Goal: Information Seeking & Learning: Learn about a topic

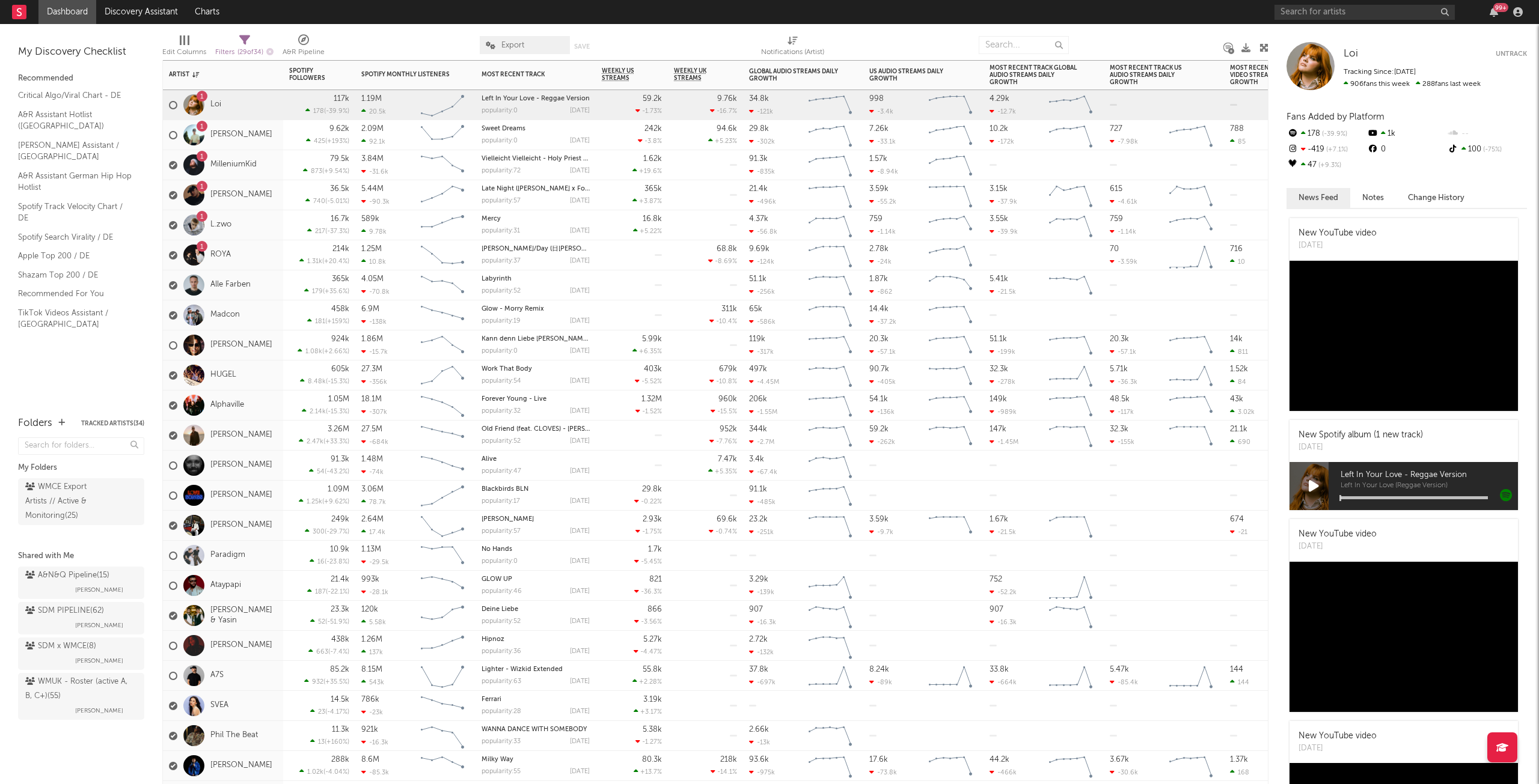
click at [257, 252] on div "1 ROYA" at bounding box center [223, 255] width 120 height 30
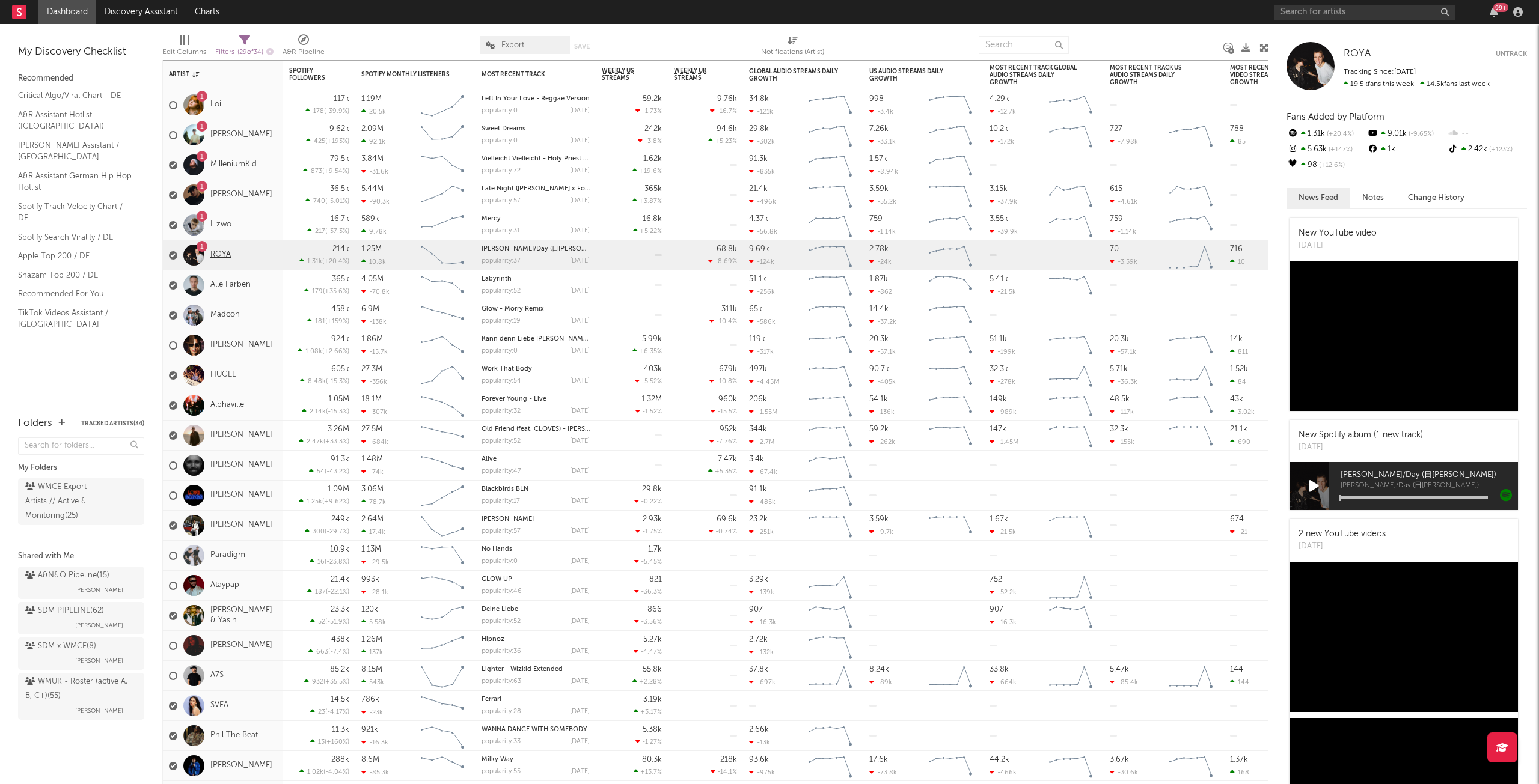
click at [216, 256] on link "ROYA" at bounding box center [221, 255] width 20 height 10
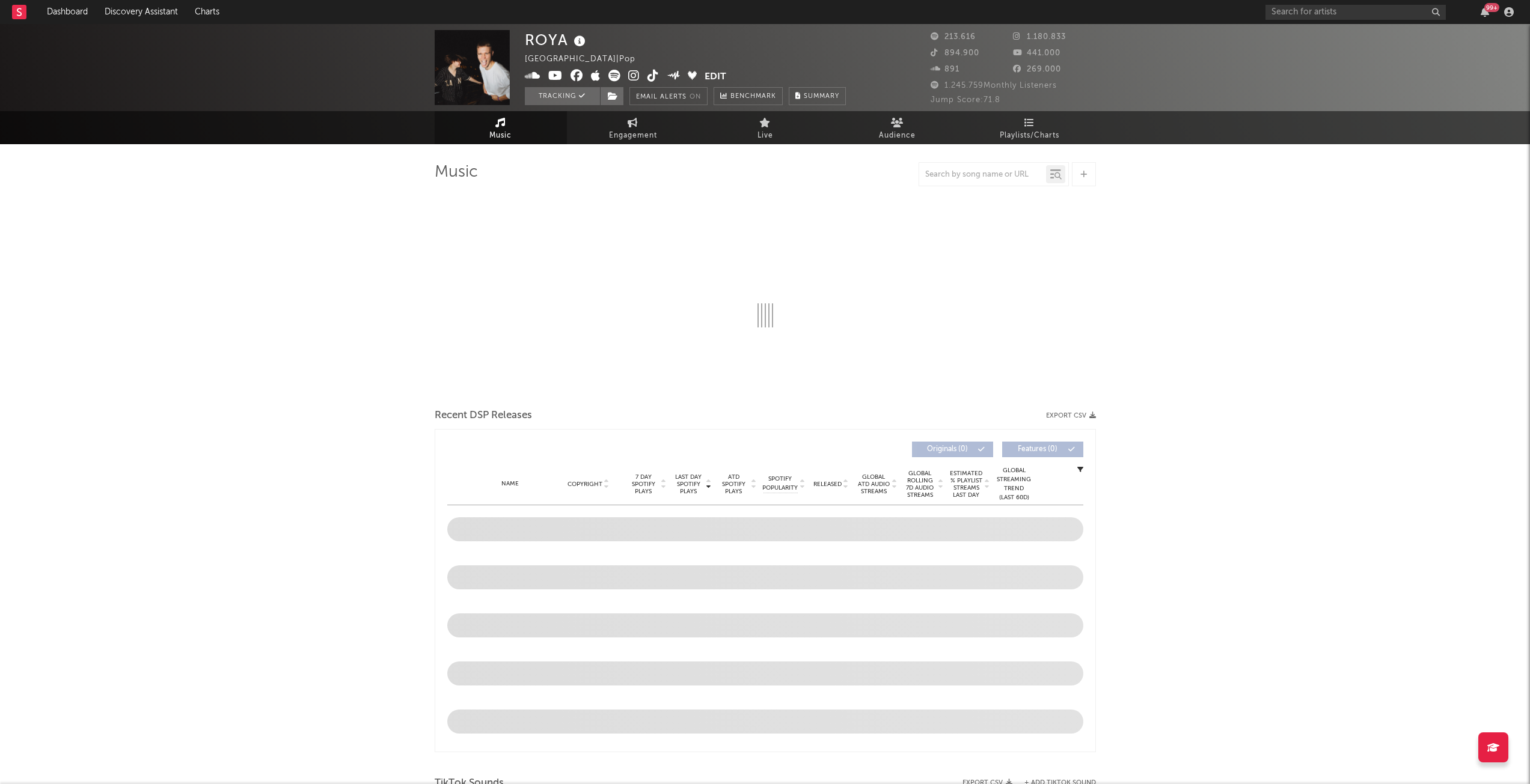
select select "6m"
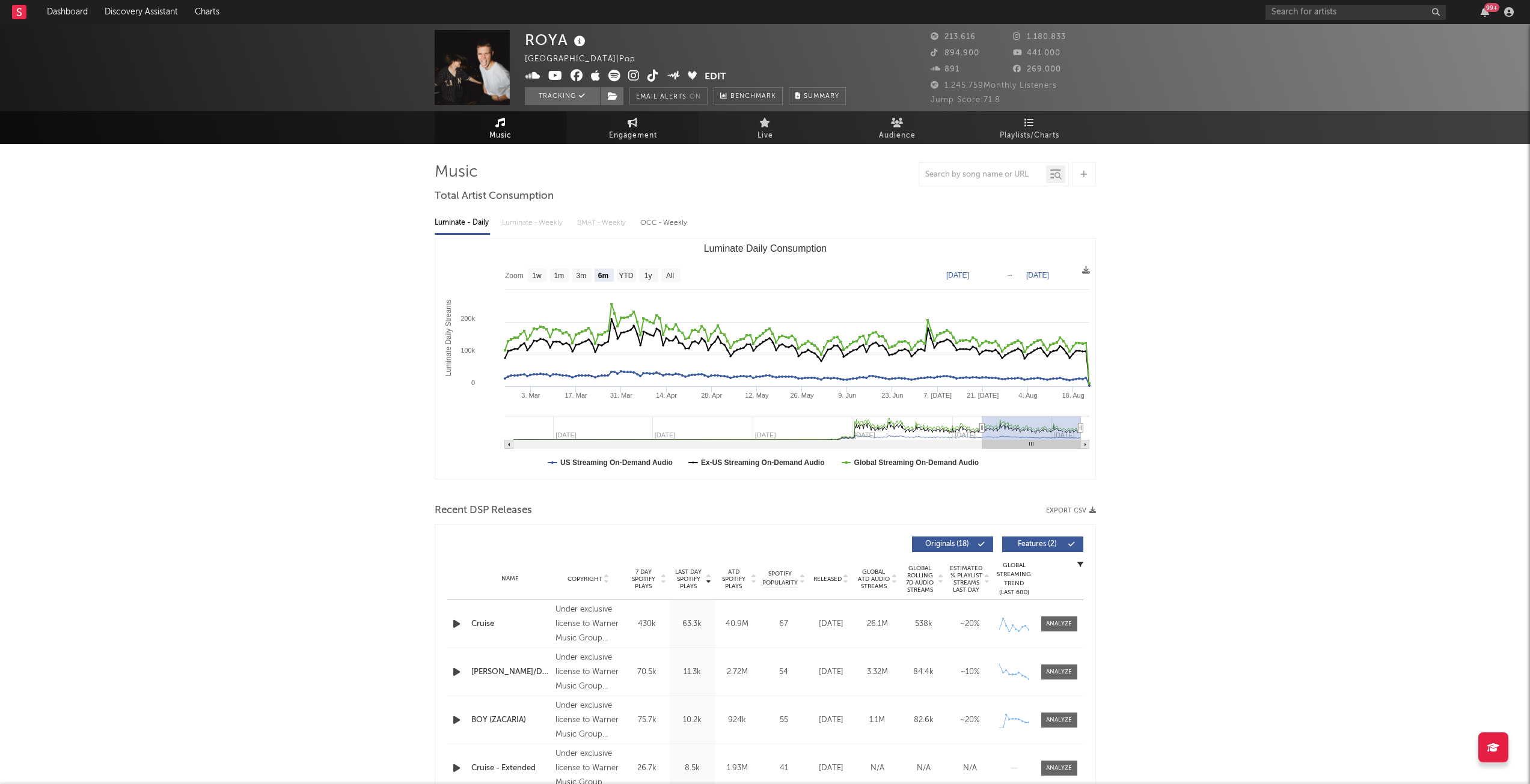
click at [644, 133] on span "Engagement" at bounding box center [633, 136] width 48 height 15
select select "1w"
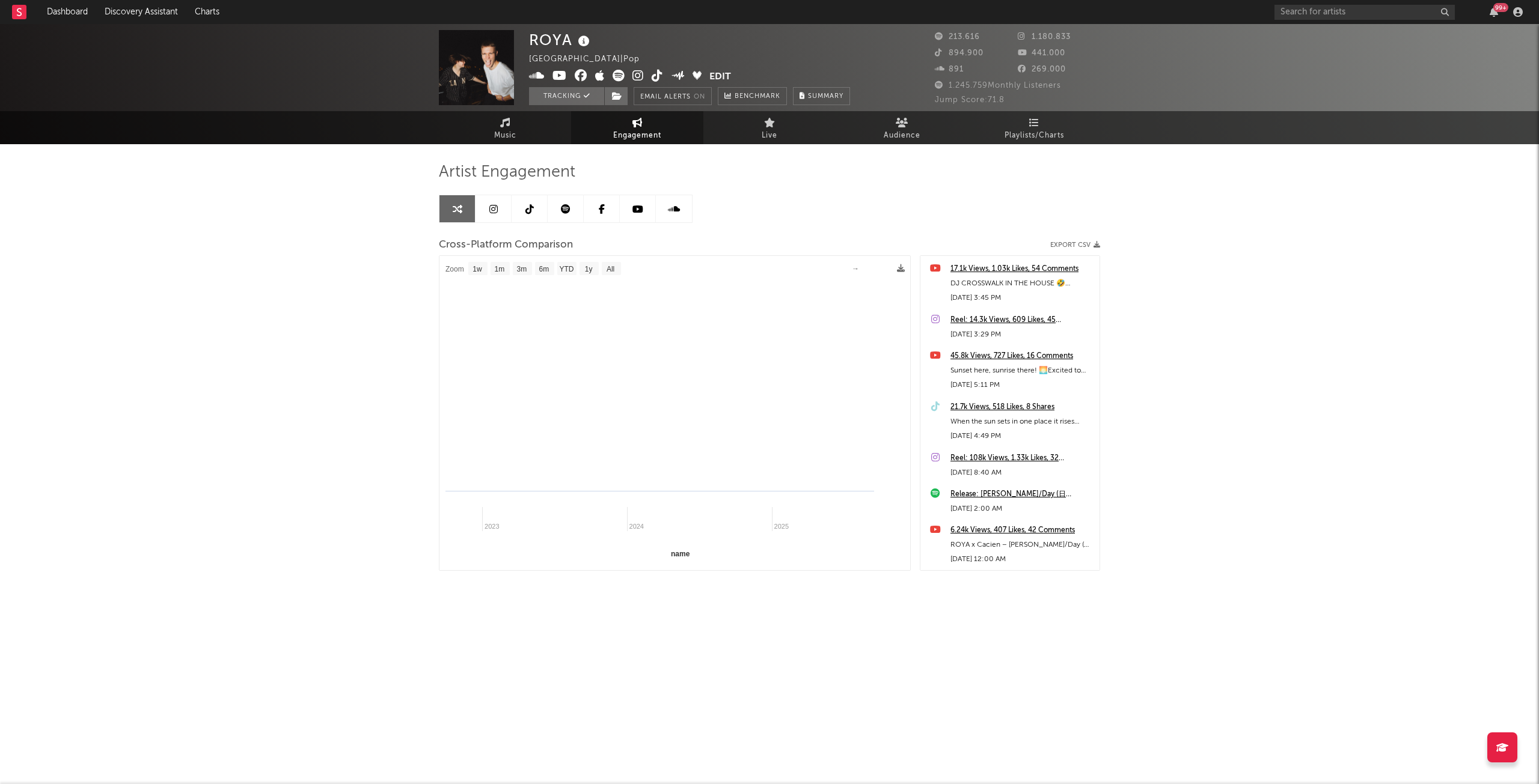
select select "1m"
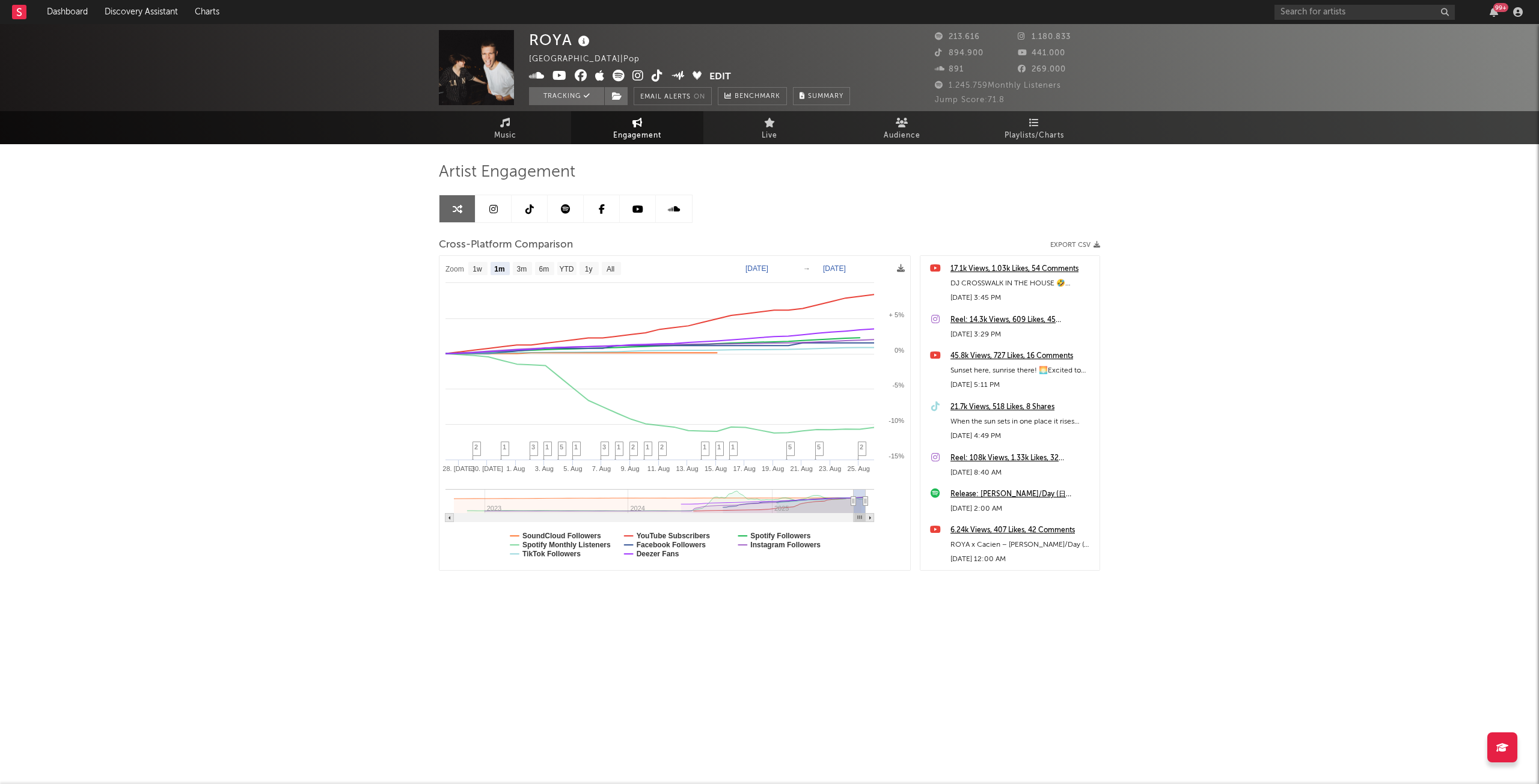
click at [530, 213] on icon at bounding box center [530, 209] width 9 height 9
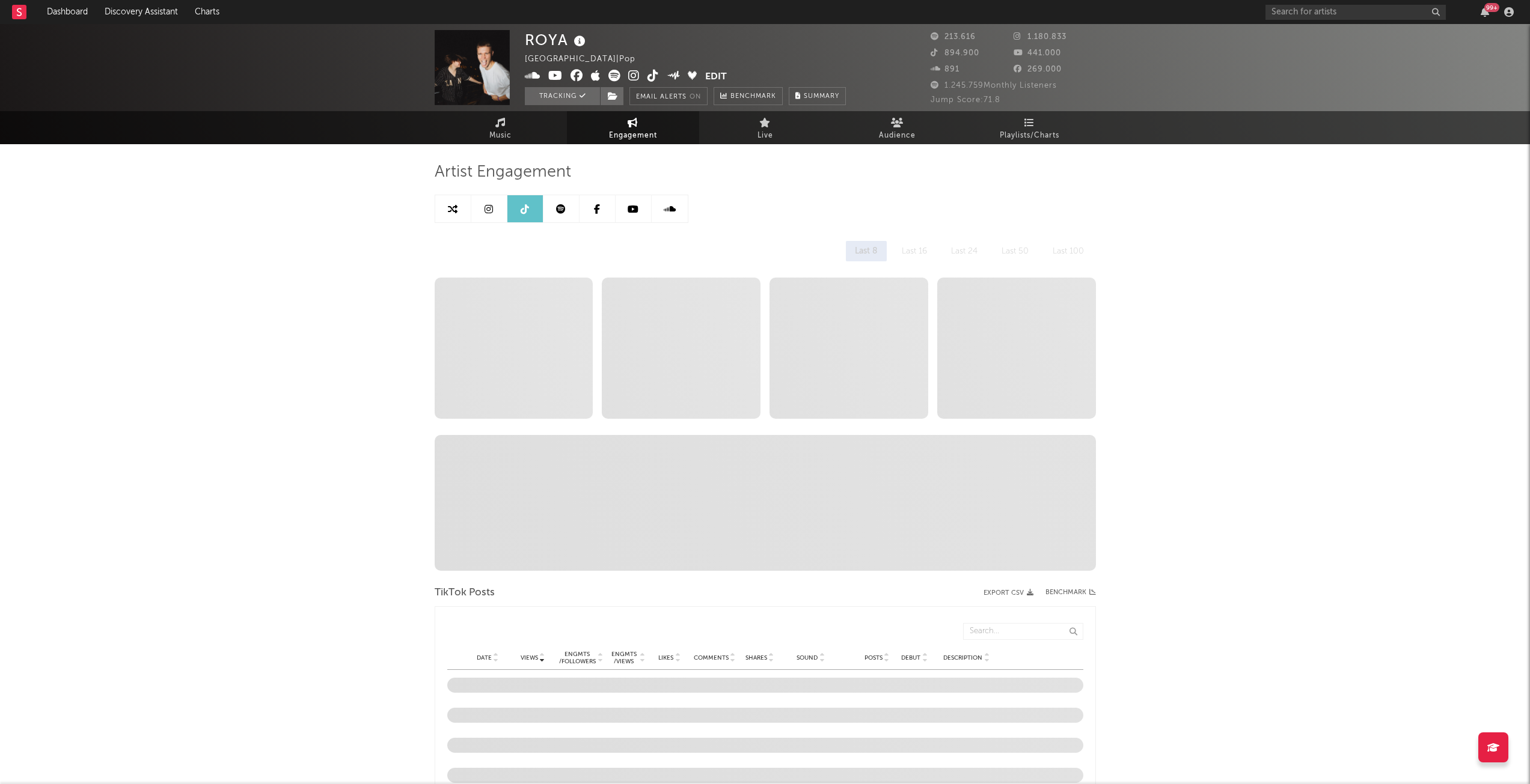
select select "6m"
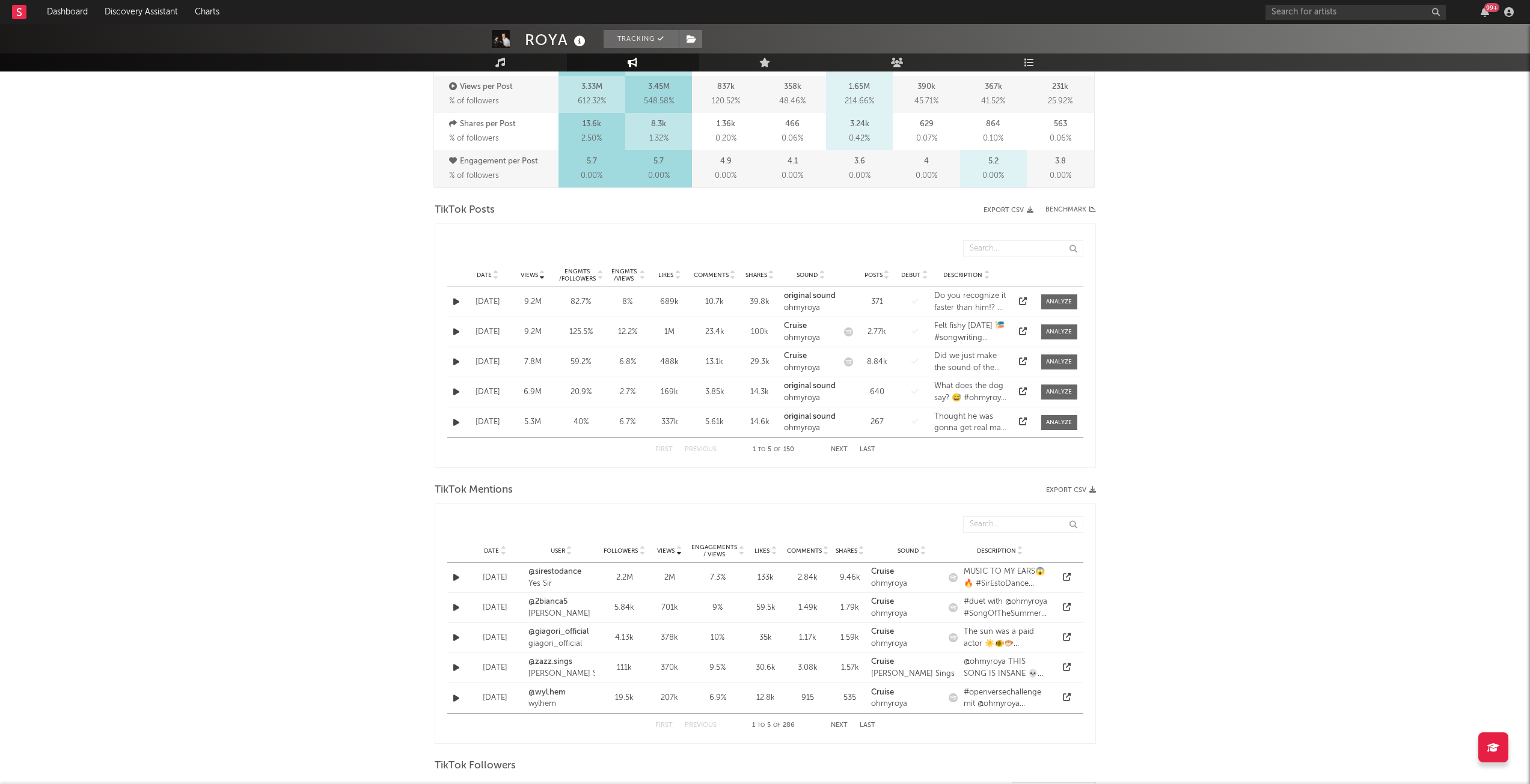
scroll to position [961, 0]
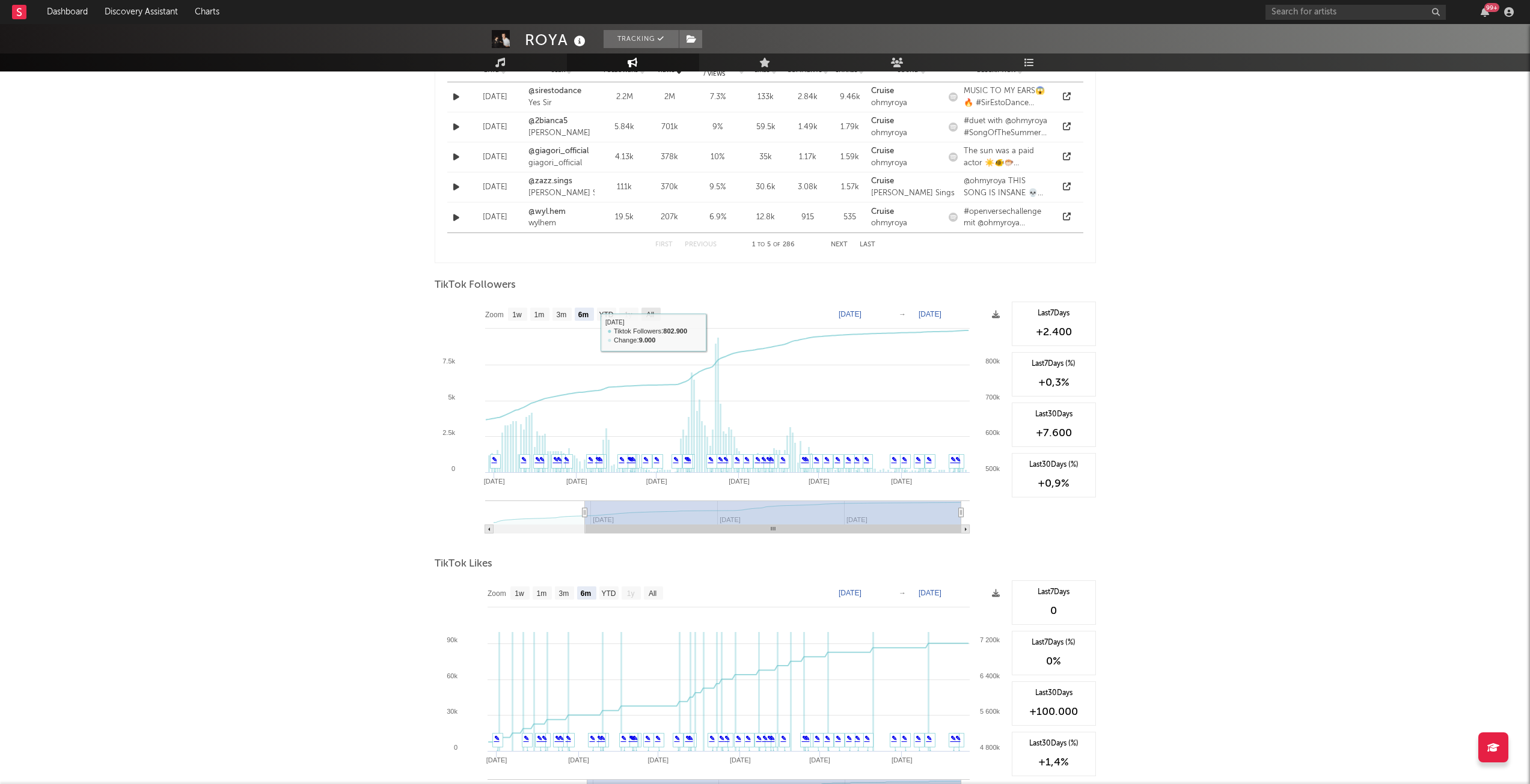
click at [658, 314] on rect at bounding box center [651, 314] width 20 height 13
select select "All"
type input "[DATE]"
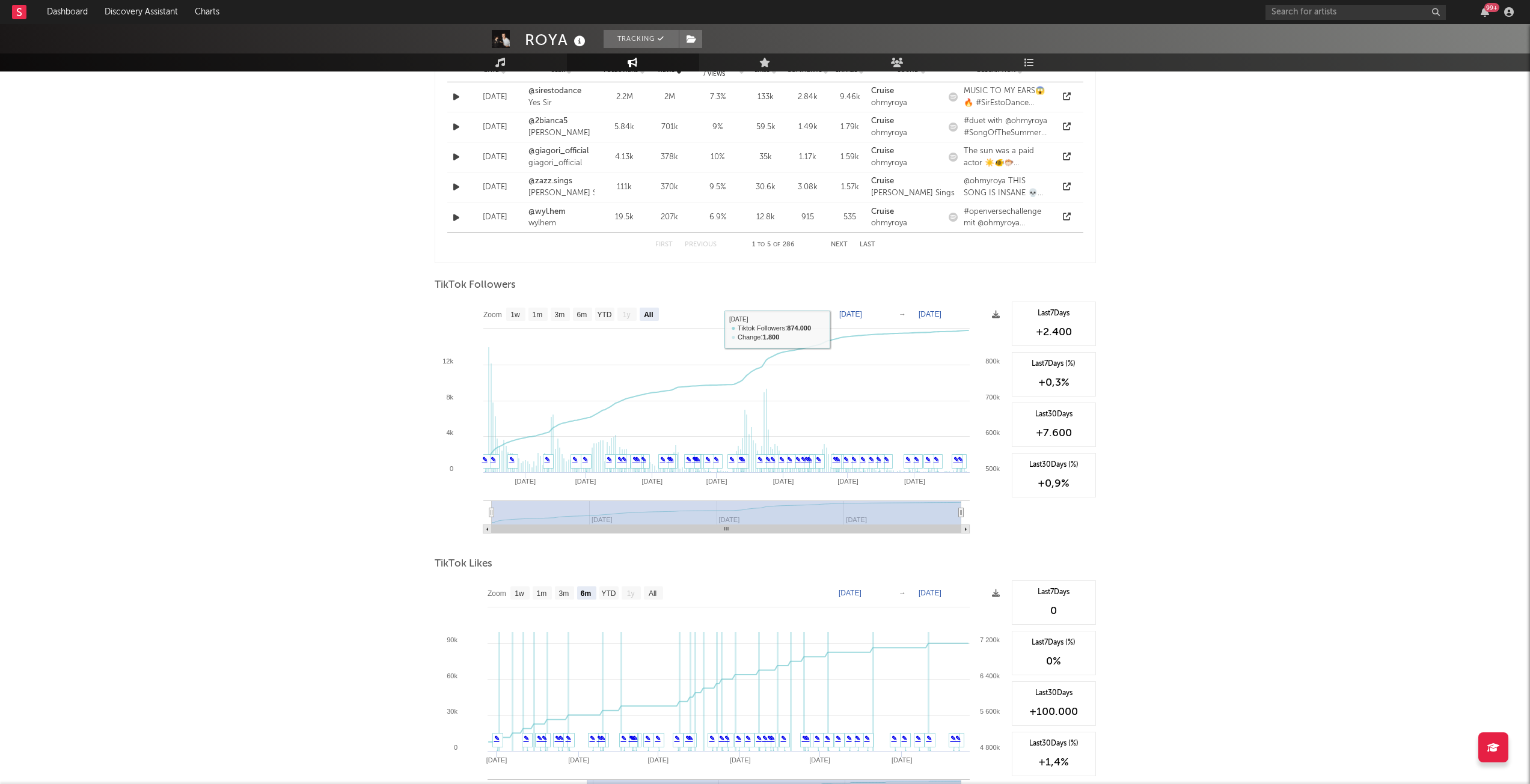
click at [862, 317] on text "[DATE]" at bounding box center [850, 315] width 23 height 9
click at [870, 315] on input "[DATE]" at bounding box center [859, 314] width 56 height 12
click at [887, 317] on input "[DATE]" at bounding box center [859, 314] width 56 height 12
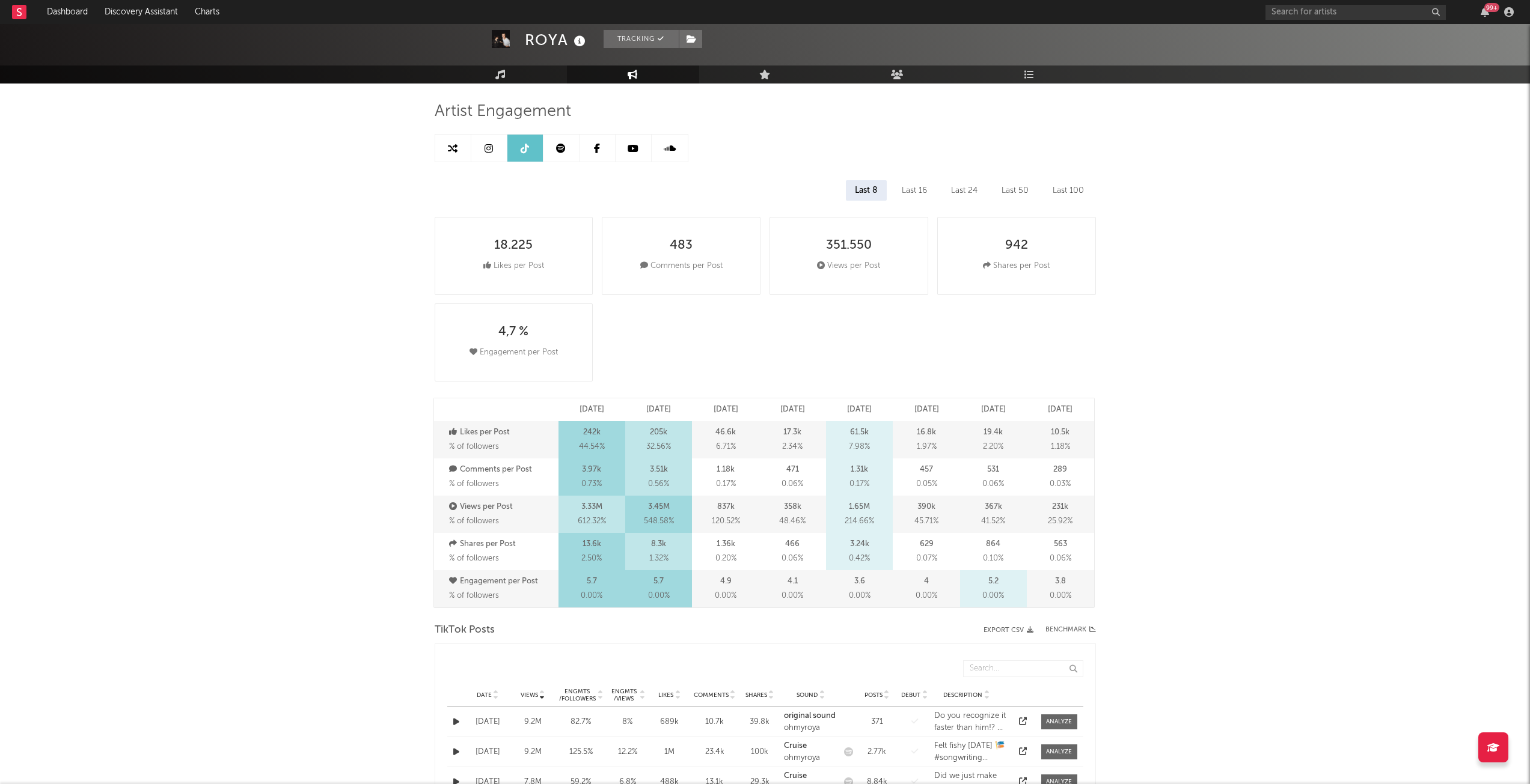
scroll to position [0, 0]
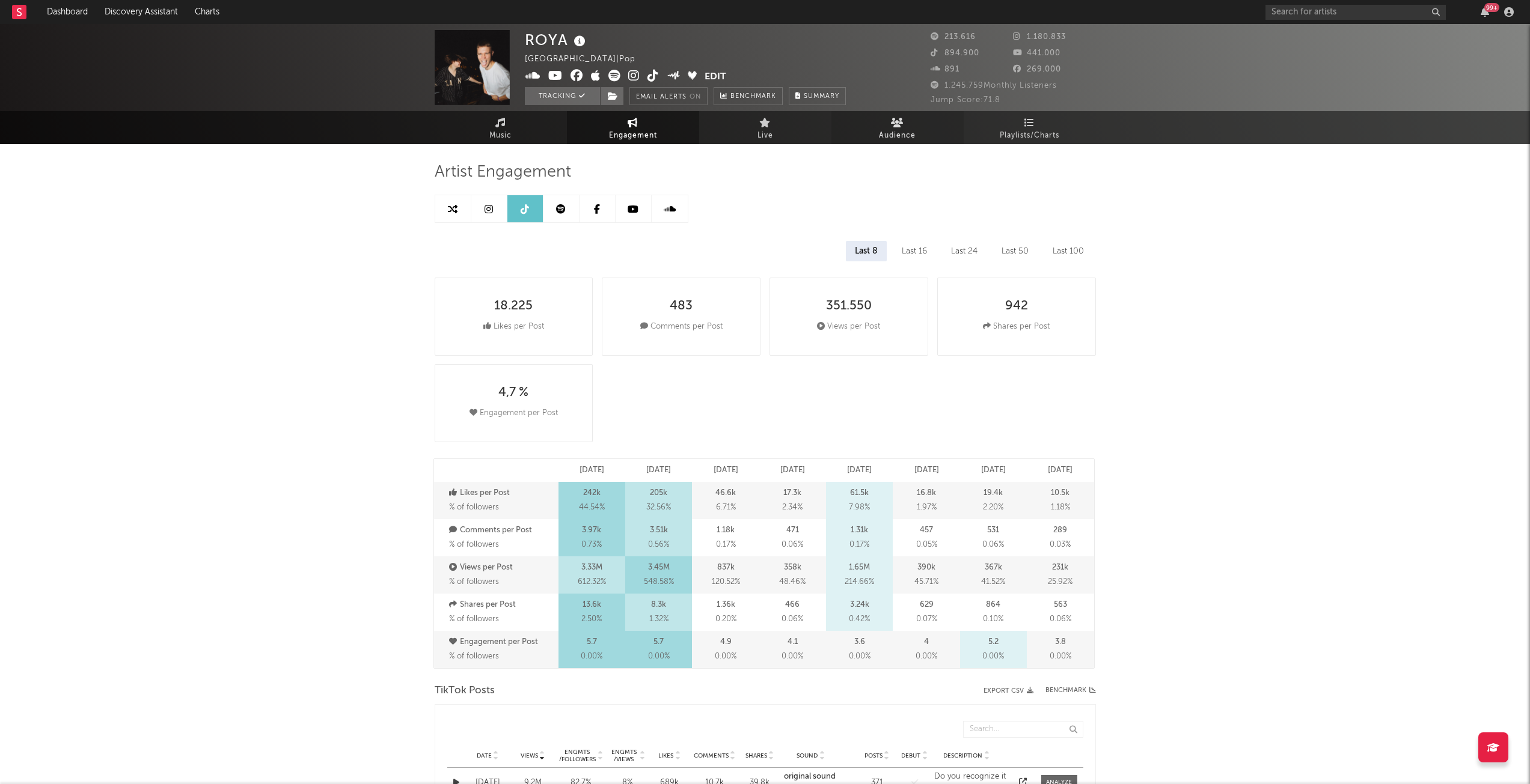
click at [887, 131] on span "Audience" at bounding box center [897, 136] width 37 height 15
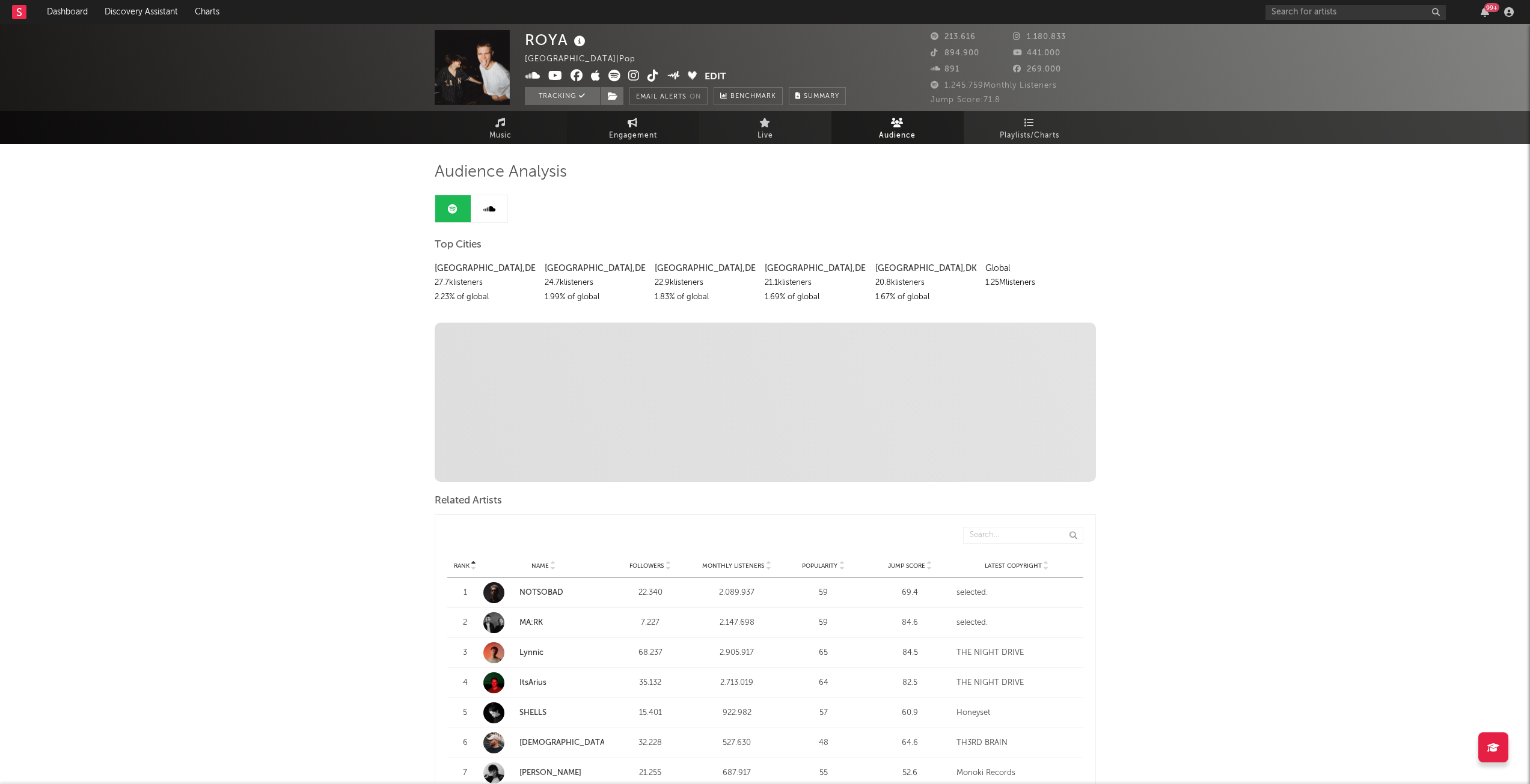
click at [664, 129] on link "Engagement" at bounding box center [632, 127] width 132 height 33
select select "1w"
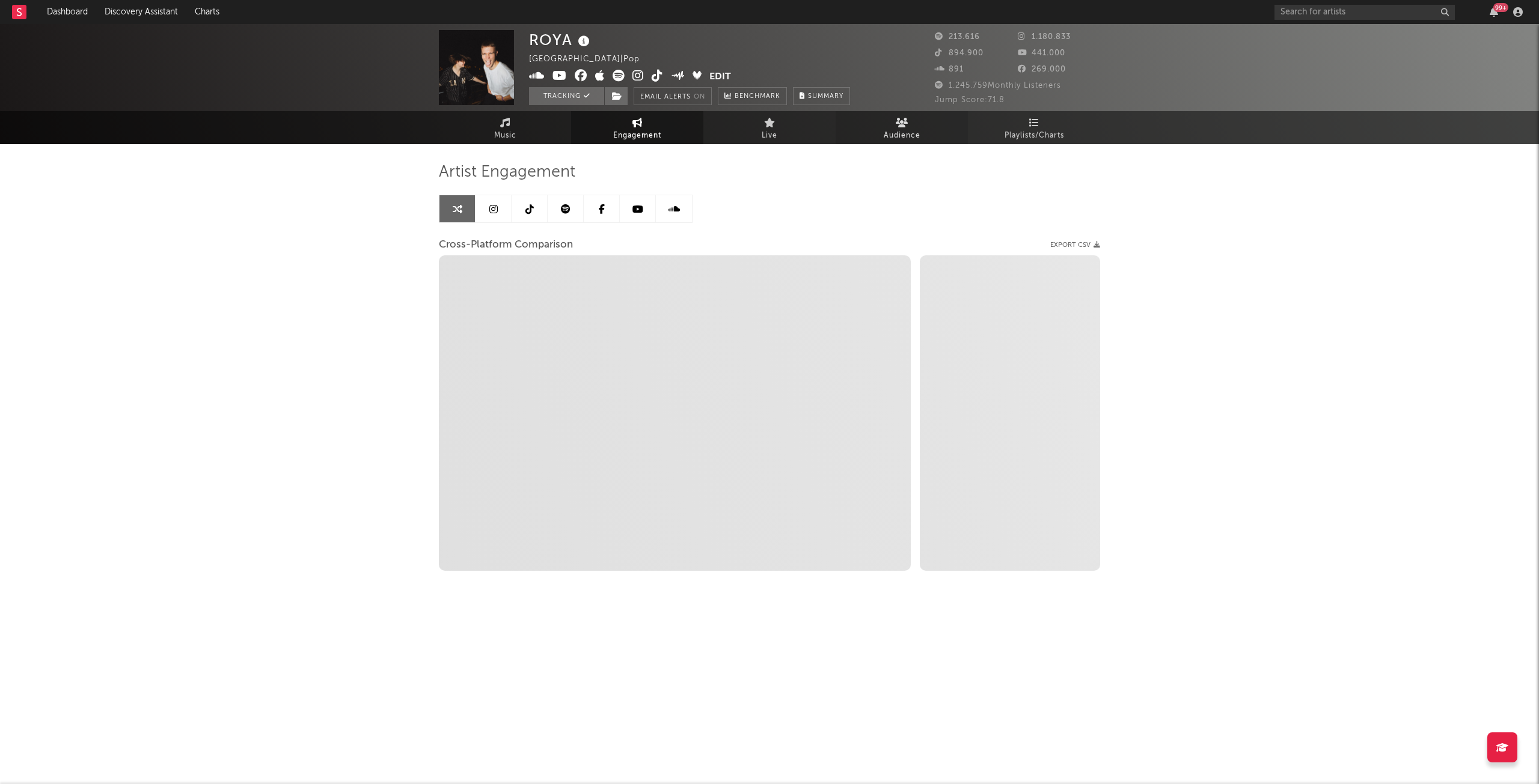
click at [919, 124] on link "Audience" at bounding box center [901, 127] width 132 height 33
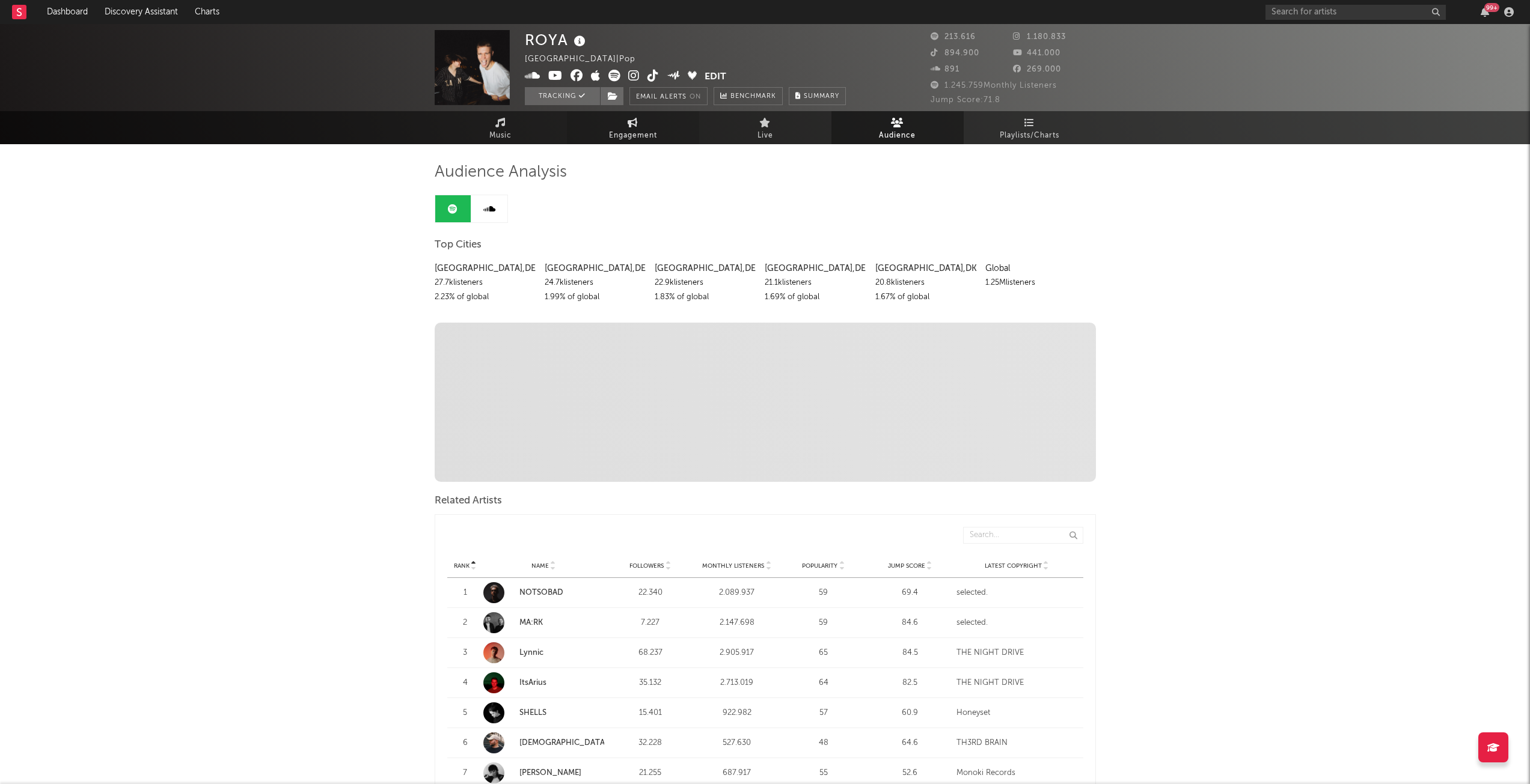
click at [609, 114] on link "Engagement" at bounding box center [632, 127] width 132 height 33
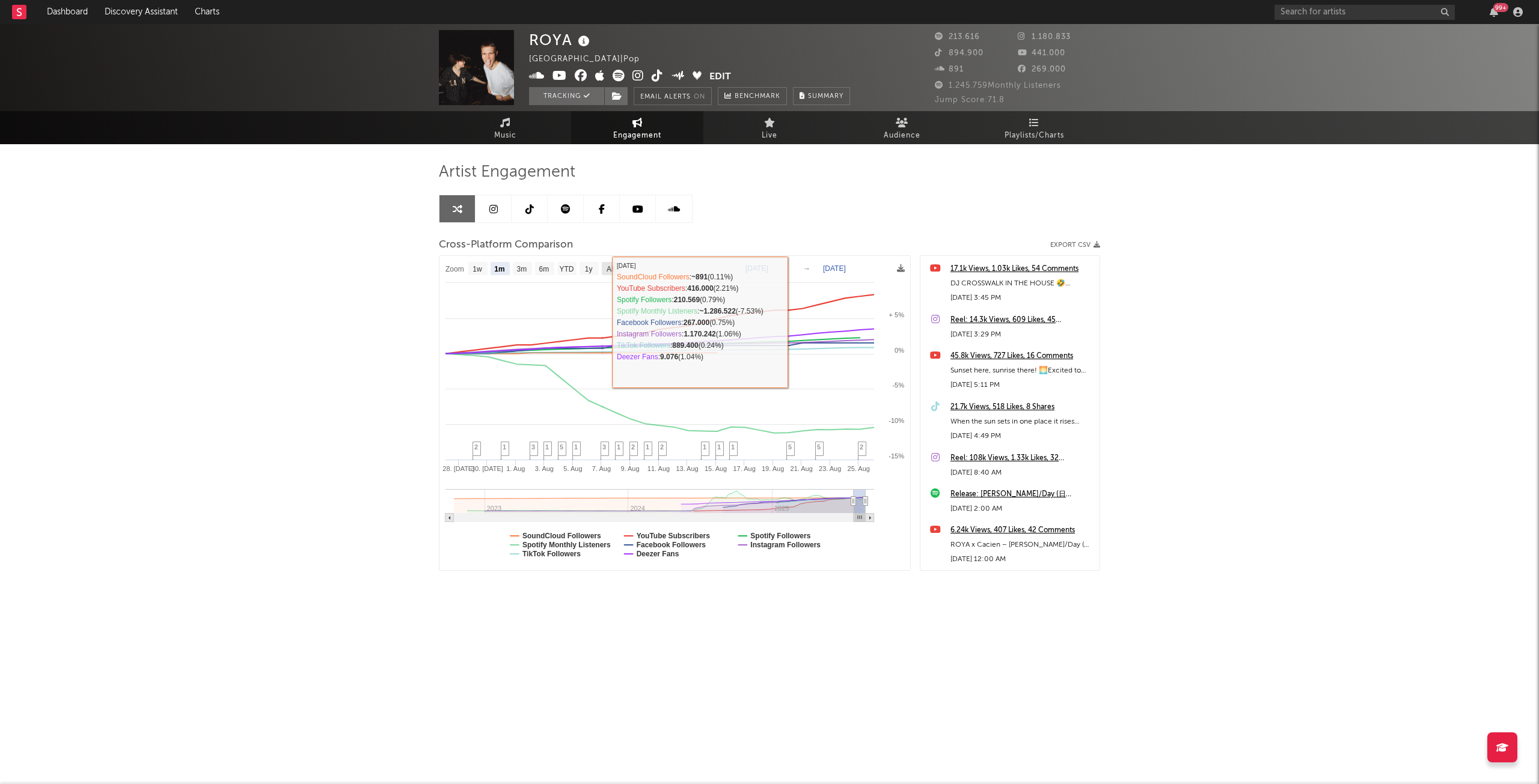
click at [611, 262] on rect at bounding box center [611, 268] width 20 height 13
select select "All"
type input "[DATE]"
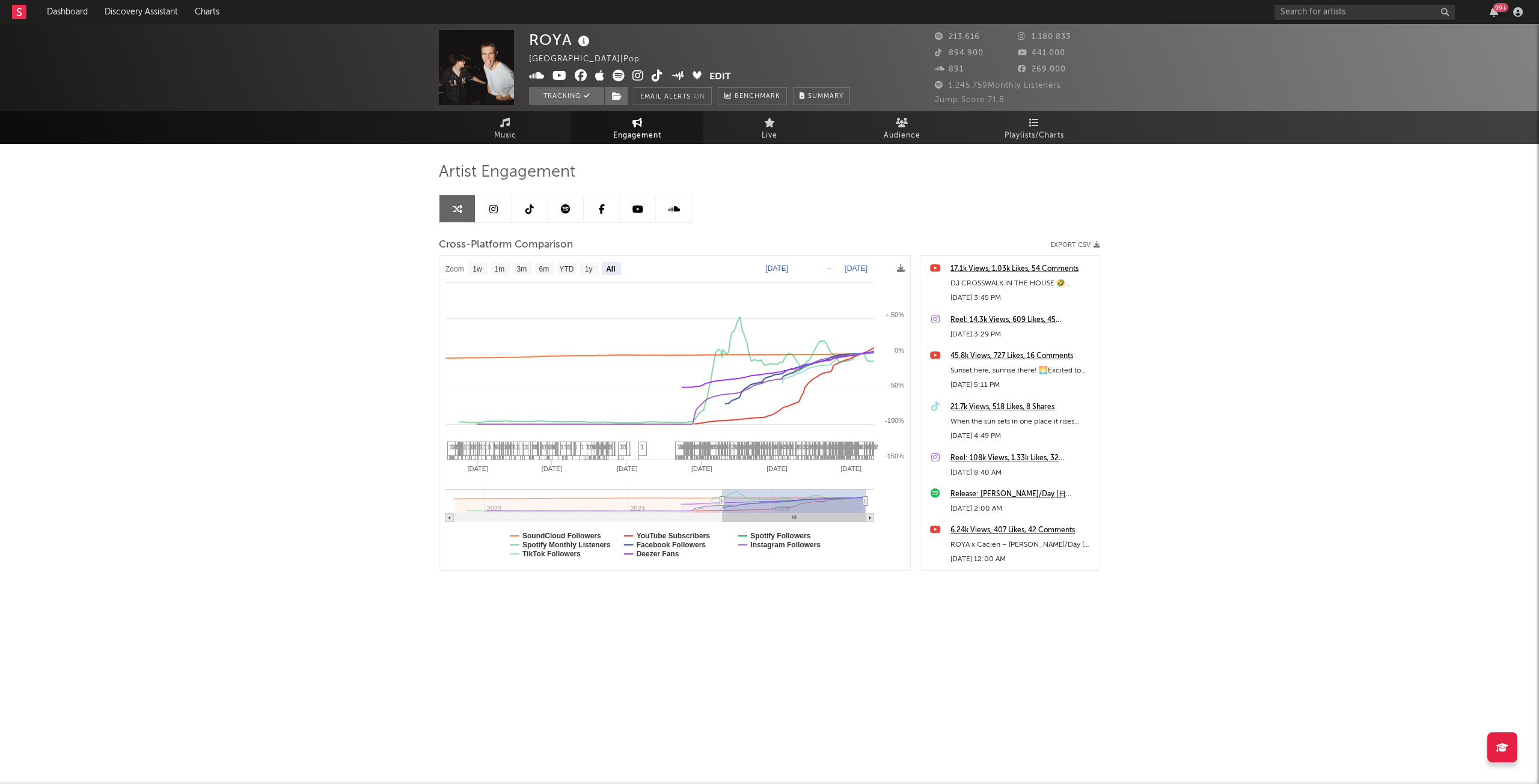
select select "All"
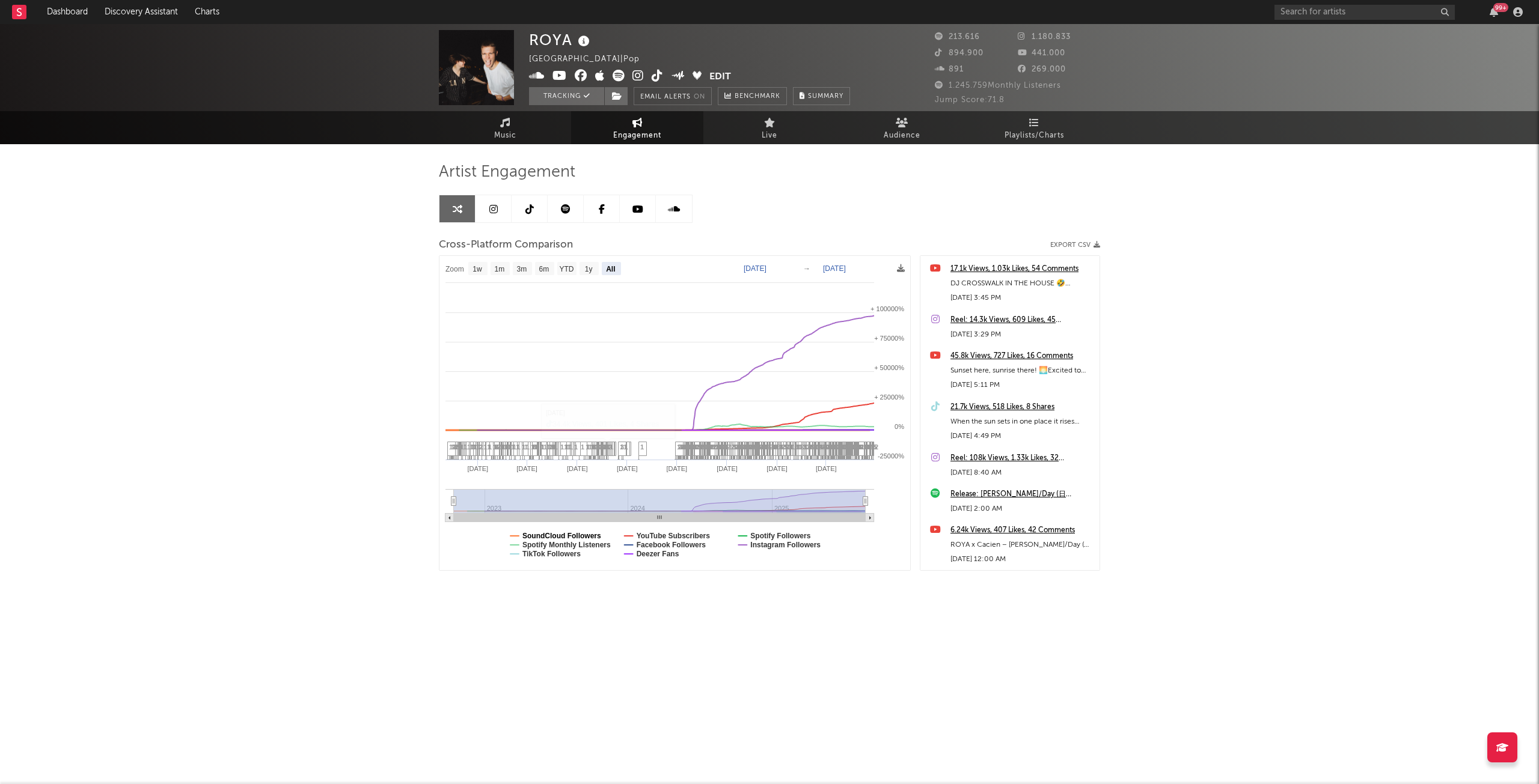
click at [589, 537] on text "SoundCloud Followers" at bounding box center [561, 536] width 78 height 9
select select "All"
click at [575, 552] on text "TikTok Followers" at bounding box center [551, 555] width 58 height 9
select select "All"
click at [577, 548] on text "Spotify Monthly Listeners" at bounding box center [566, 545] width 89 height 9
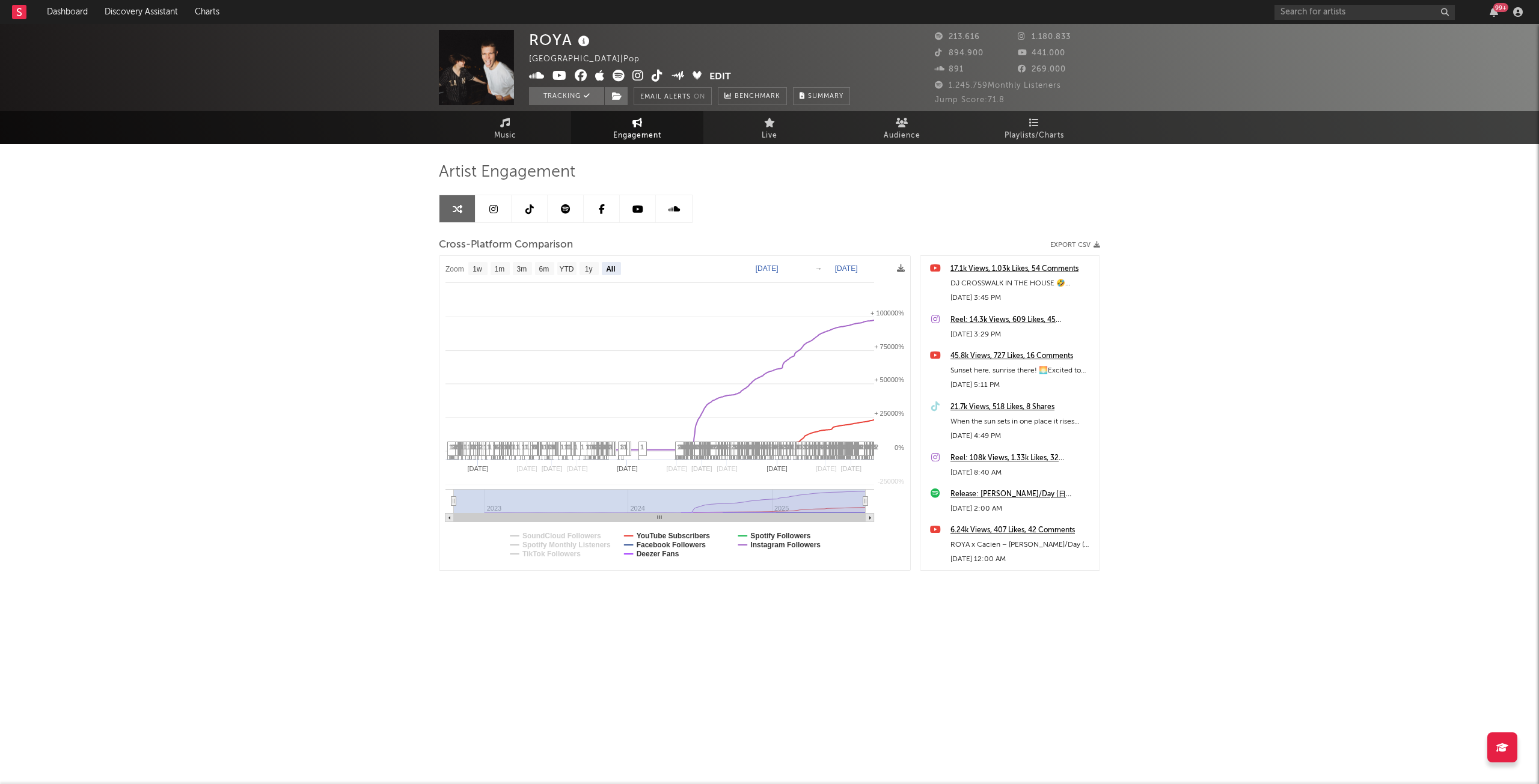
select select "All"
click at [666, 557] on text "Deezer Fans" at bounding box center [658, 555] width 43 height 9
select select "All"
click at [764, 552] on rect at bounding box center [675, 413] width 471 height 314
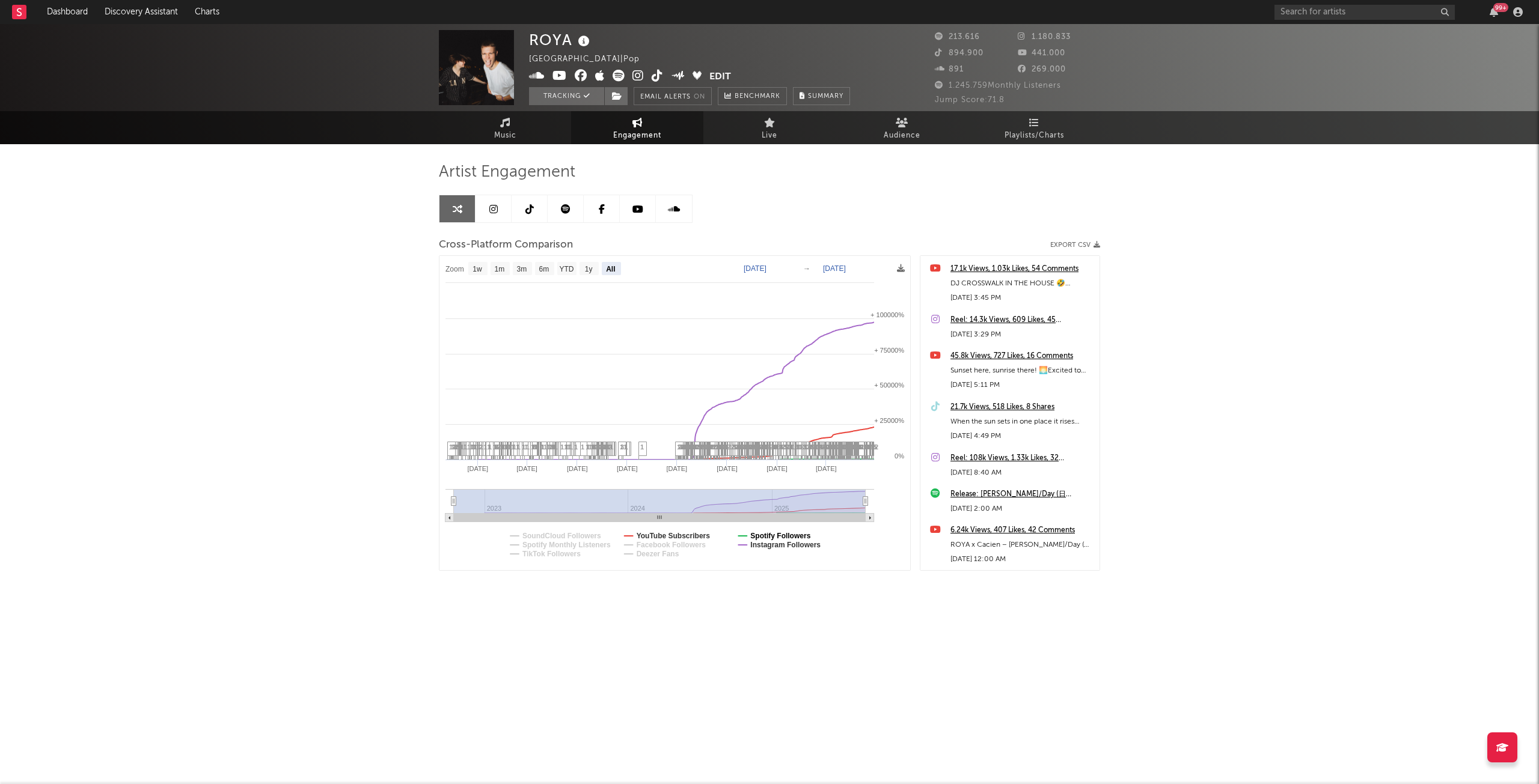
click at [764, 536] on text "Spotify Followers" at bounding box center [780, 536] width 60 height 9
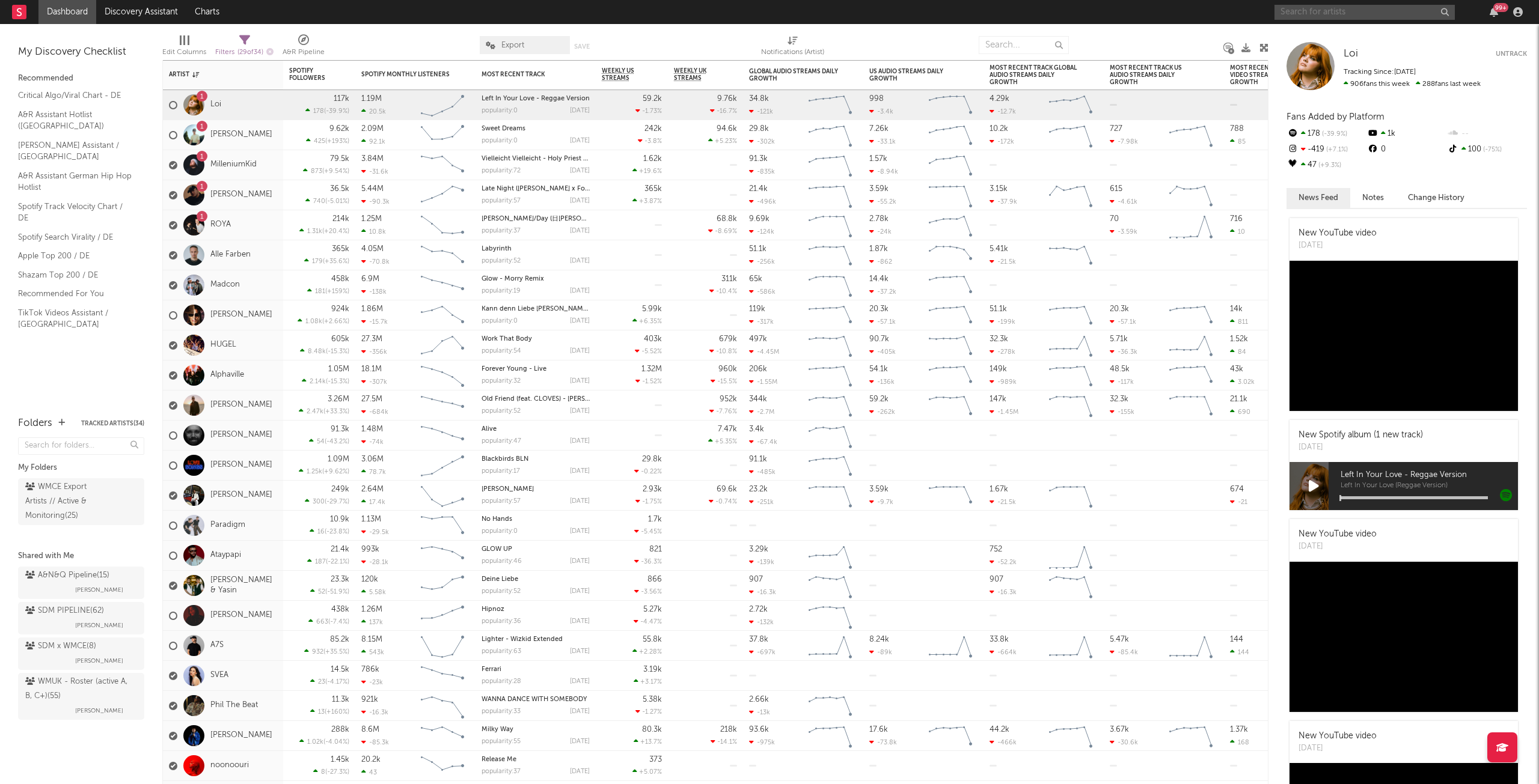
click at [1327, 9] on input "text" at bounding box center [1364, 13] width 180 height 15
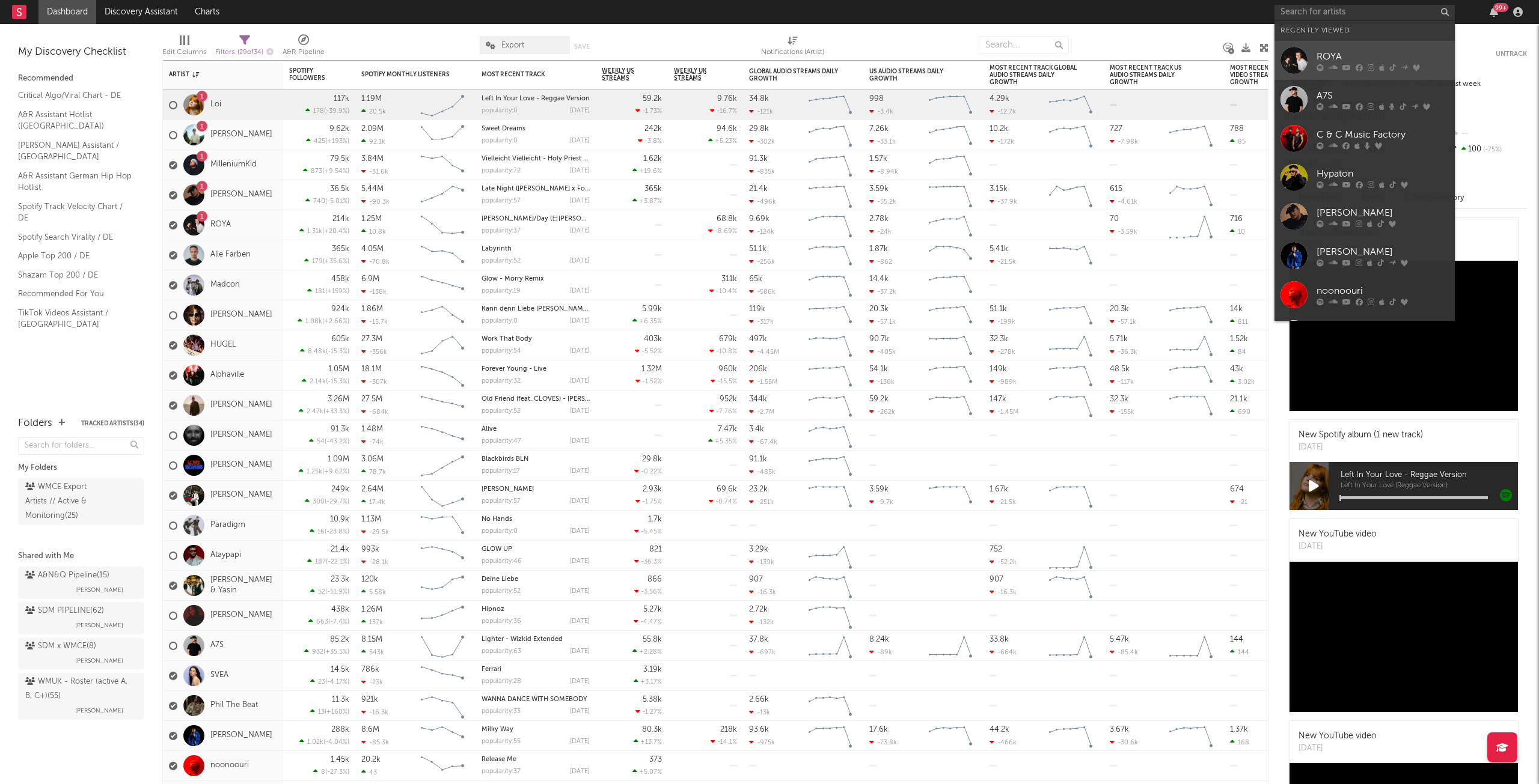
click at [1339, 49] on div "ROYA" at bounding box center [1382, 56] width 132 height 15
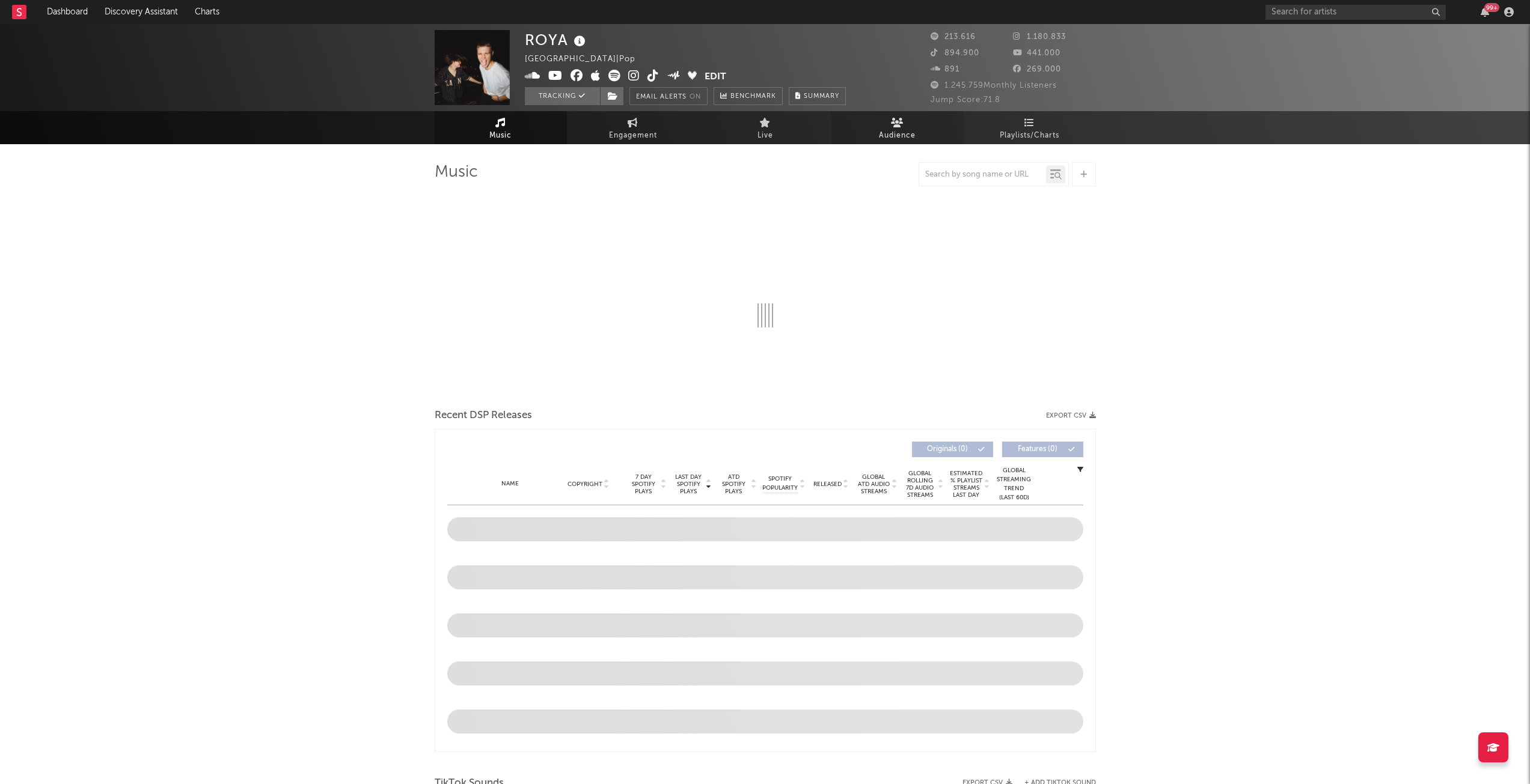
click at [908, 136] on span "Audience" at bounding box center [897, 136] width 37 height 15
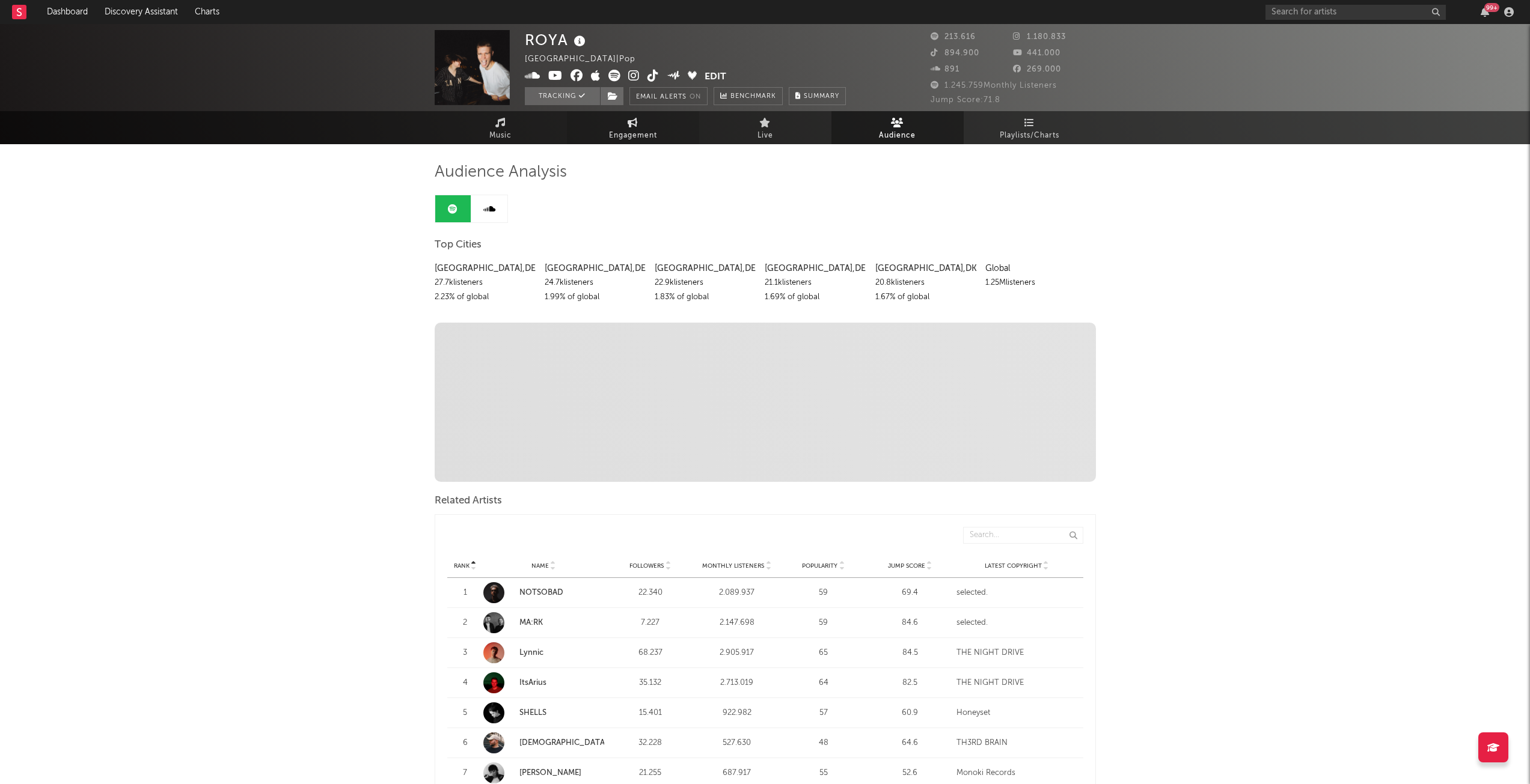
click at [611, 129] on span "Engagement" at bounding box center [633, 136] width 48 height 15
select select "1w"
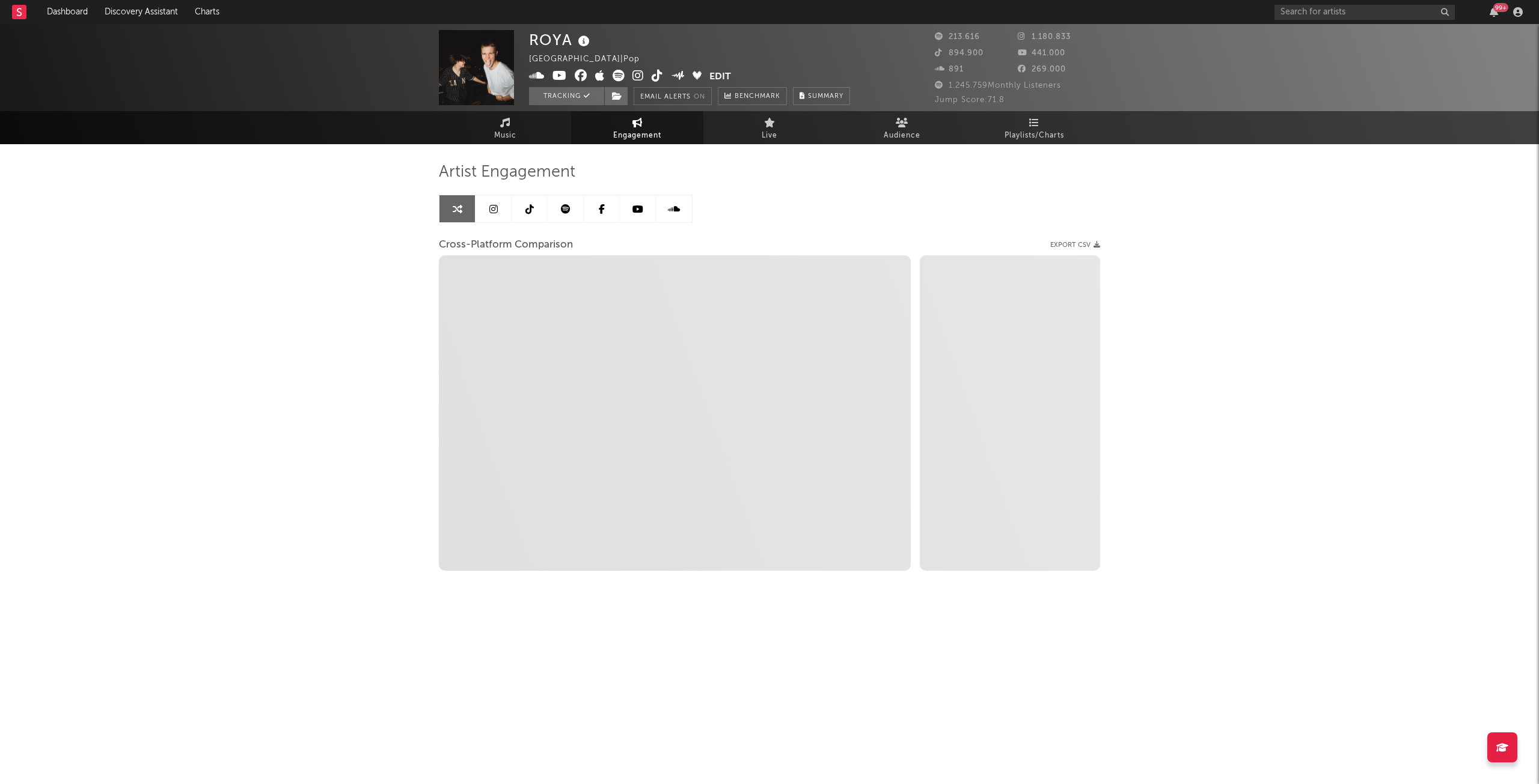
click at [492, 212] on icon at bounding box center [493, 209] width 9 height 9
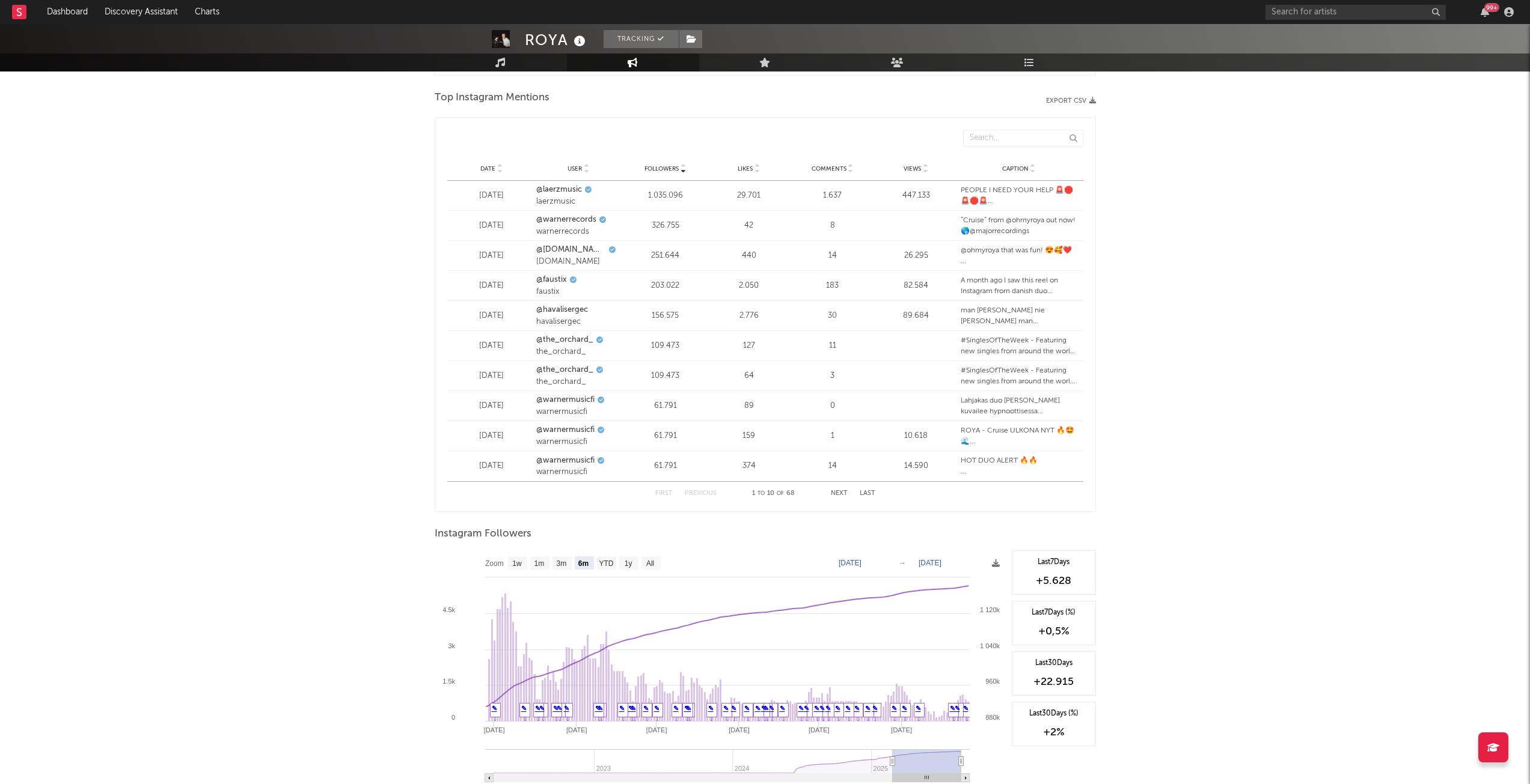
scroll to position [1498, 0]
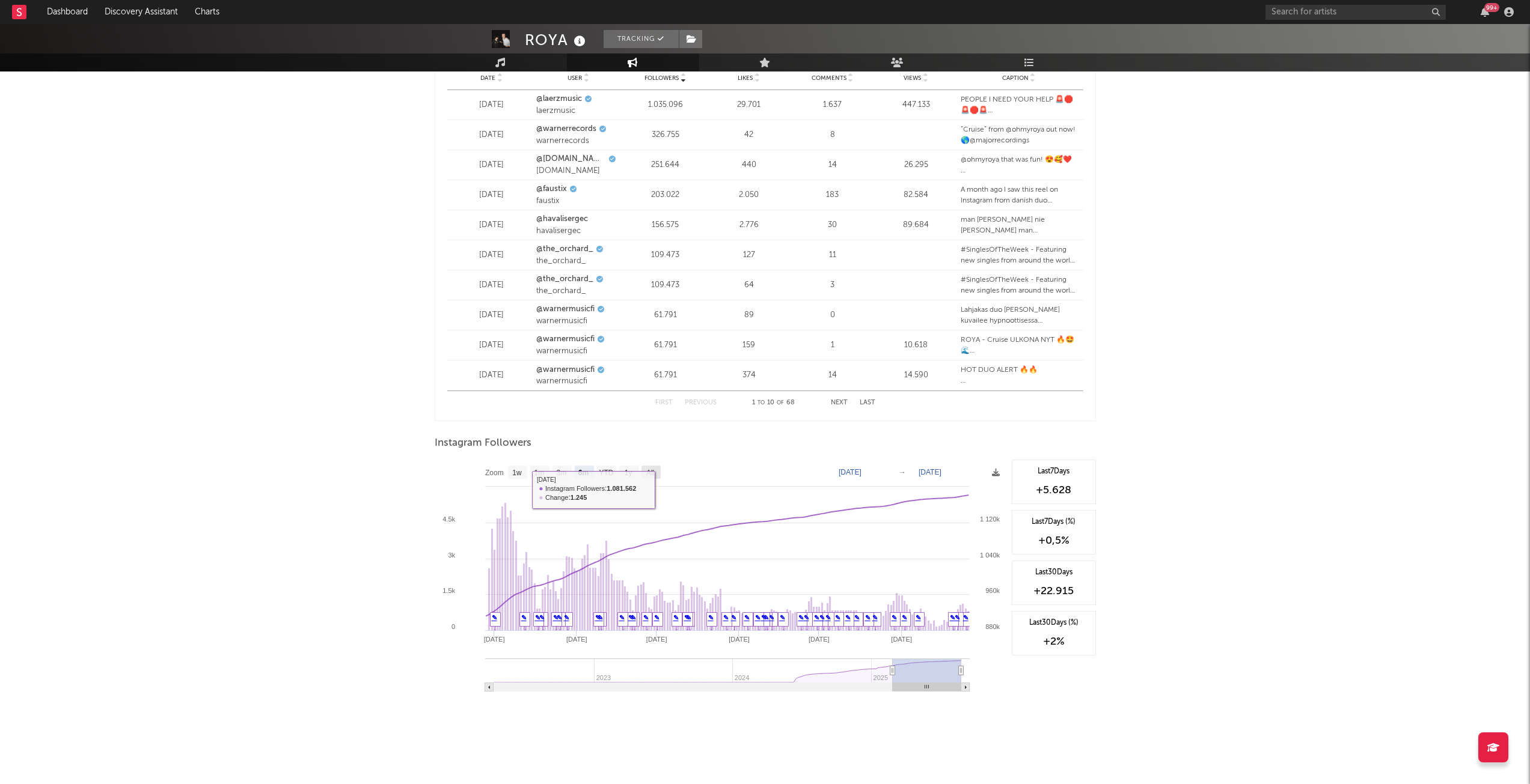
click at [658, 475] on rect at bounding box center [651, 472] width 20 height 13
select select "All"
type input "2022-04-04"
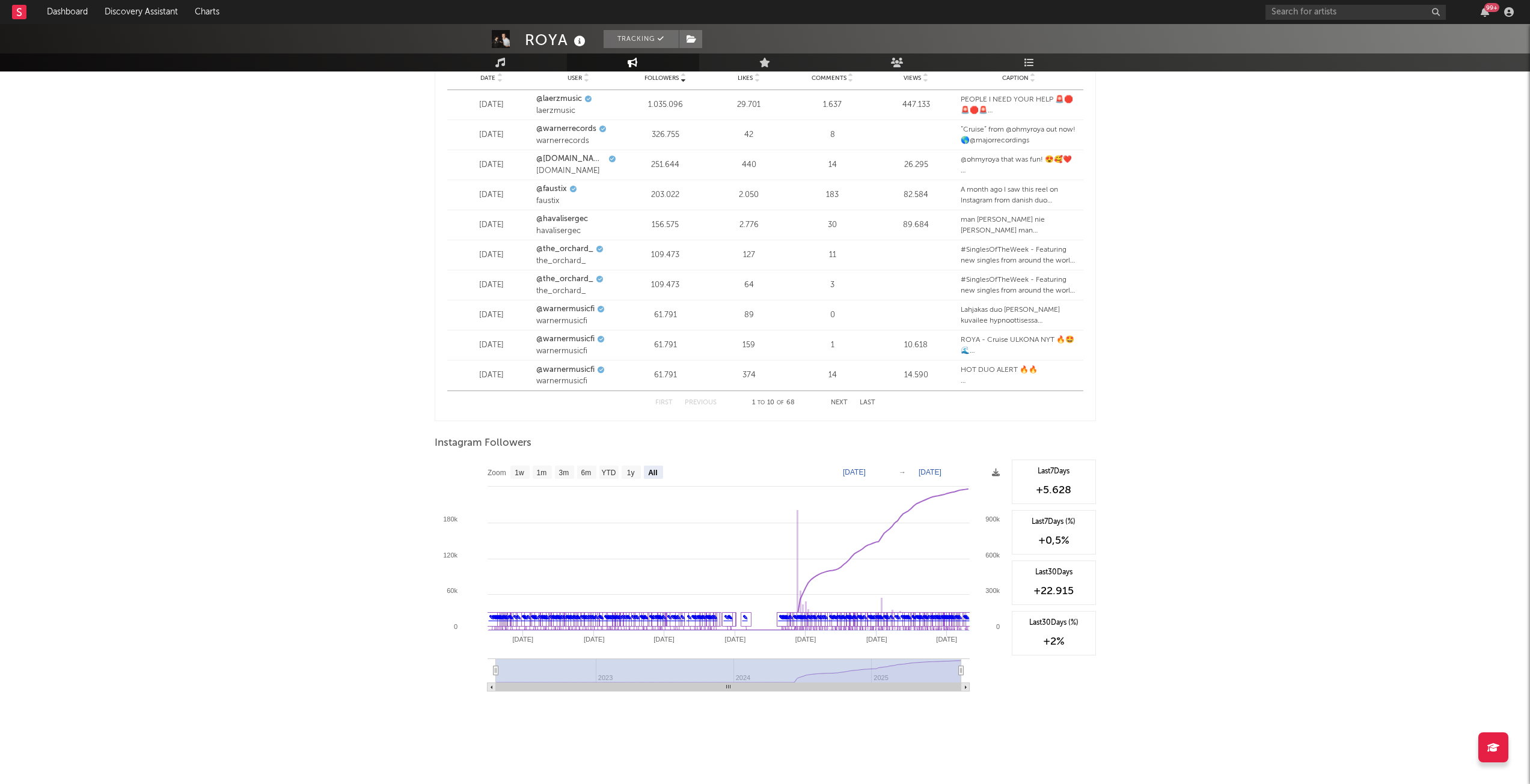
click at [876, 462] on rect at bounding box center [719, 580] width 571 height 241
click at [865, 474] on text "Apr 4, 2022" at bounding box center [854, 473] width 23 height 9
type input "2022-04-01"
type input "2024-06-01"
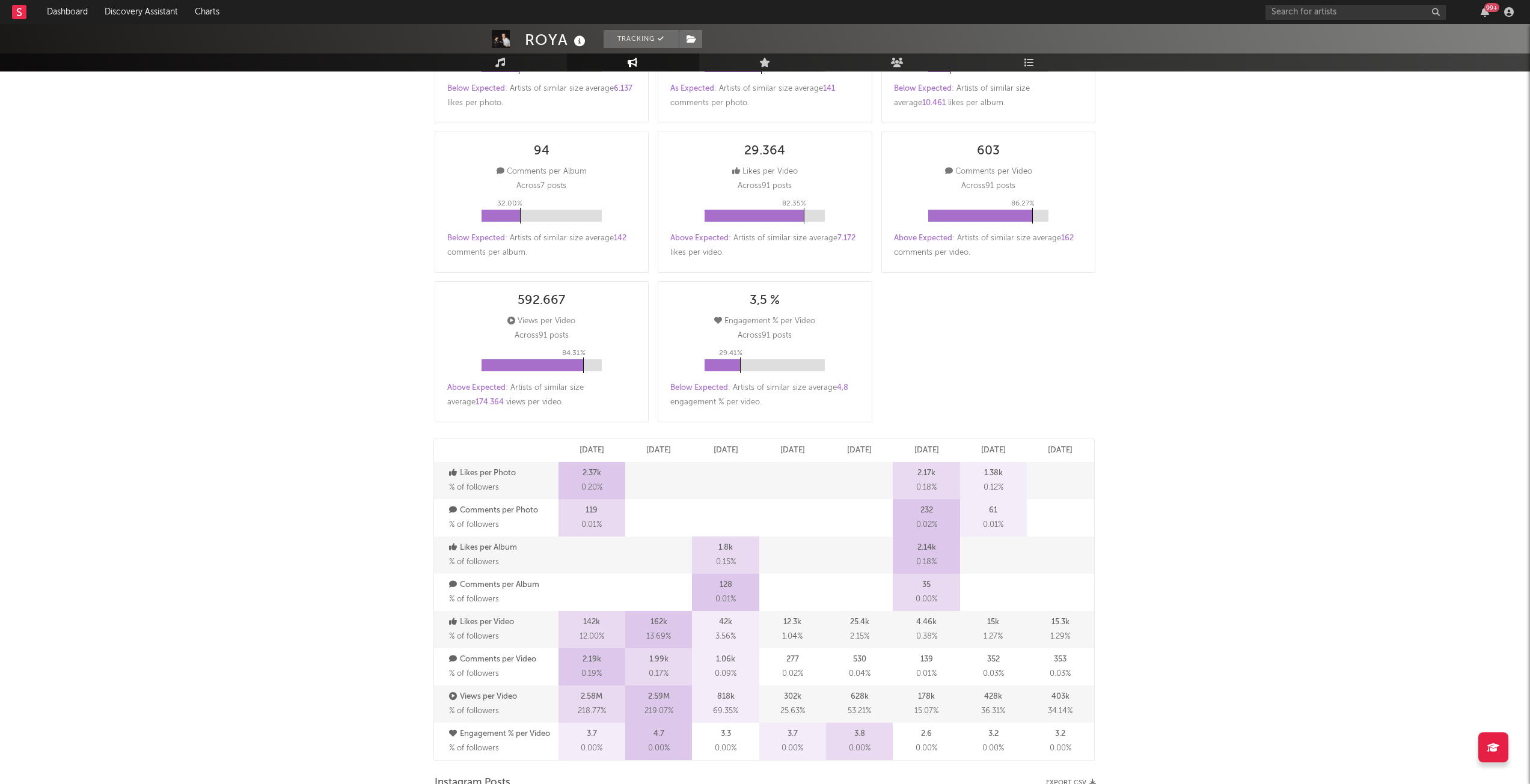
scroll to position [0, 0]
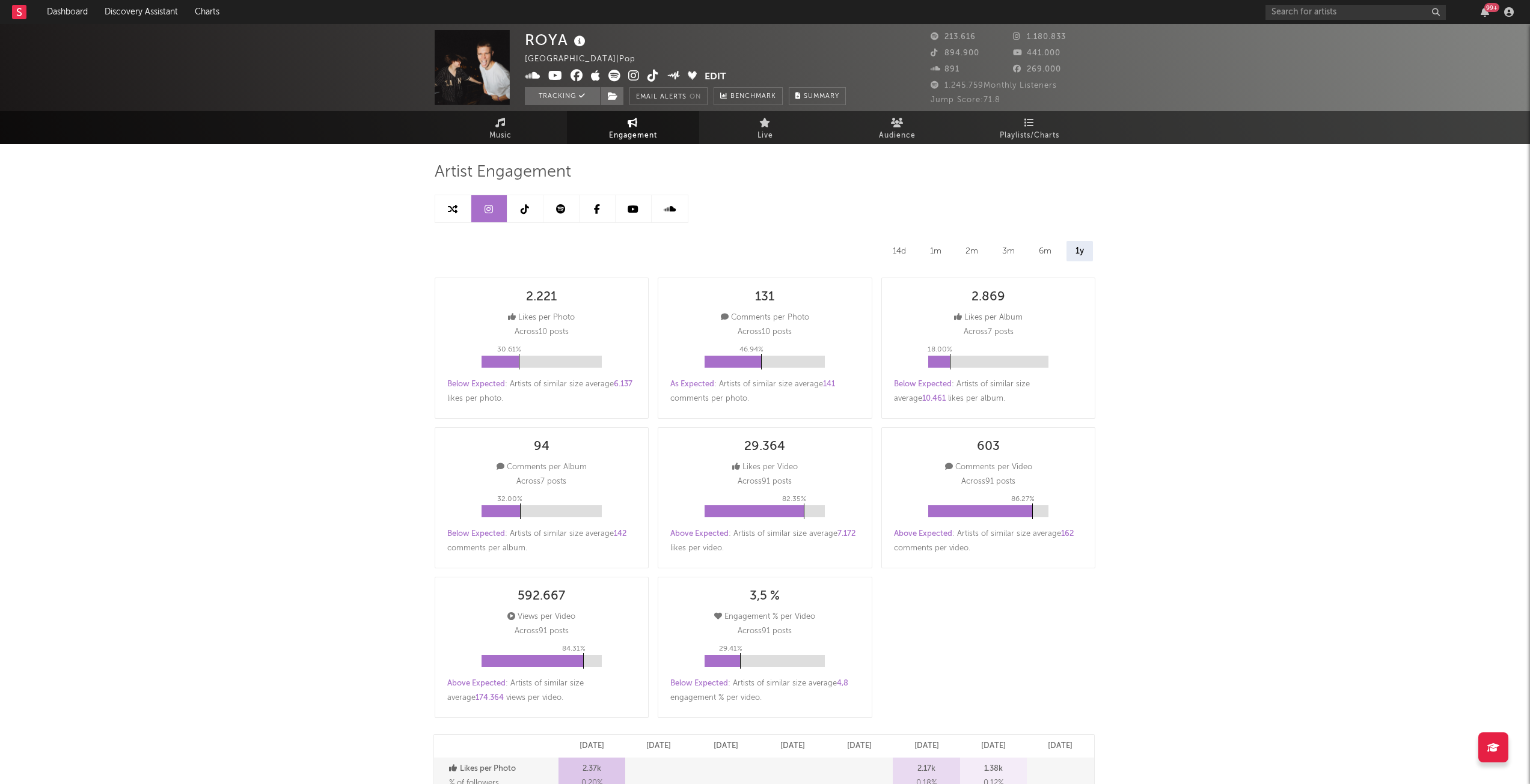
click at [638, 205] on link at bounding box center [633, 209] width 36 height 27
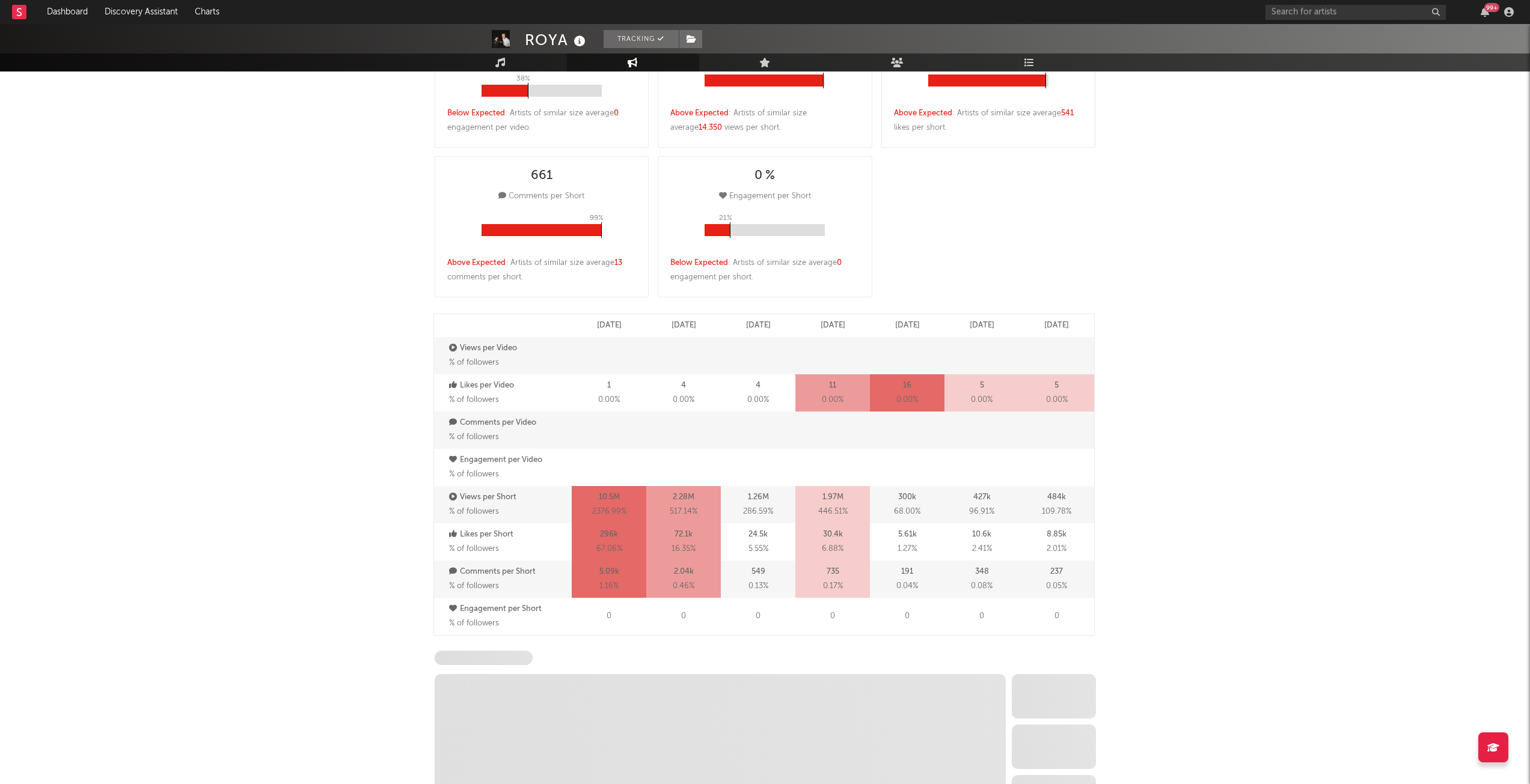
select select "6m"
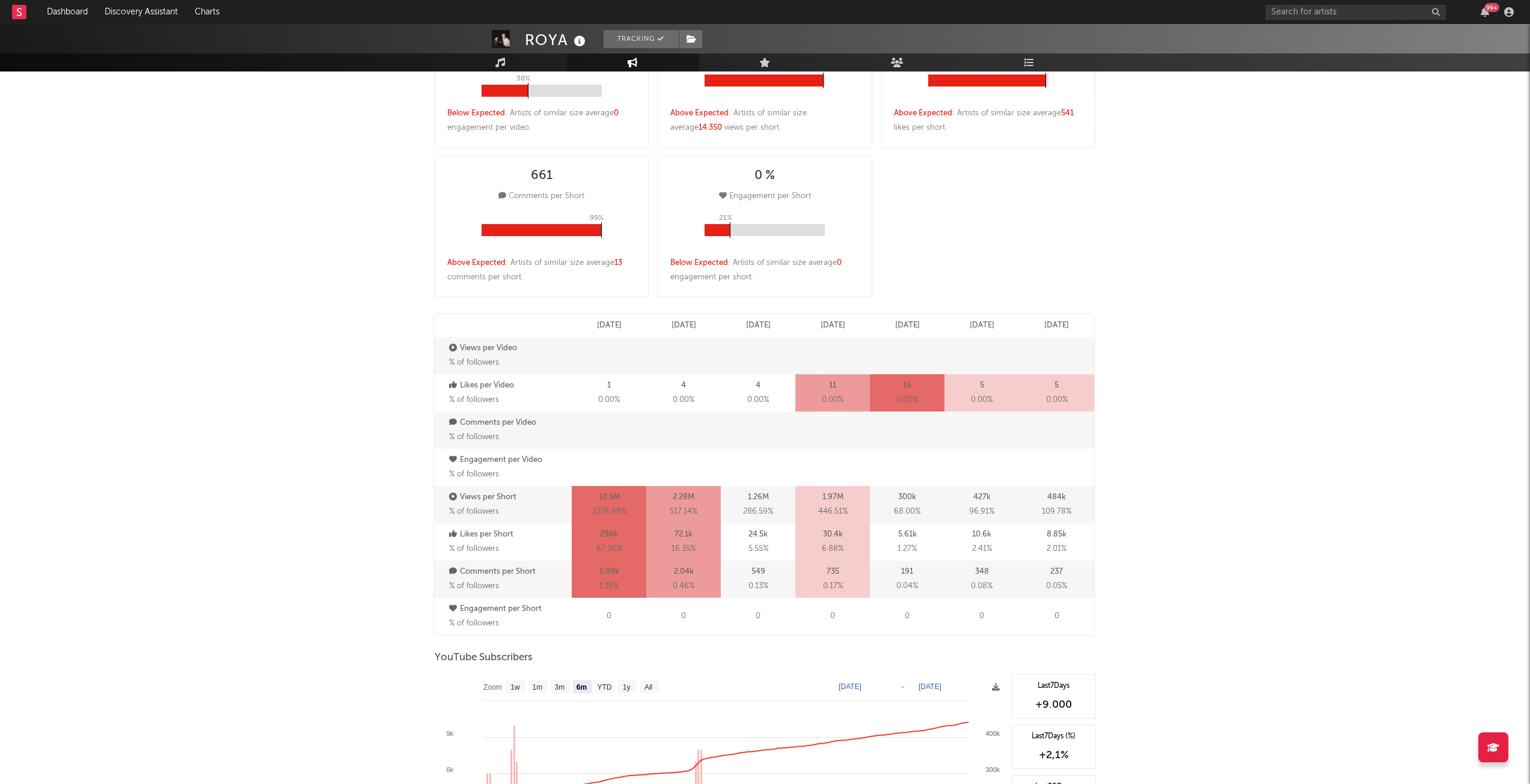
scroll to position [837, 0]
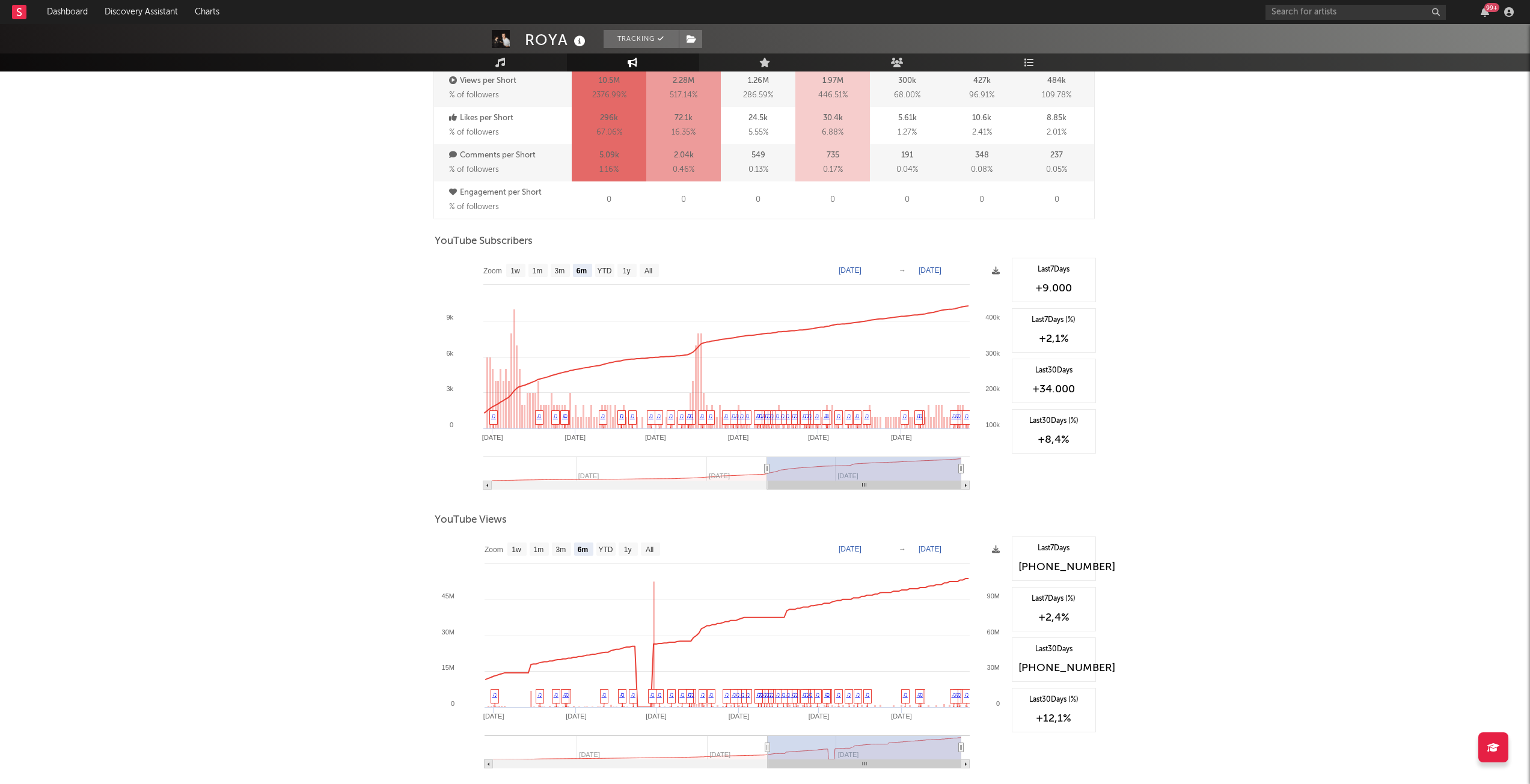
click at [658, 265] on rect at bounding box center [649, 270] width 20 height 13
select select "All"
type input "2024-06-10"
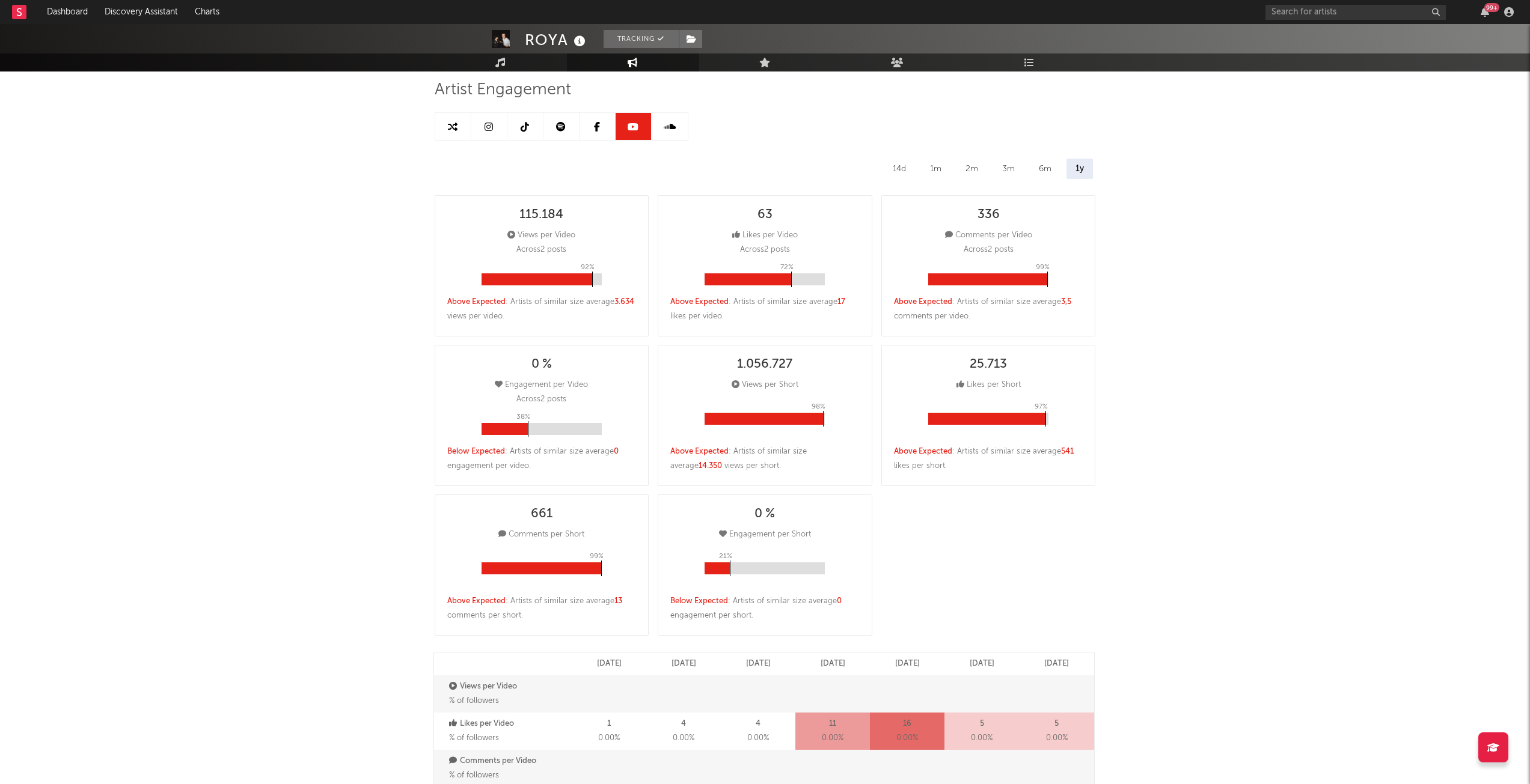
scroll to position [0, 0]
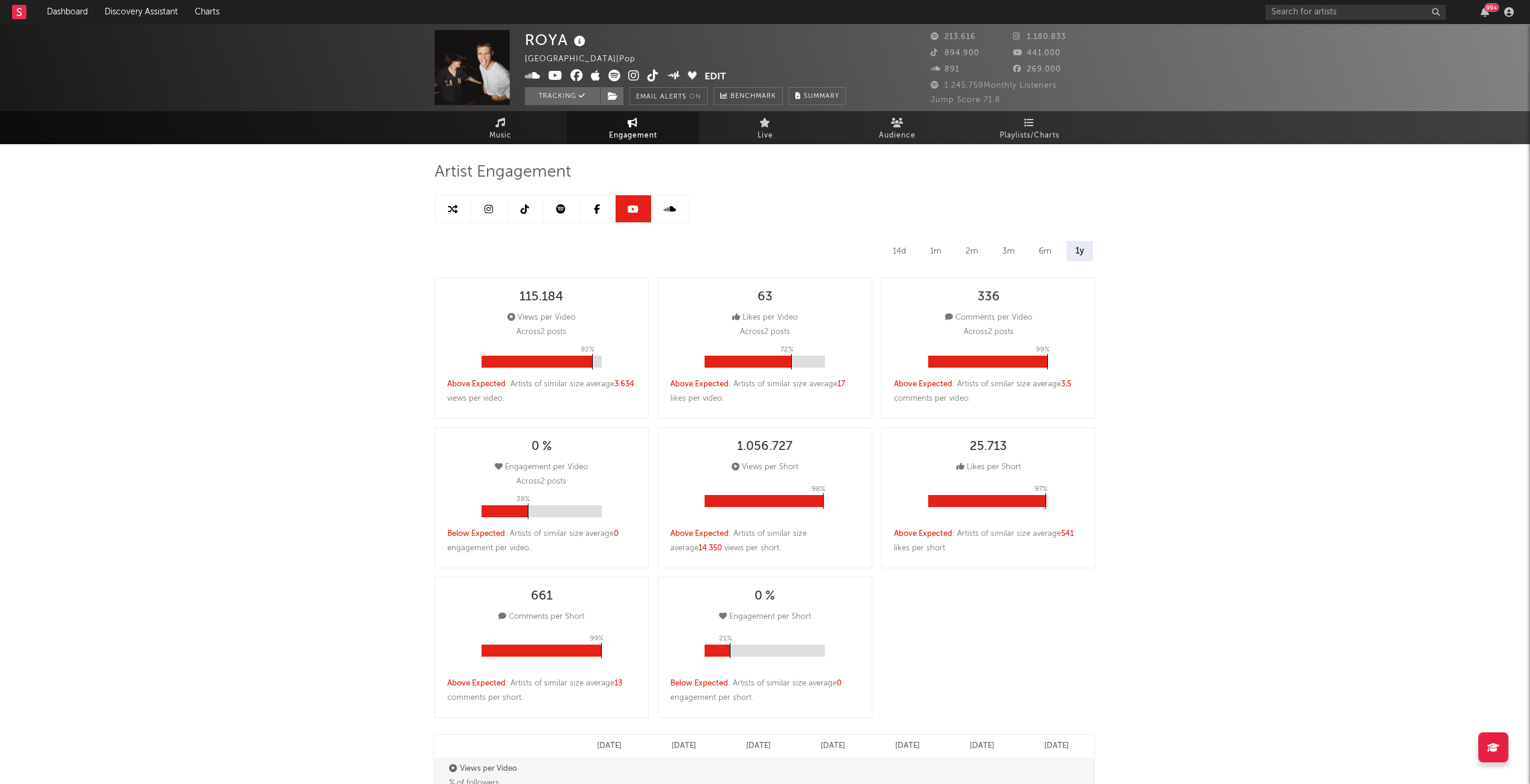
click at [489, 217] on link at bounding box center [489, 209] width 36 height 27
select select "6m"
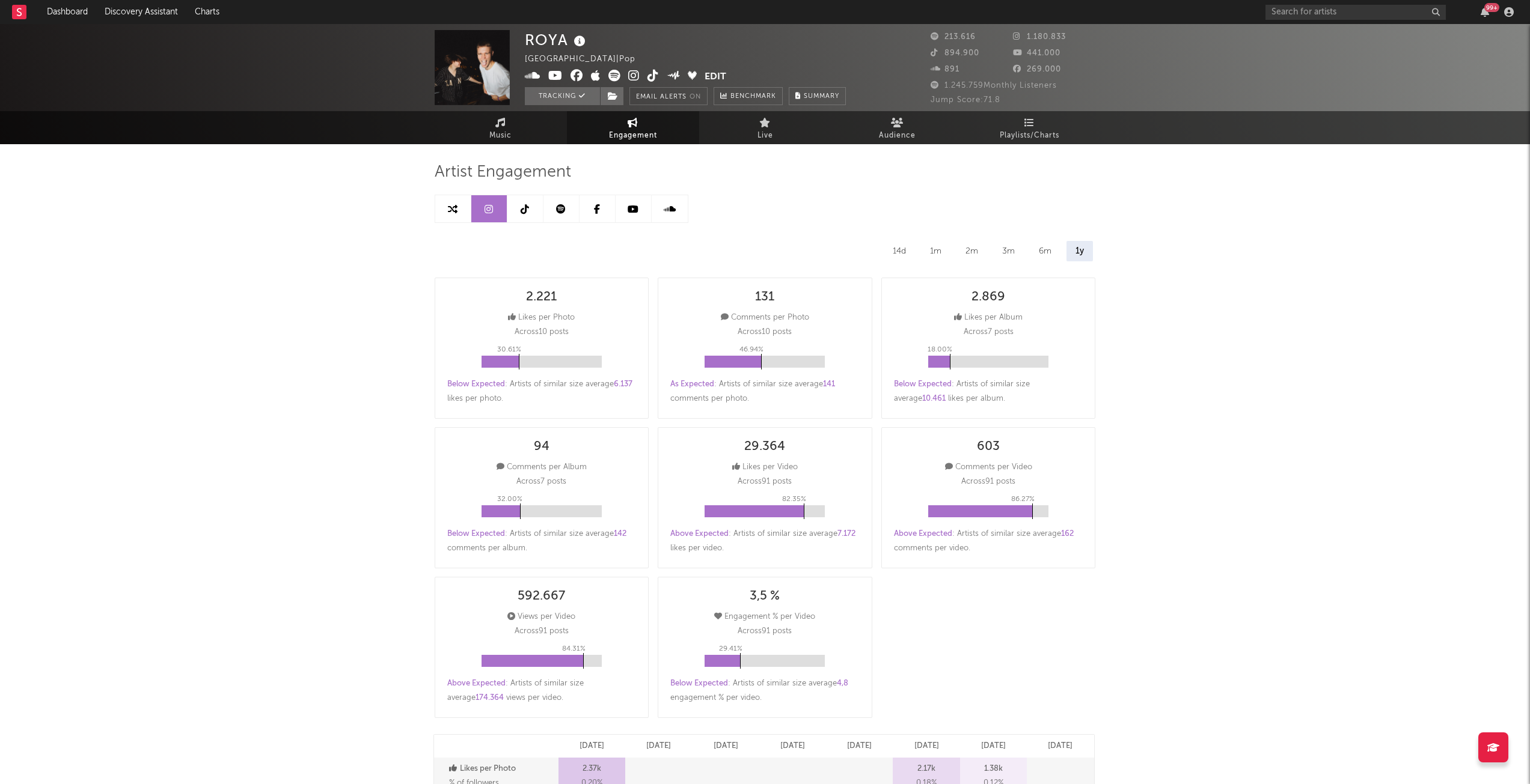
click at [526, 213] on icon at bounding box center [525, 209] width 9 height 9
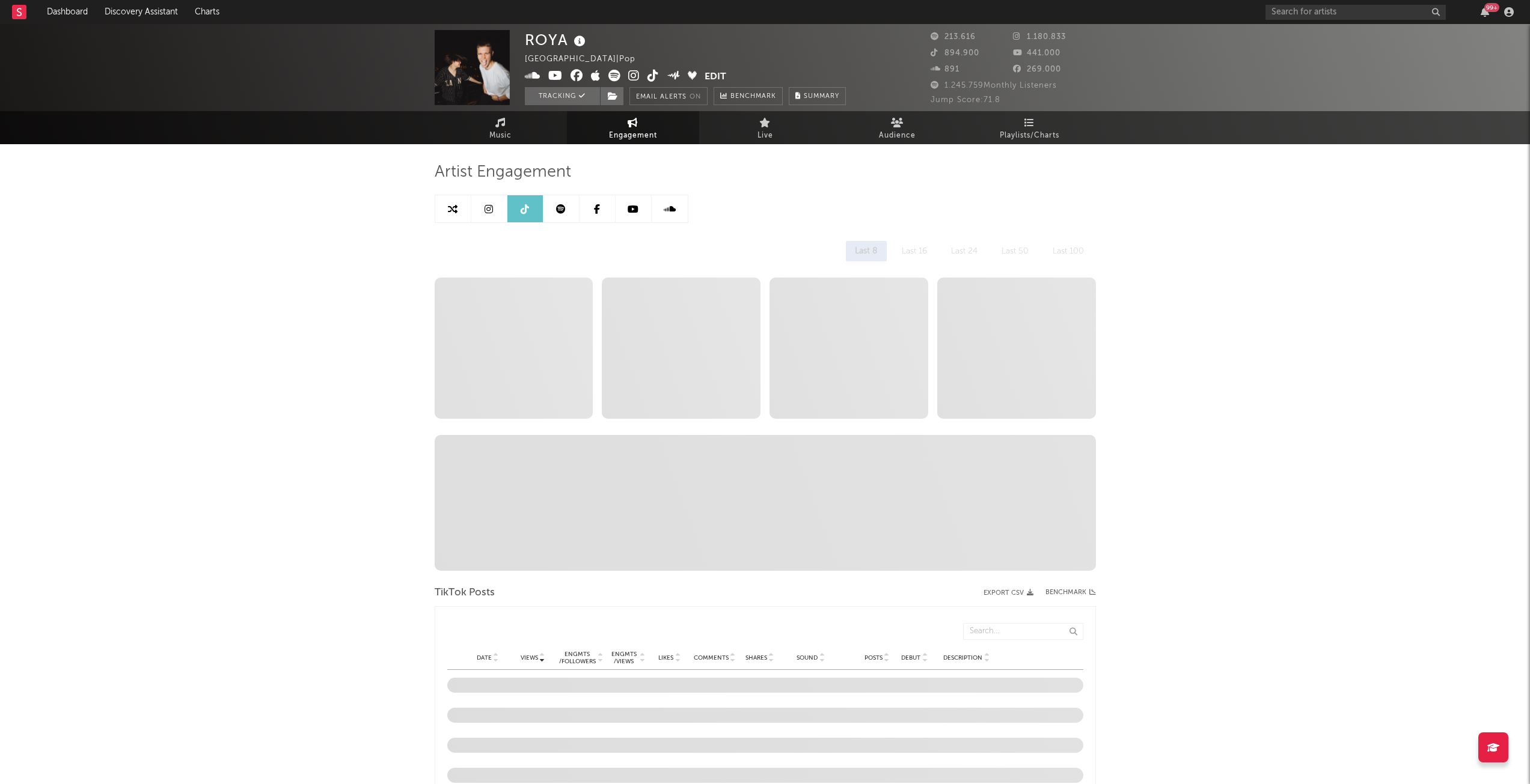
select select "6m"
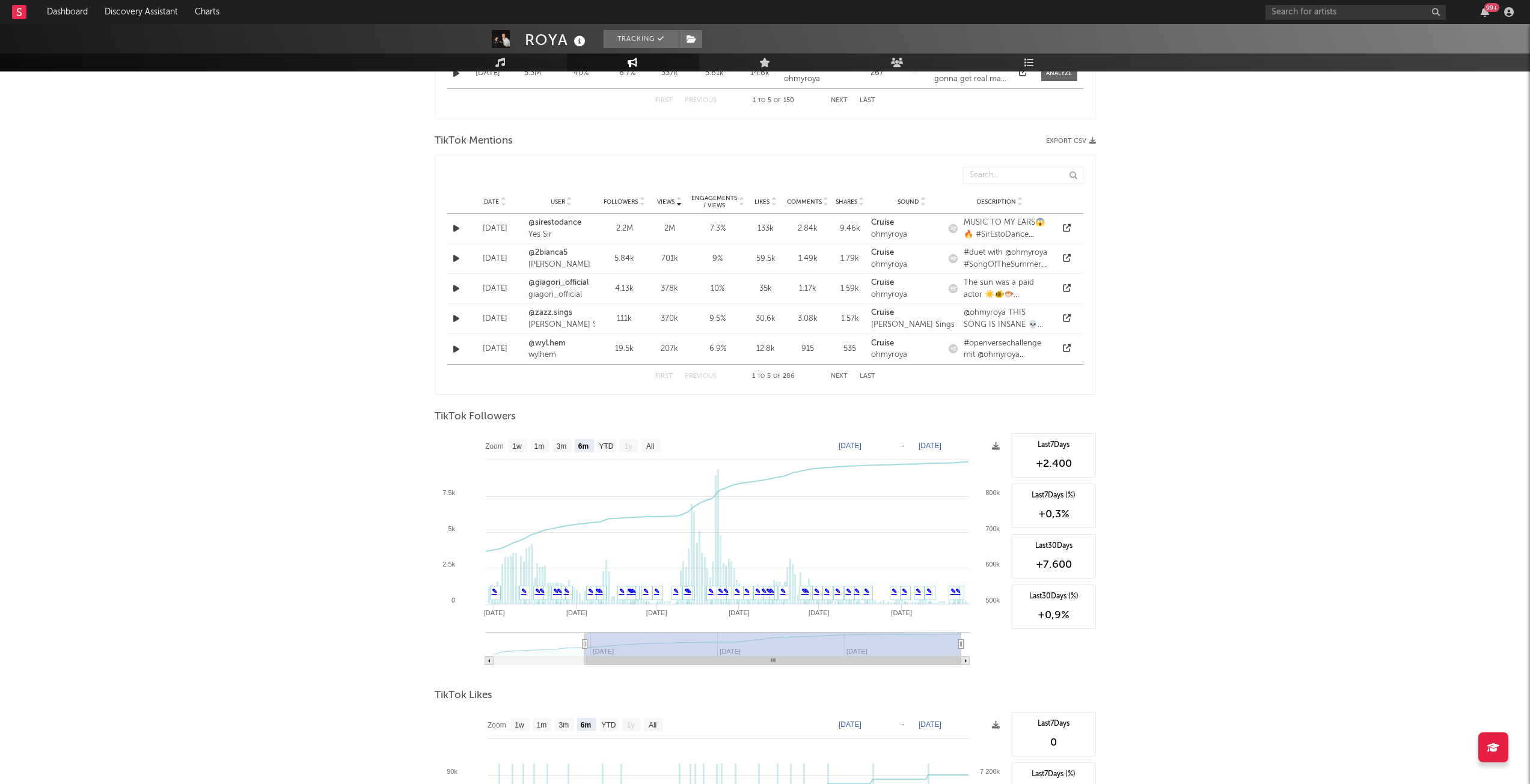
scroll to position [841, 0]
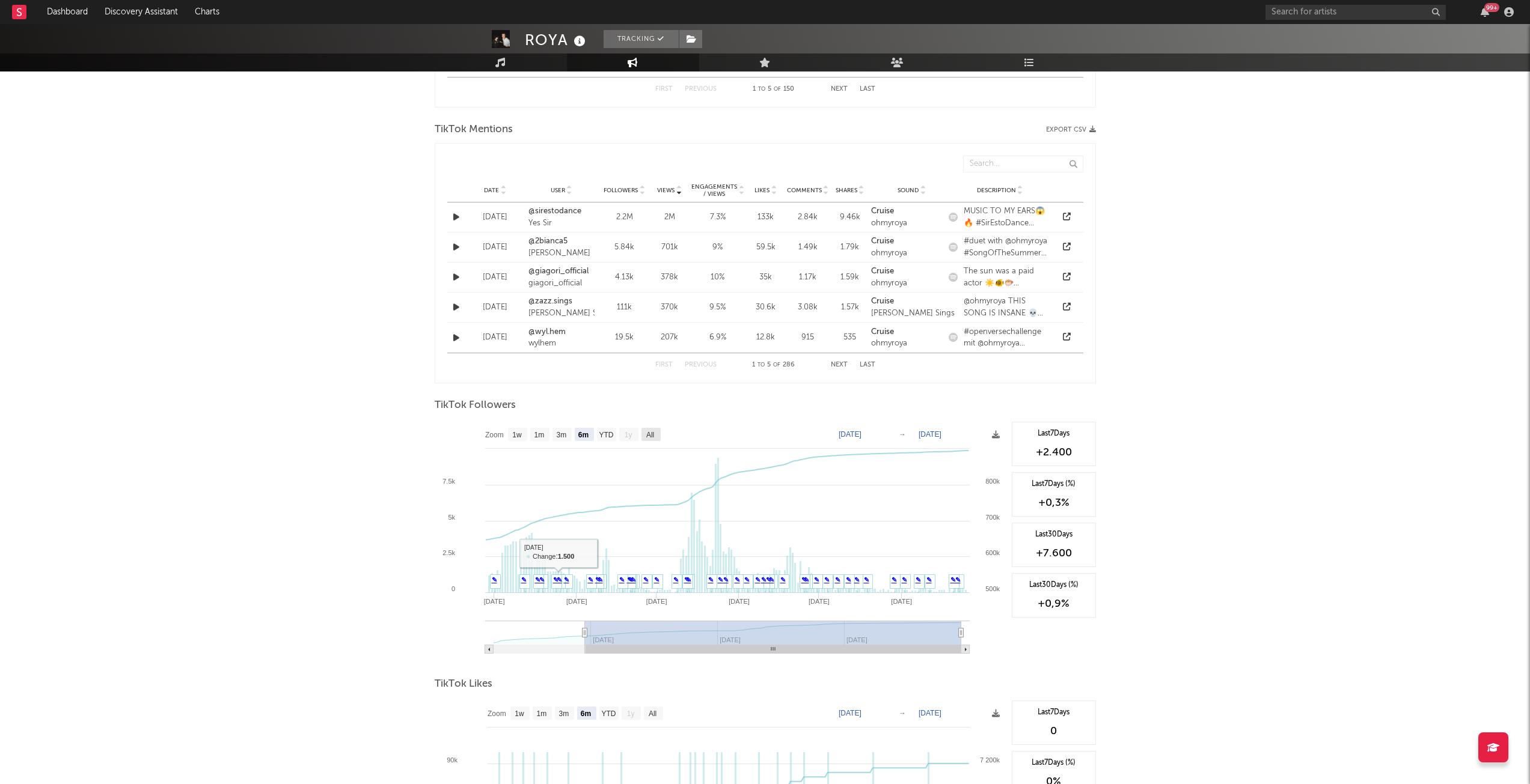
click at [654, 434] on text "All" at bounding box center [649, 435] width 8 height 9
select select "All"
type input "[DATE]"
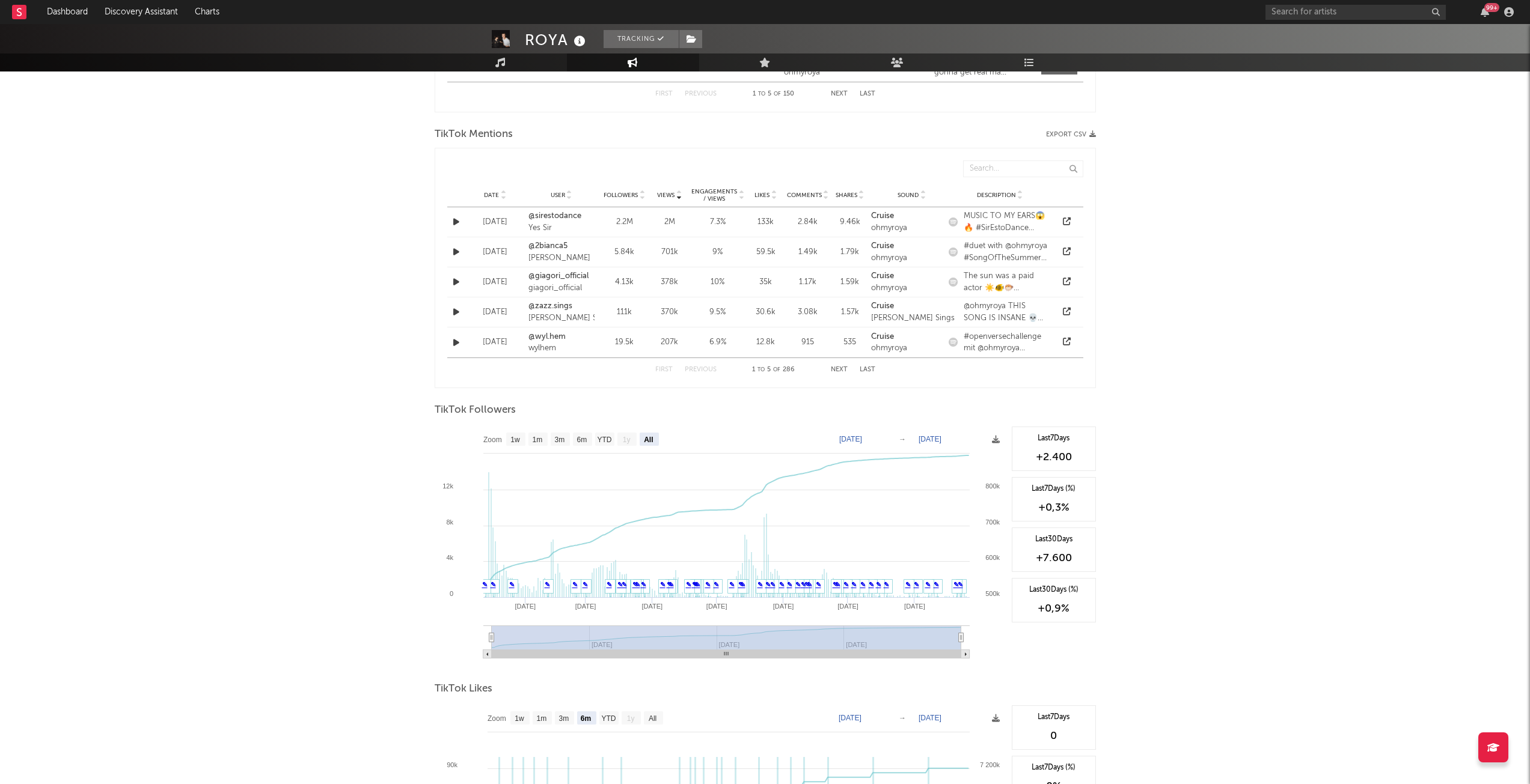
scroll to position [902, 0]
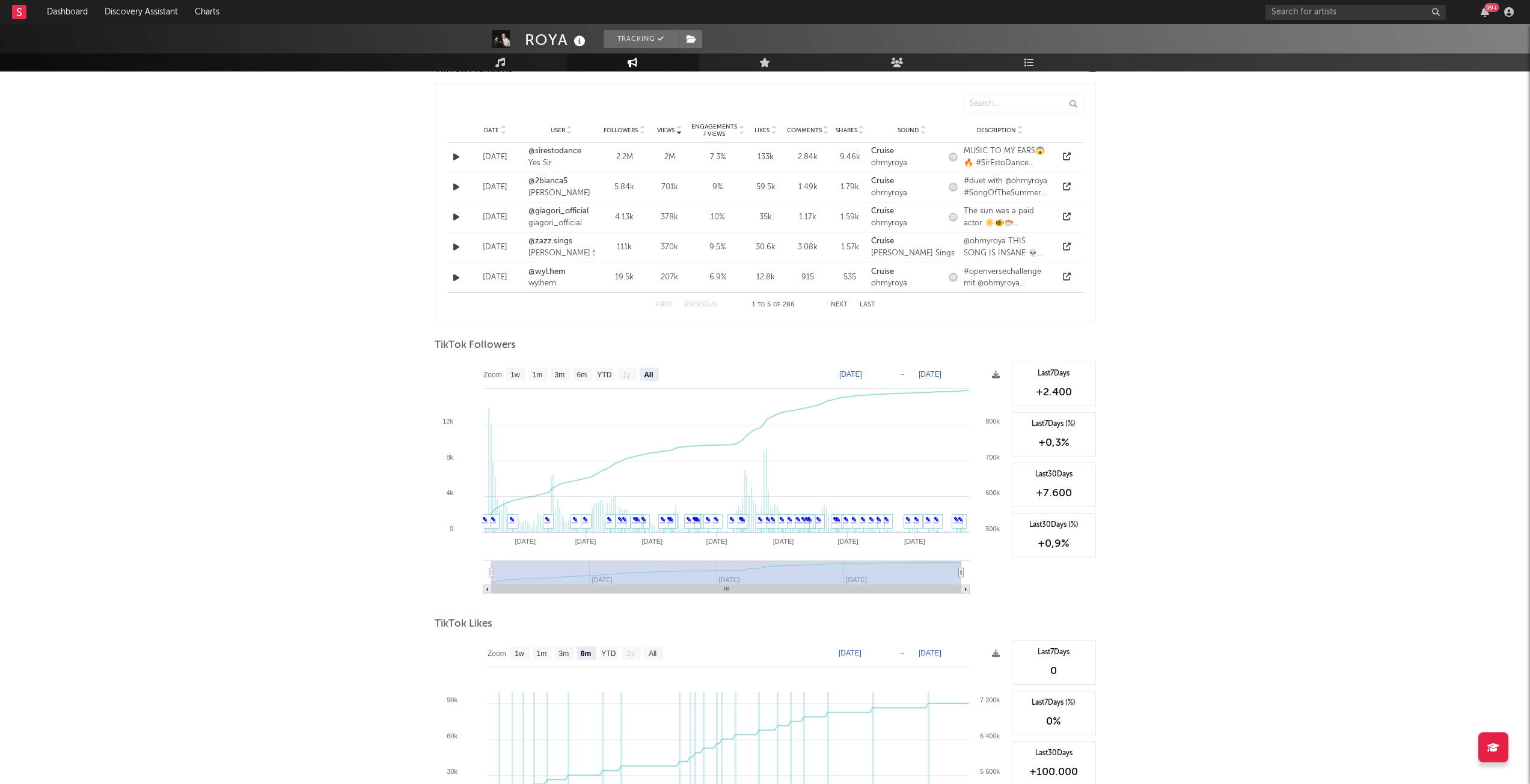
click at [1492, 15] on div "99 +" at bounding box center [1485, 11] width 18 height 9
click at [1492, 14] on div "99 +" at bounding box center [1485, 11] width 18 height 9
click at [1484, 11] on icon "button" at bounding box center [1485, 11] width 9 height 9
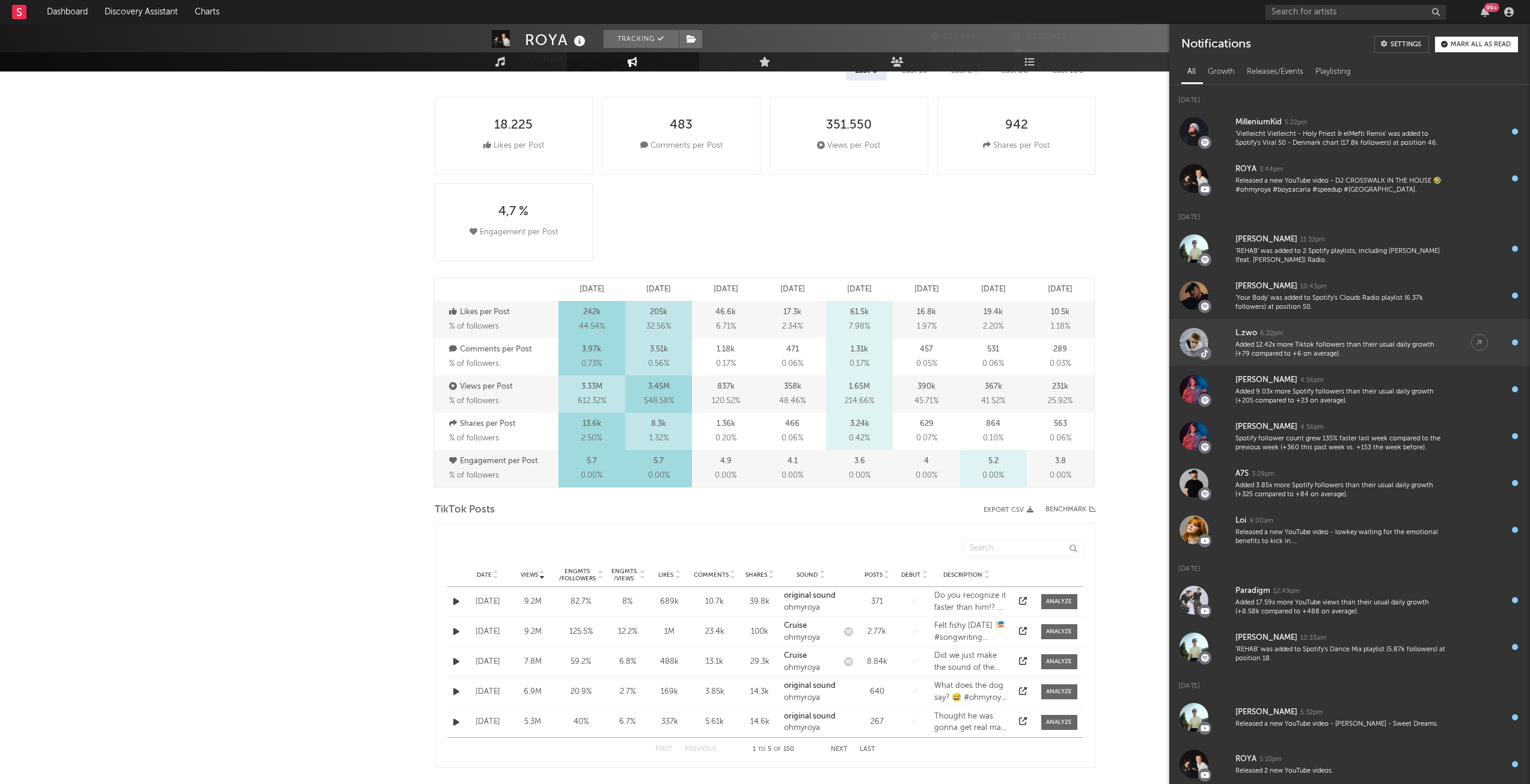
scroll to position [0, 0]
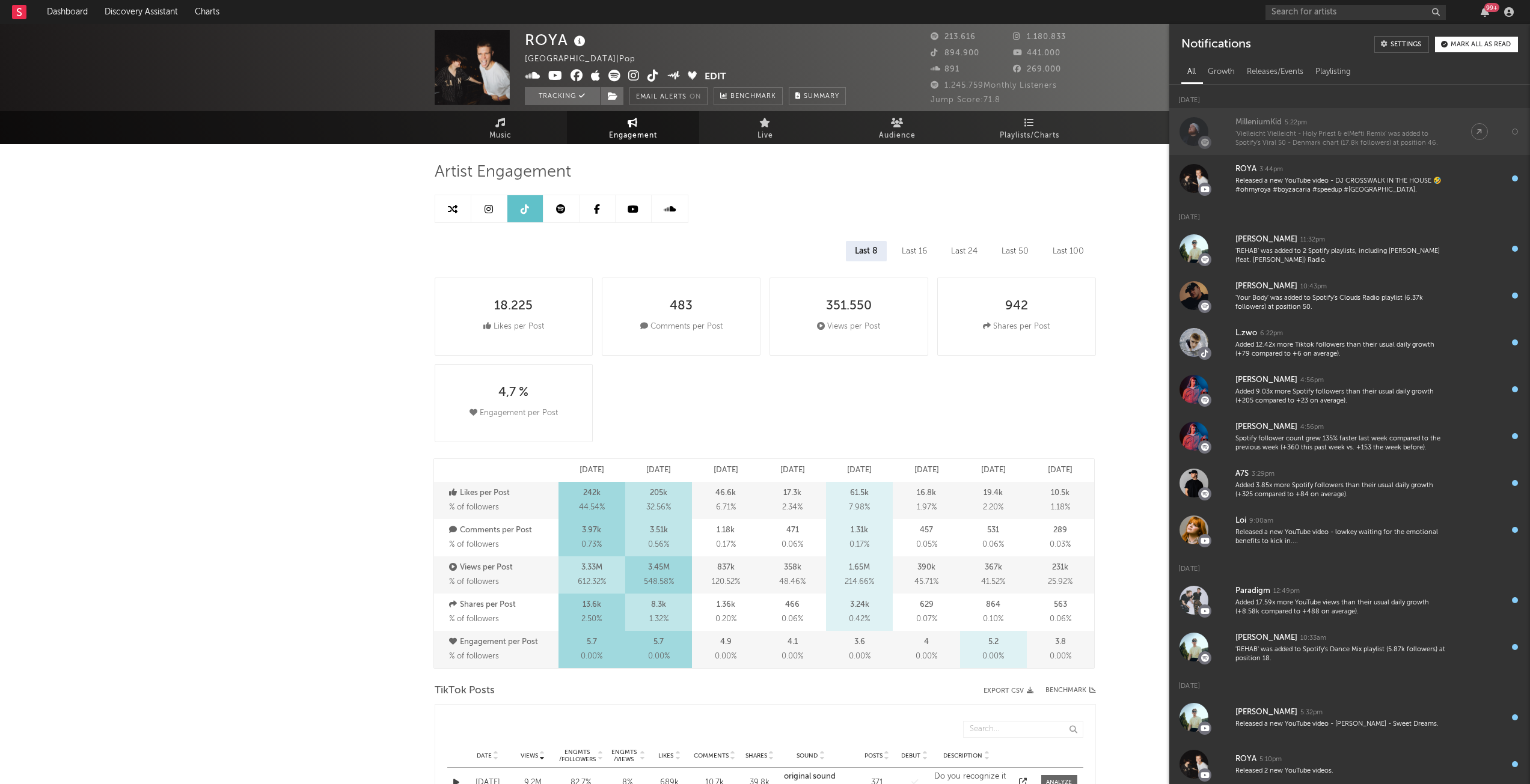
click at [1299, 128] on div "MilleniumKid 5:22pm" at bounding box center [1341, 122] width 212 height 15
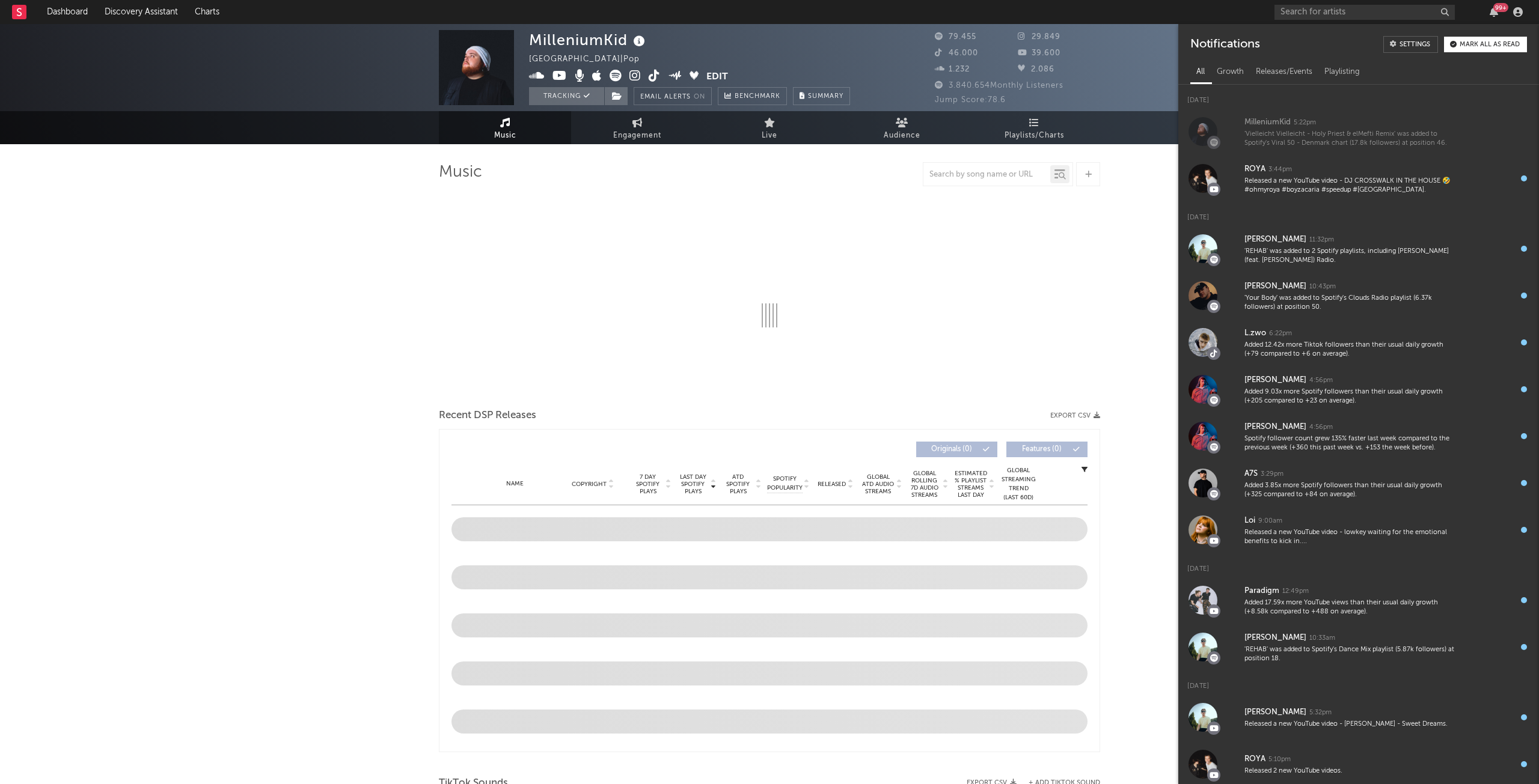
select select "6m"
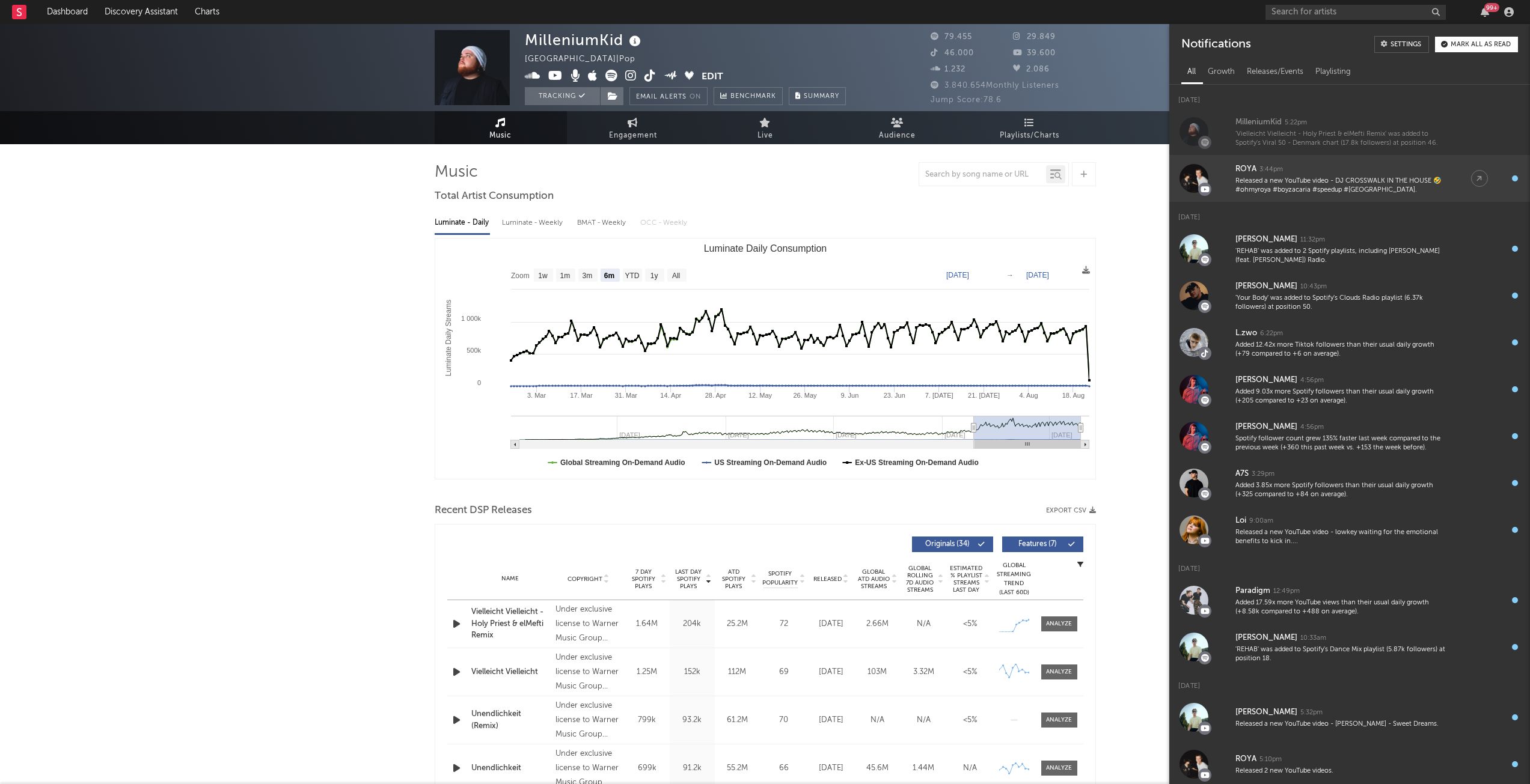
click at [1354, 171] on div "ROYA 3:44pm" at bounding box center [1341, 169] width 212 height 15
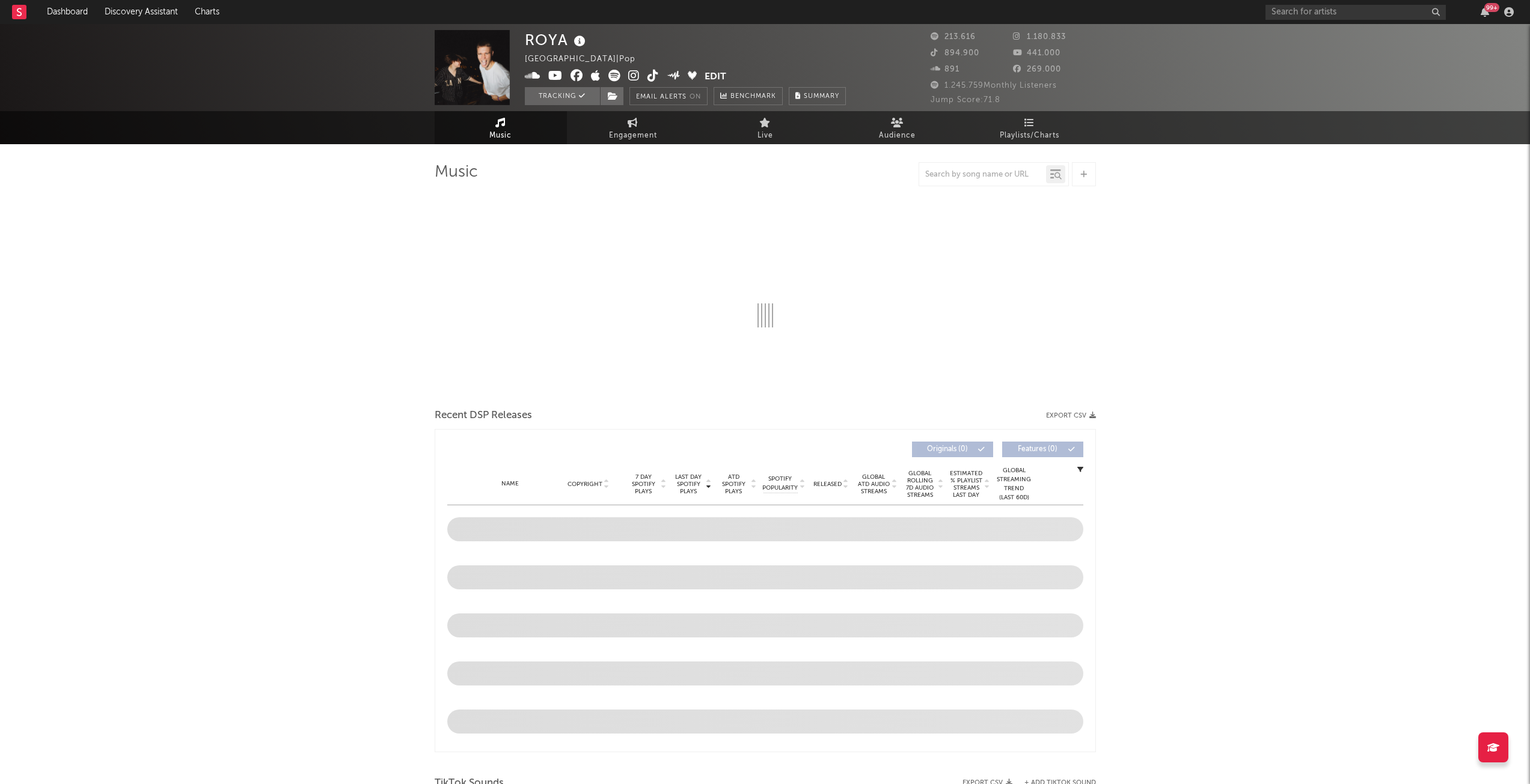
select select "6m"
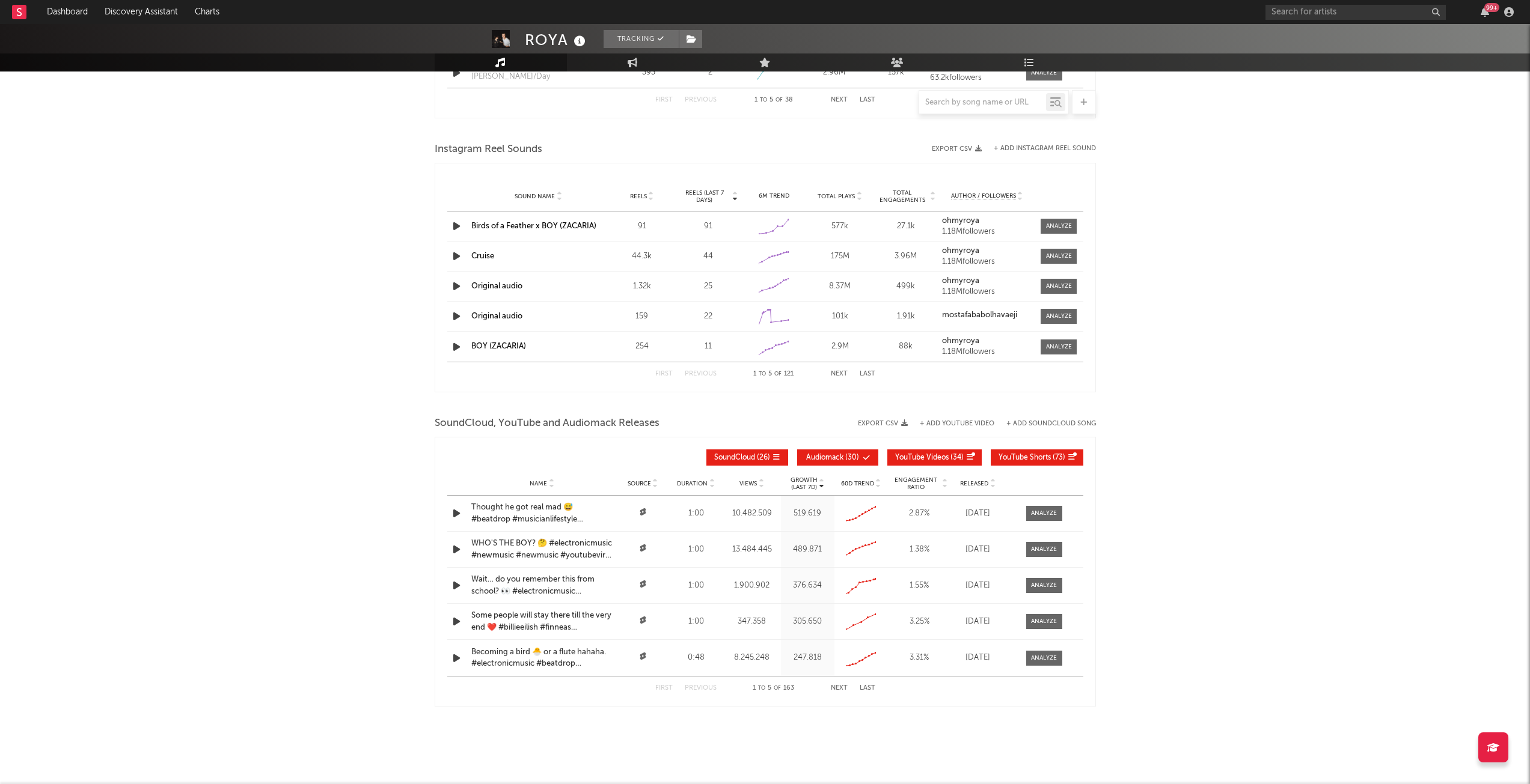
scroll to position [1054, 0]
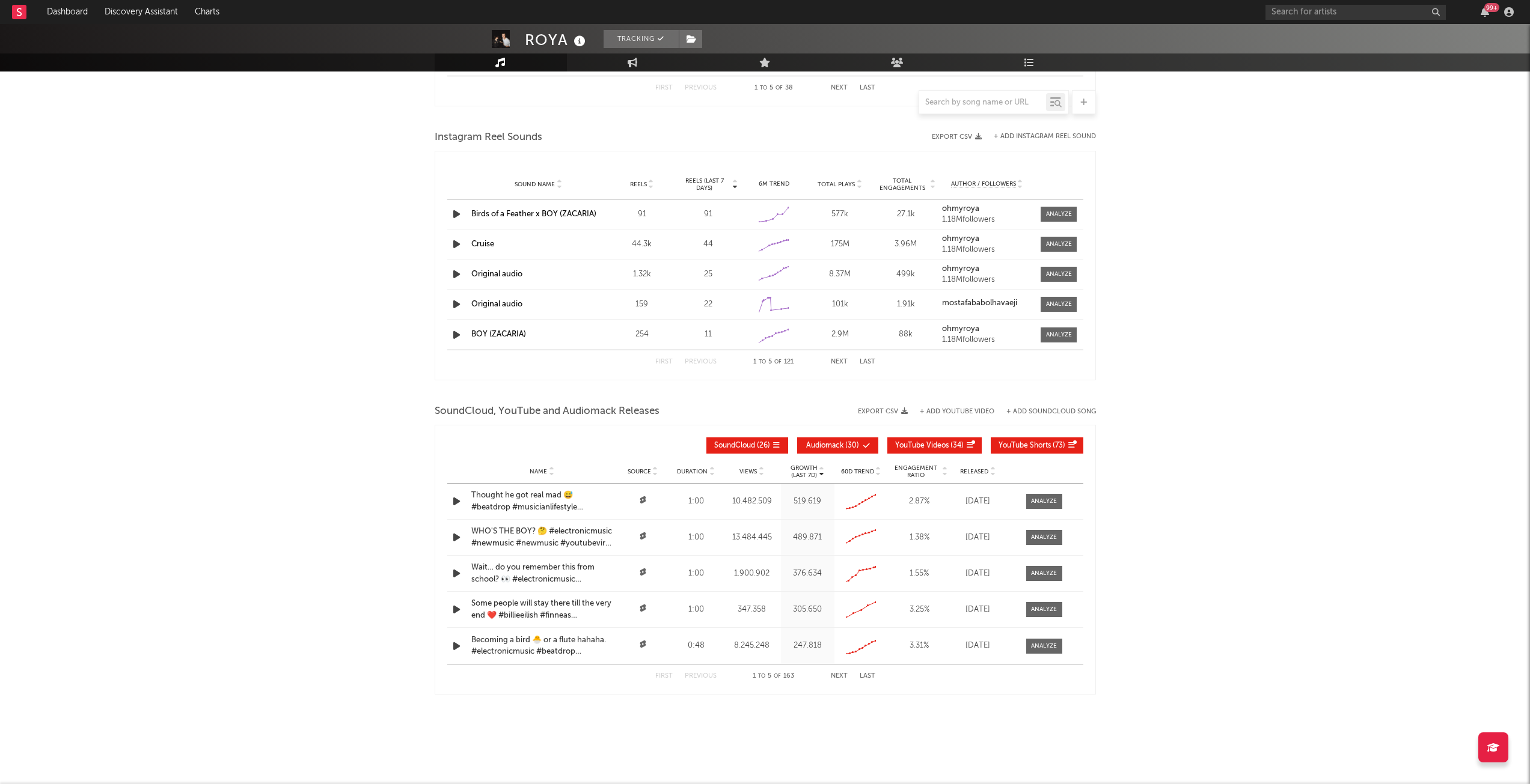
click at [552, 216] on link "Birds of a Feather x BOY (ZACARIA)" at bounding box center [533, 214] width 125 height 8
click at [1481, 13] on div "99 +" at bounding box center [1485, 11] width 18 height 9
click at [1484, 13] on icon "button" at bounding box center [1485, 11] width 9 height 9
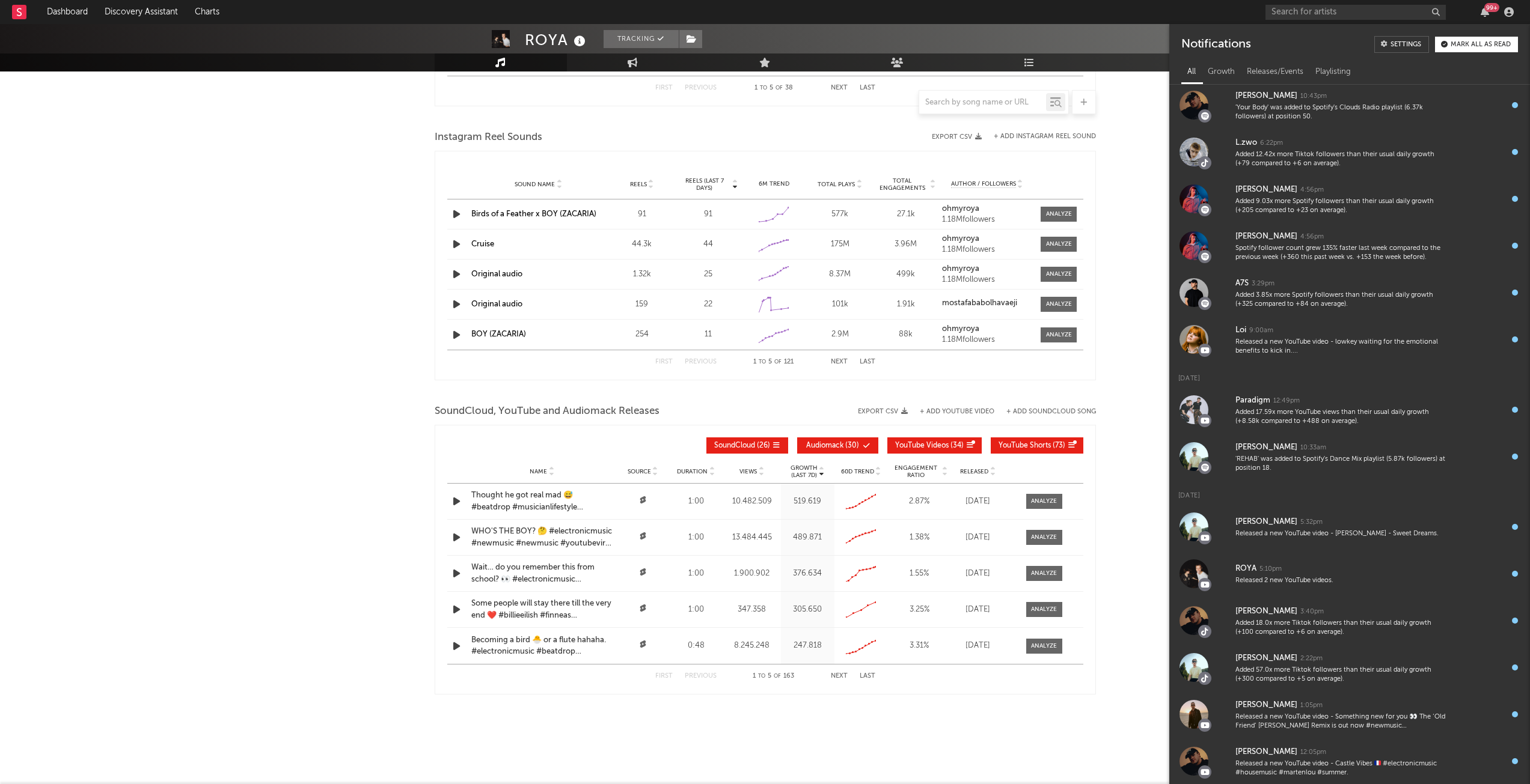
scroll to position [0, 0]
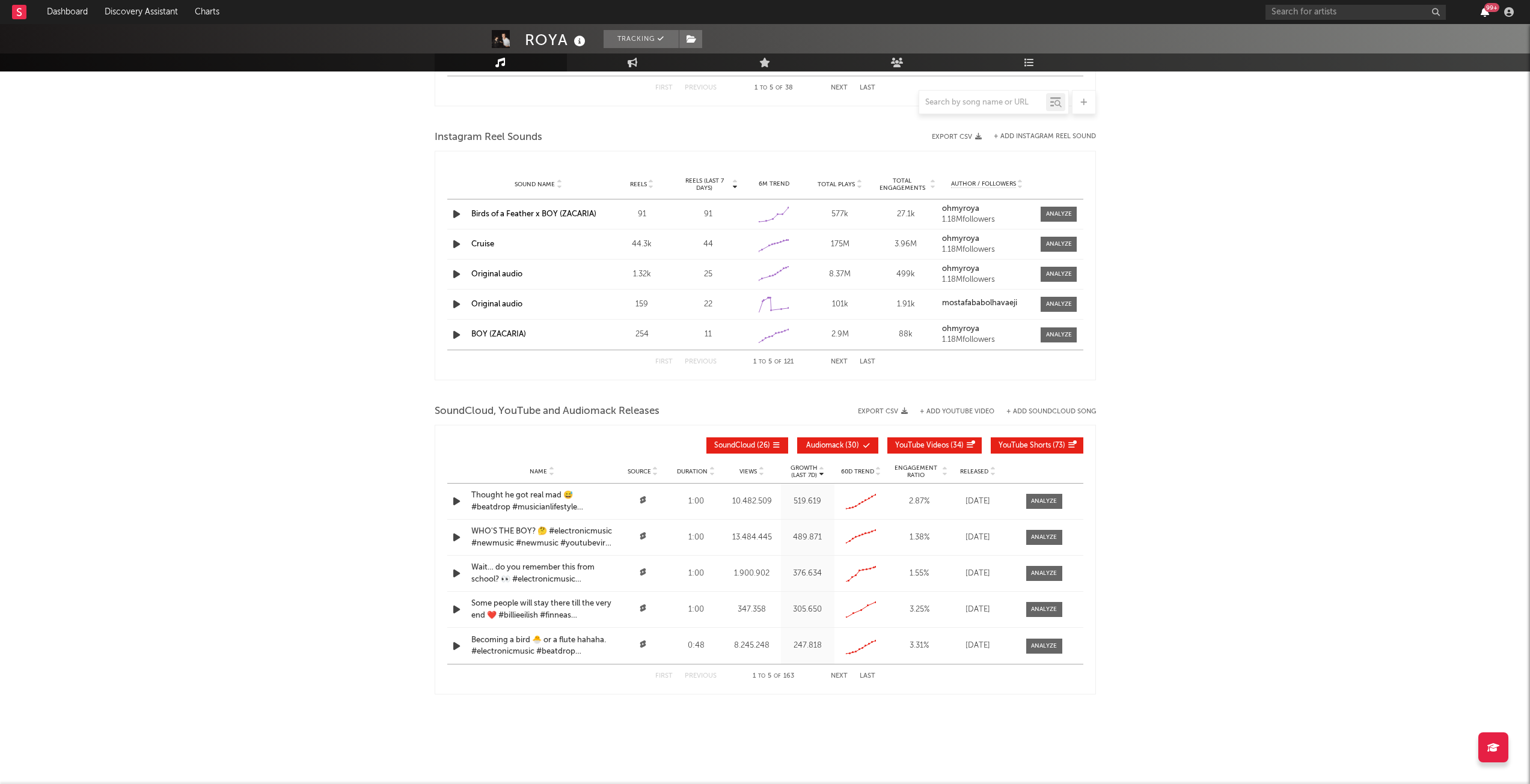
click at [1482, 9] on icon "button" at bounding box center [1485, 11] width 9 height 9
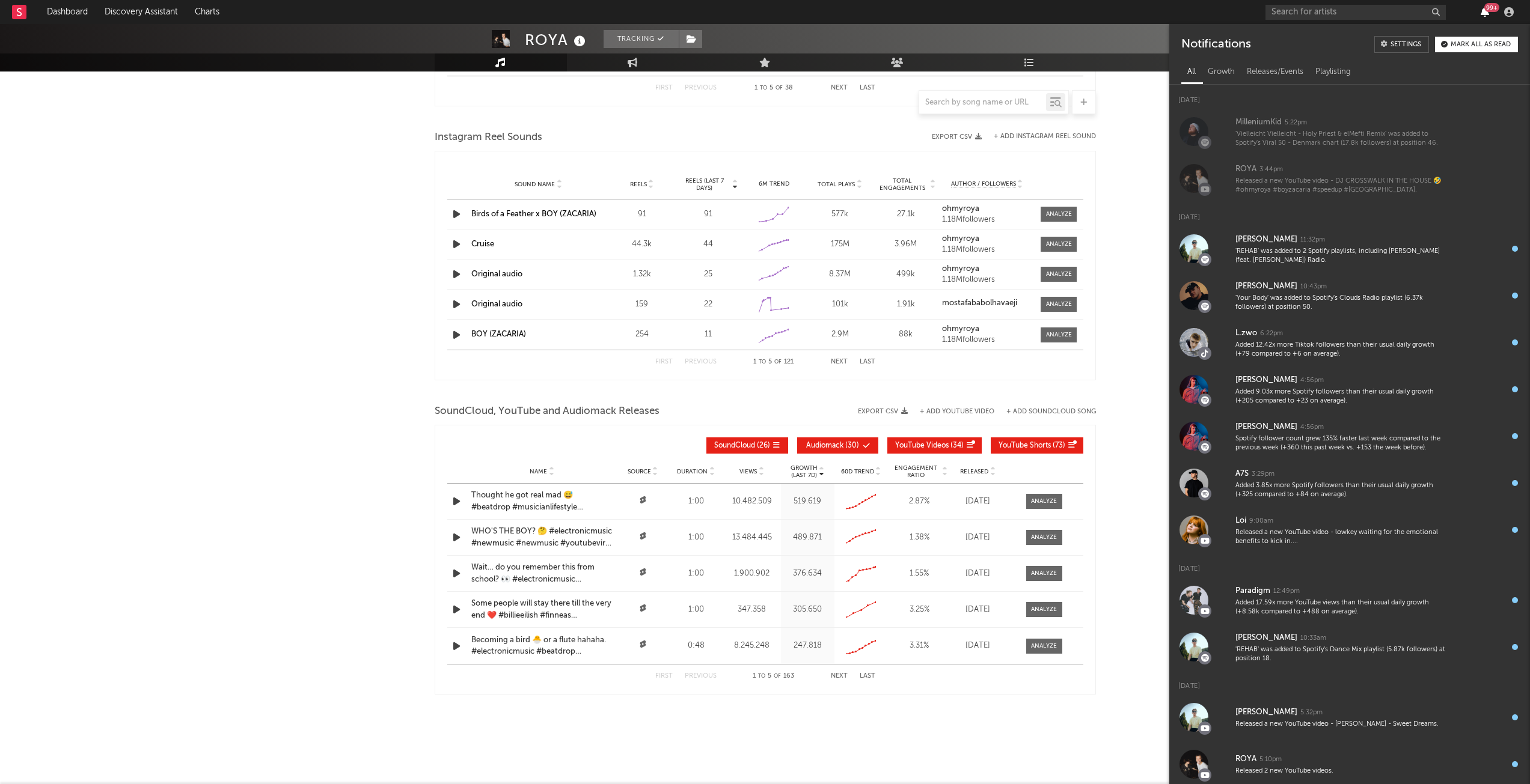
click at [1482, 9] on icon "button" at bounding box center [1485, 11] width 9 height 9
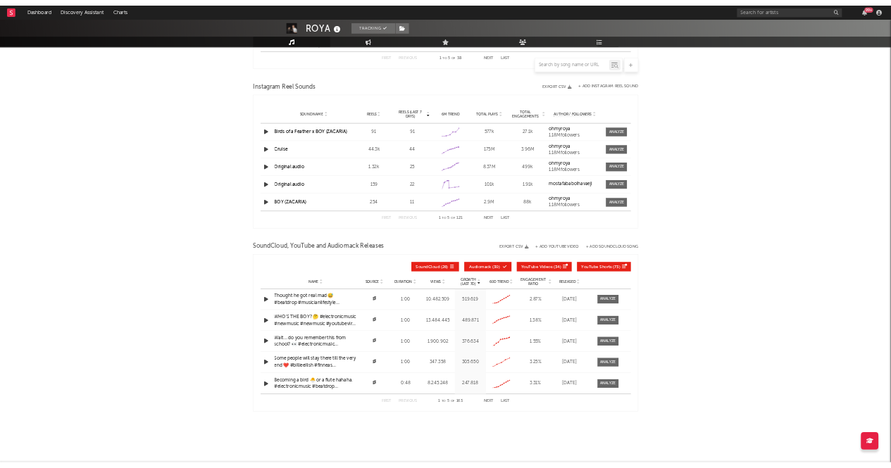
scroll to position [1234, 0]
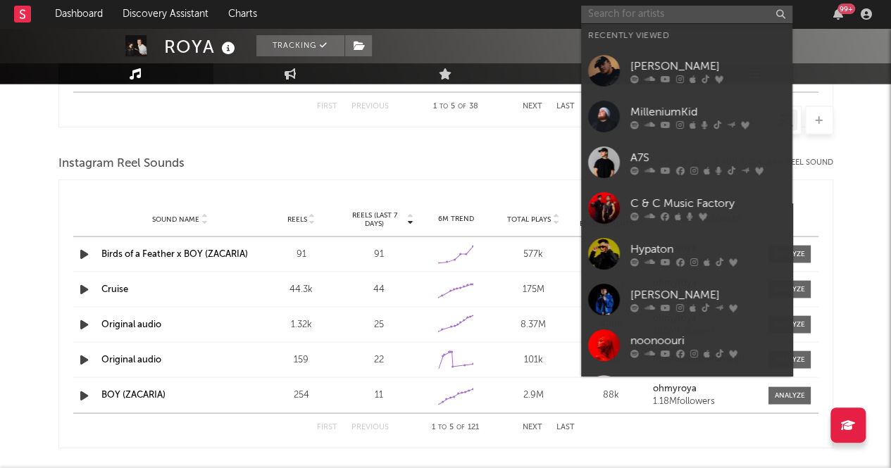
click at [616, 14] on input "text" at bounding box center [686, 15] width 211 height 18
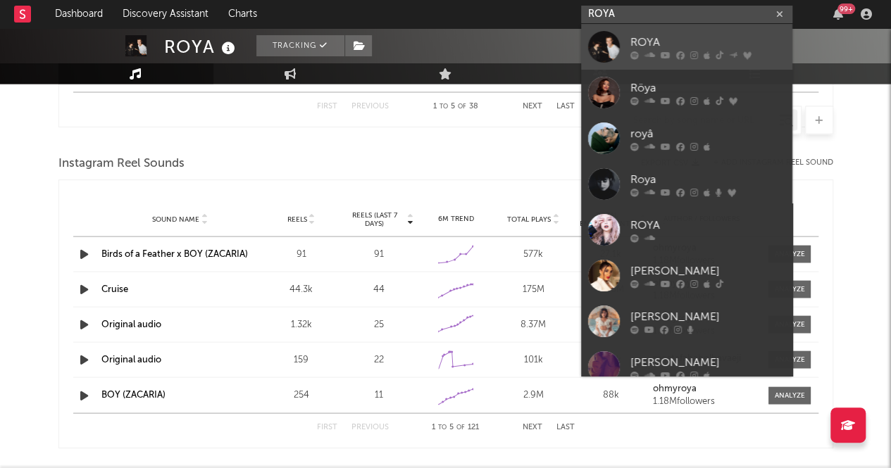
type input "ROYA"
click at [686, 30] on link "ROYA" at bounding box center [686, 47] width 211 height 46
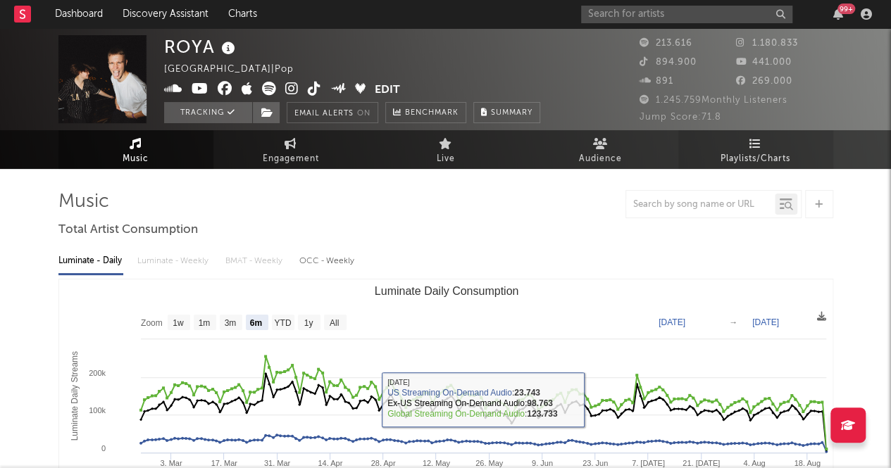
click at [736, 160] on span "Playlists/Charts" at bounding box center [756, 159] width 70 height 17
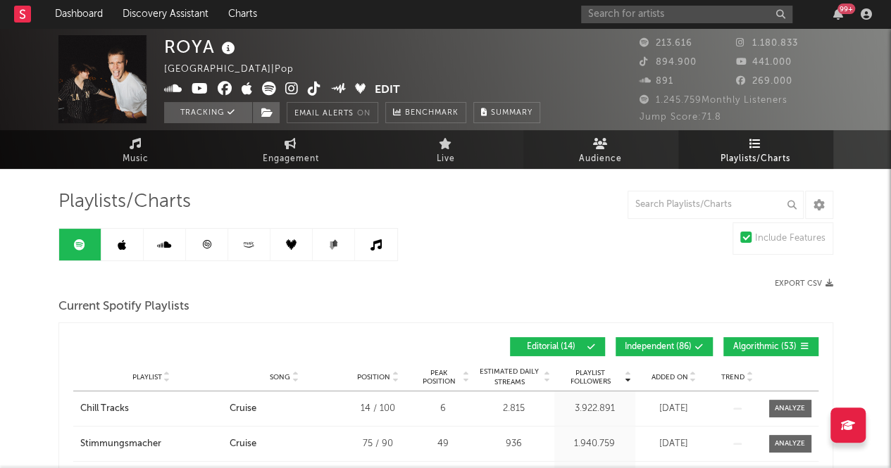
click at [648, 165] on link "Audience" at bounding box center [600, 149] width 155 height 39
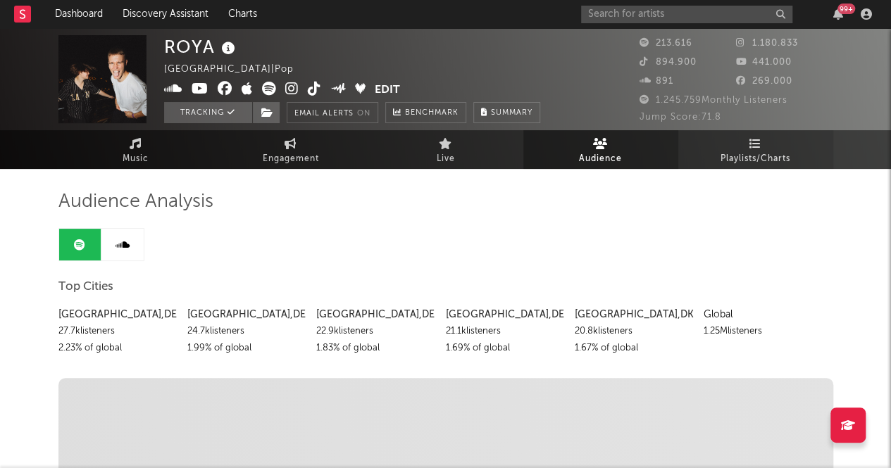
click at [755, 154] on span "Playlists/Charts" at bounding box center [756, 159] width 70 height 17
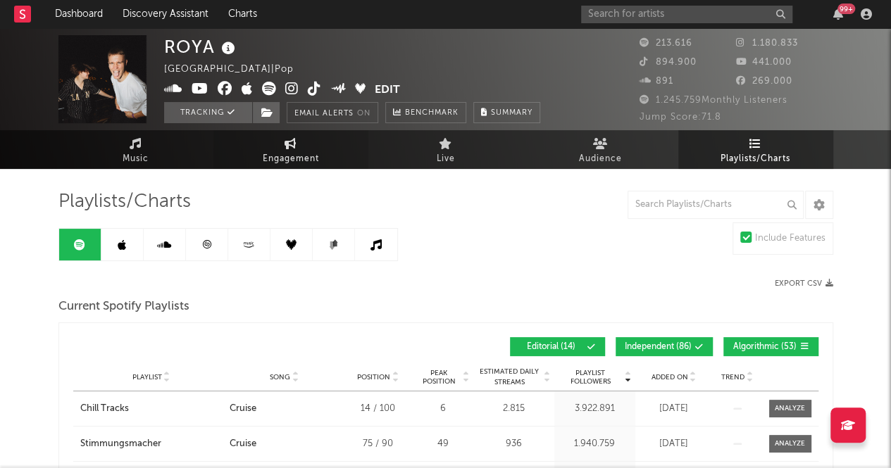
click at [306, 166] on span "Engagement" at bounding box center [291, 159] width 56 height 17
select select "1w"
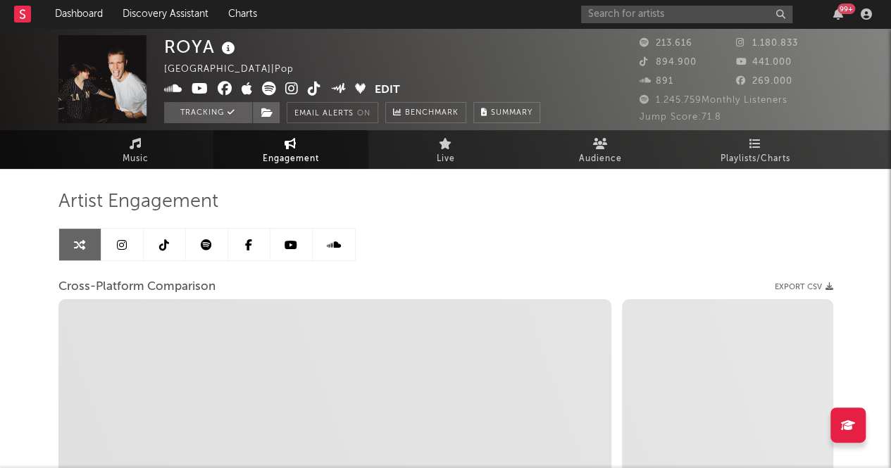
click at [282, 246] on link at bounding box center [292, 245] width 42 height 32
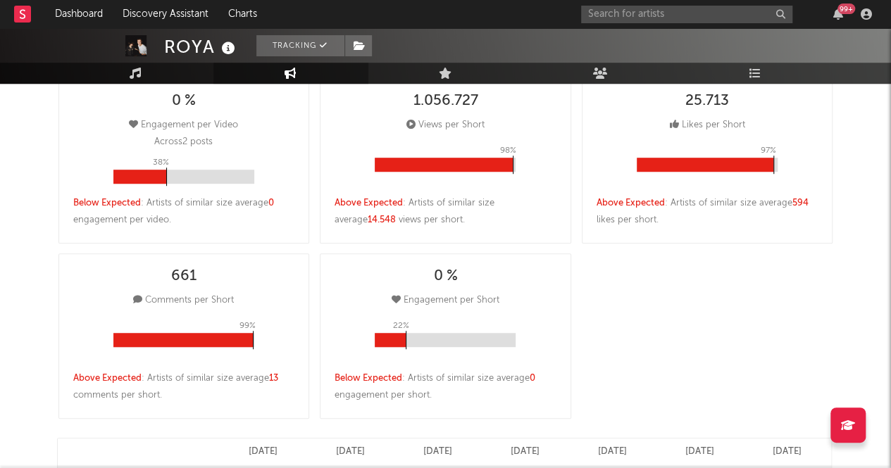
select select "6m"
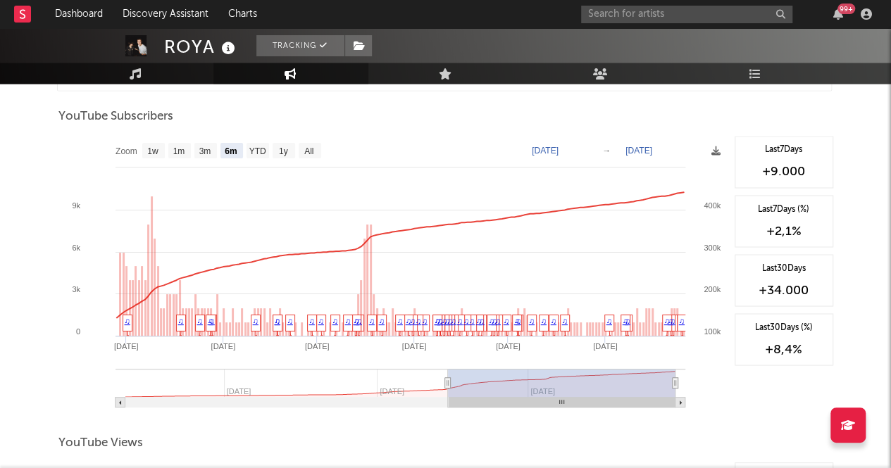
scroll to position [1127, 0]
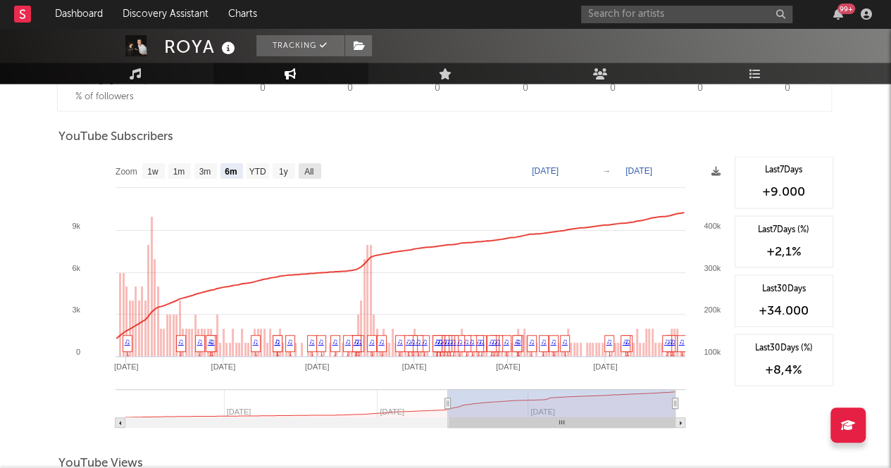
click at [311, 173] on text "All" at bounding box center [308, 172] width 9 height 10
select select "All"
type input "2024-06-10"
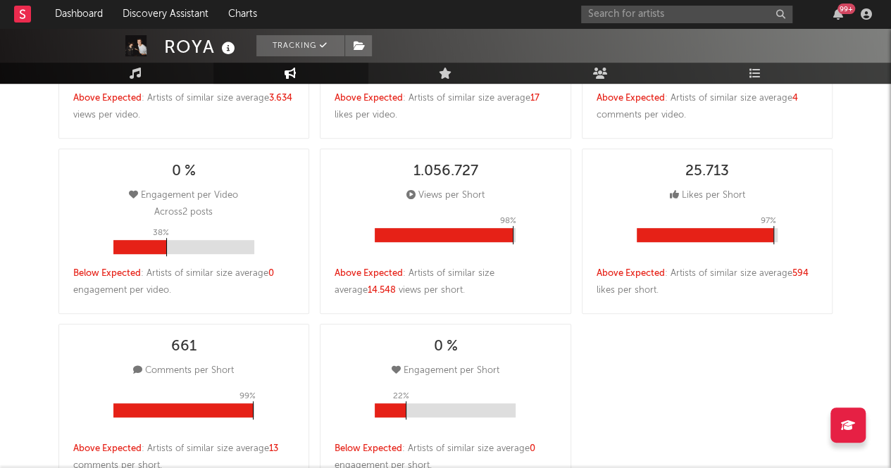
scroll to position [0, 0]
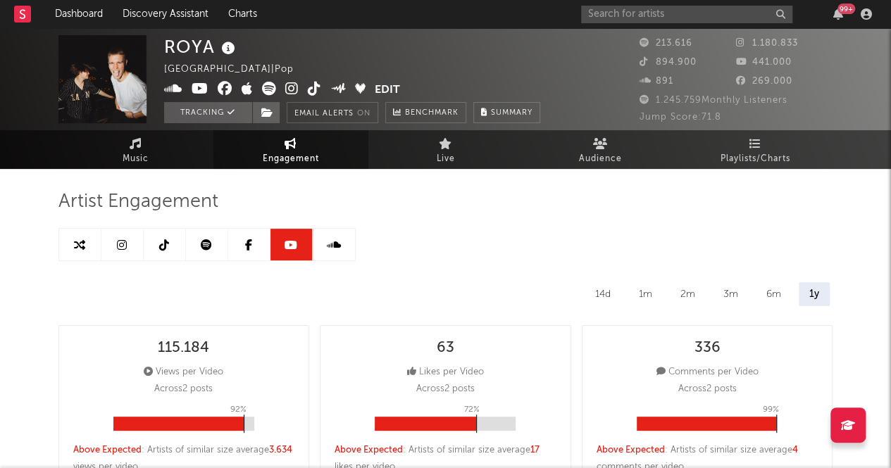
click at [255, 252] on link at bounding box center [249, 245] width 42 height 32
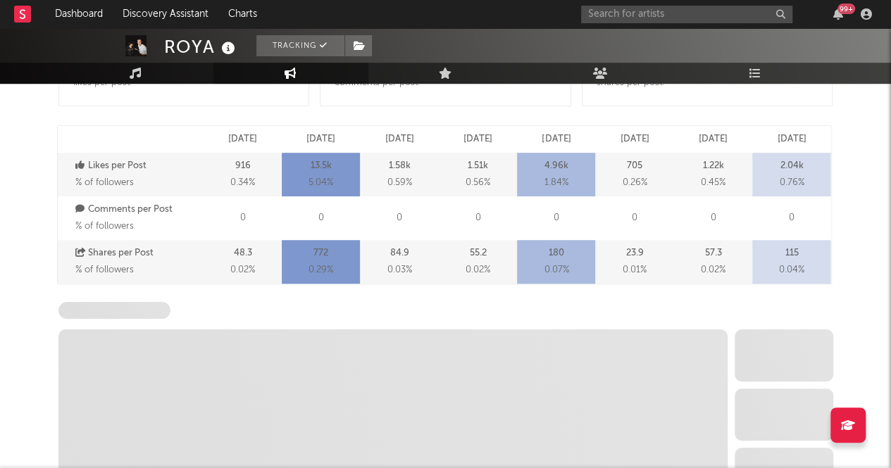
scroll to position [423, 0]
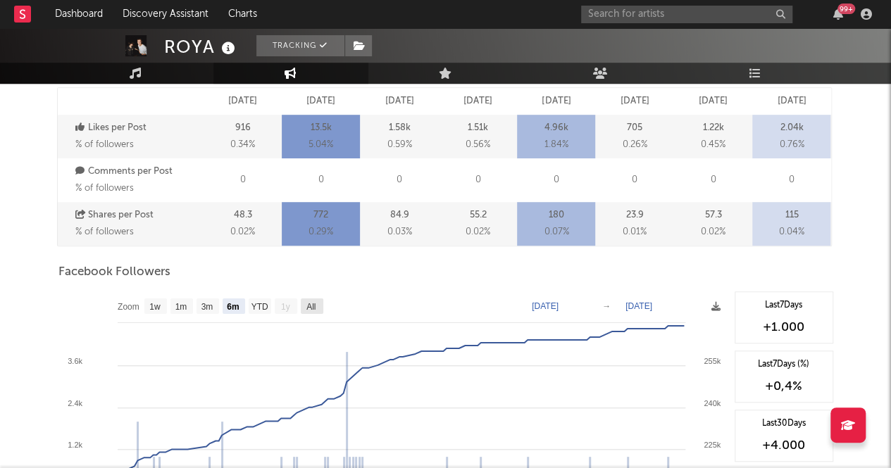
click at [313, 309] on text "All" at bounding box center [310, 307] width 9 height 10
select select "All"
type input "2024-08-26"
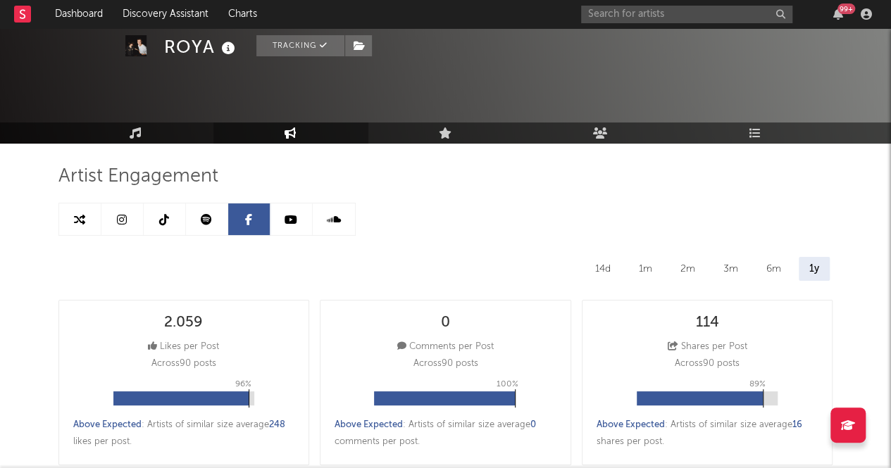
scroll to position [0, 0]
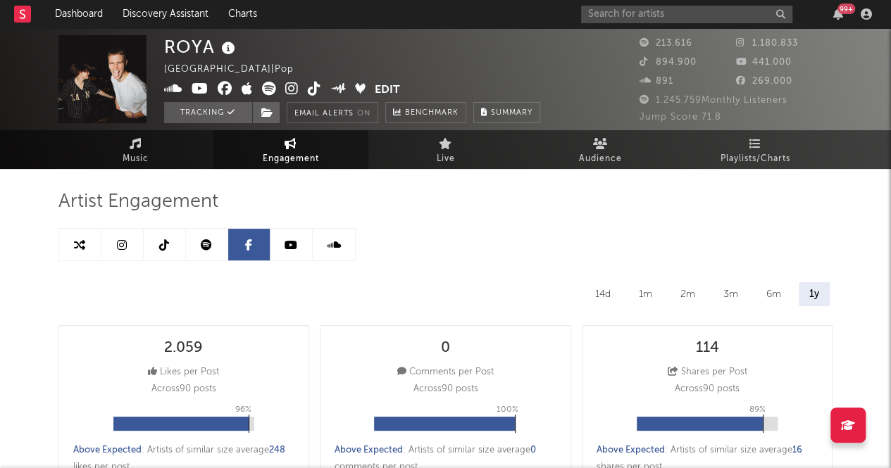
click at [292, 252] on link at bounding box center [292, 245] width 42 height 32
select select "6m"
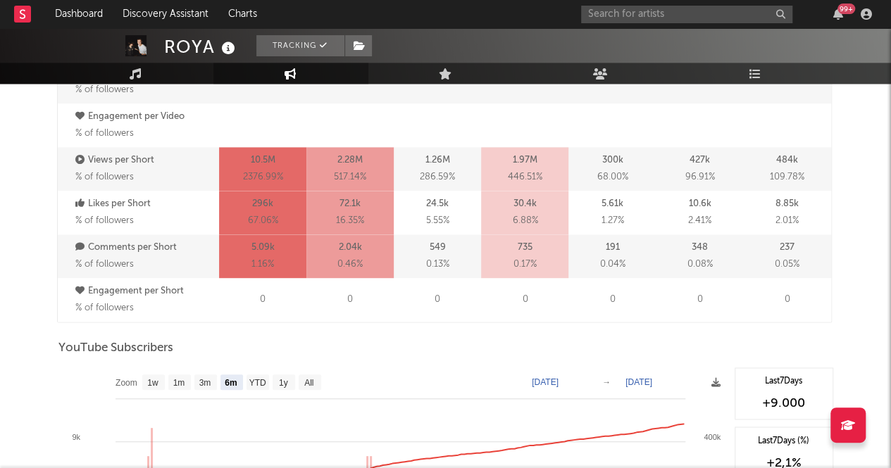
scroll to position [1127, 0]
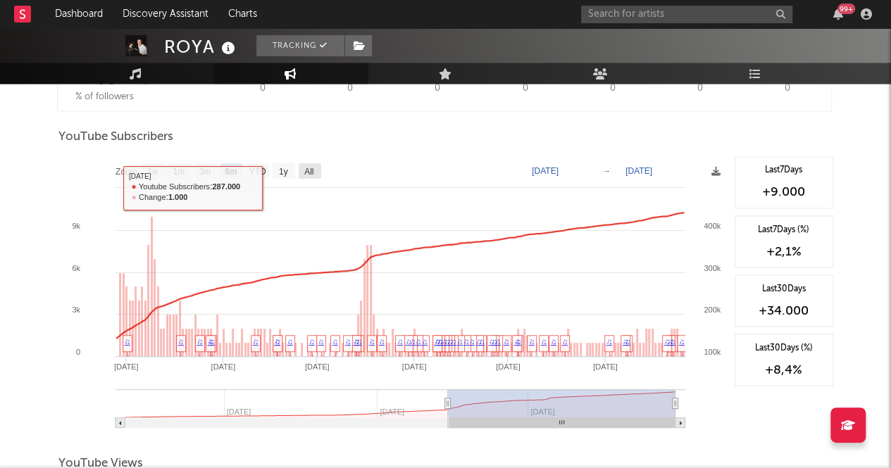
click at [311, 170] on text "All" at bounding box center [308, 172] width 9 height 10
select select "All"
type input "2024-06-10"
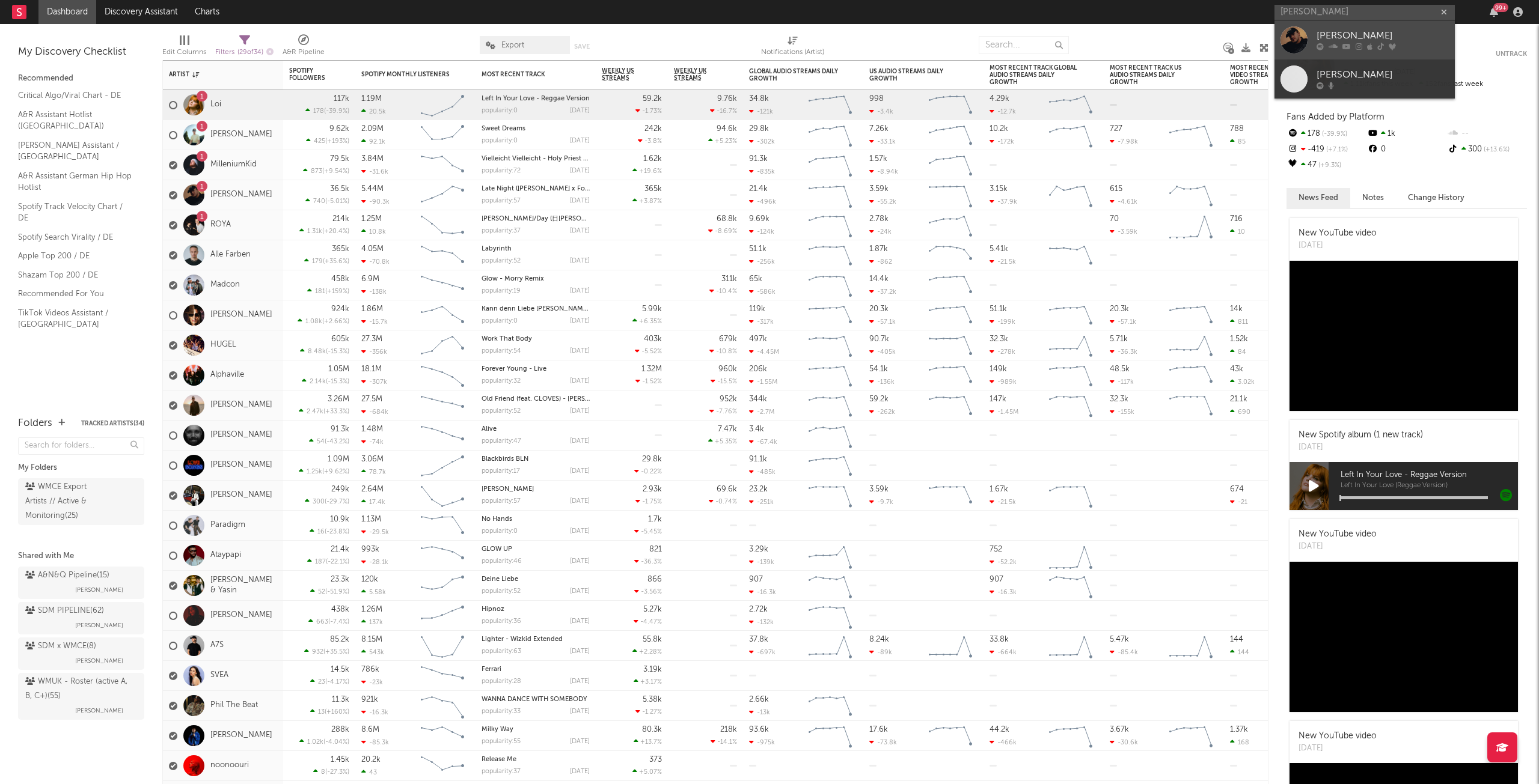
type input "[PERSON_NAME]"
click at [1331, 40] on div "[PERSON_NAME]" at bounding box center [1382, 36] width 132 height 15
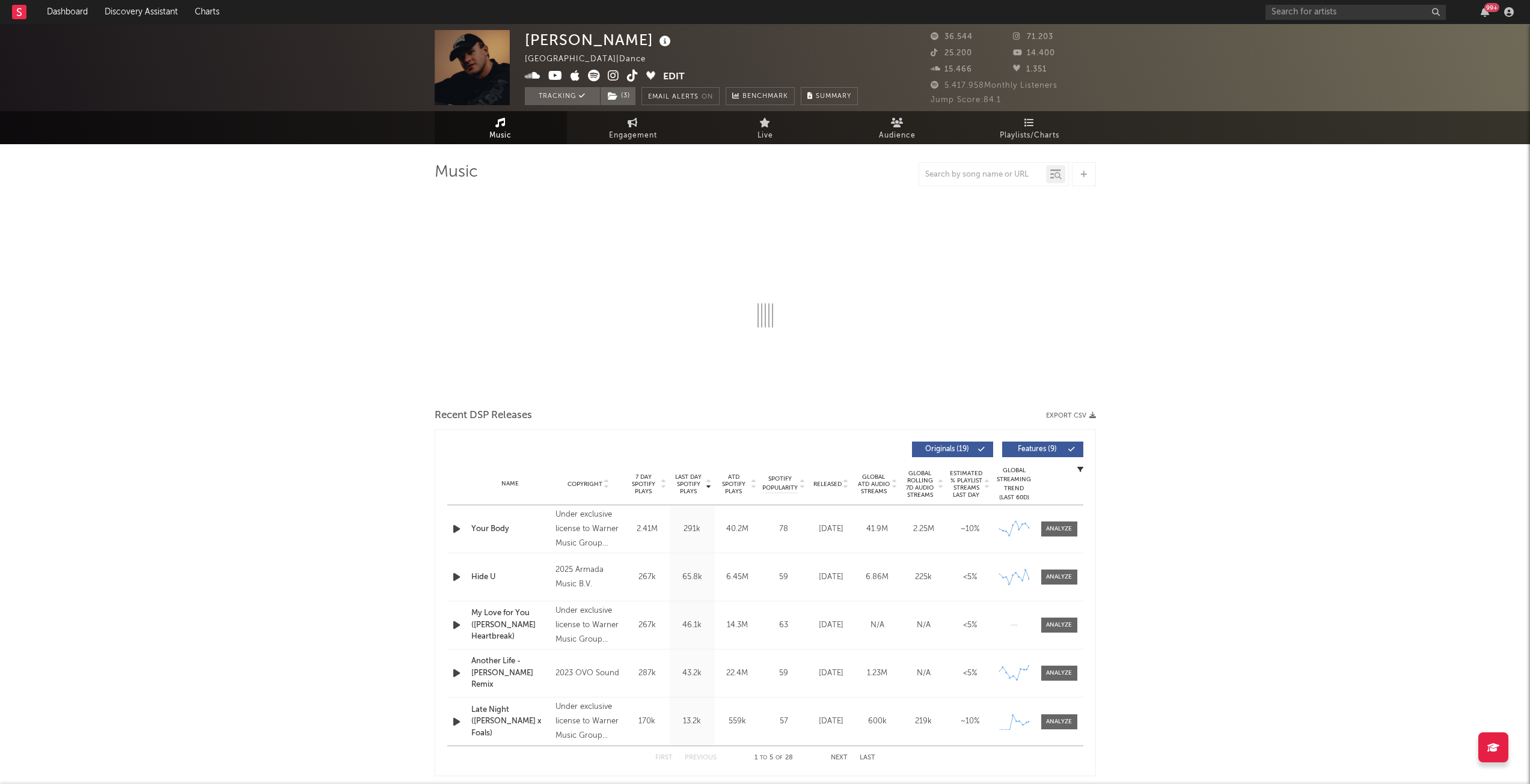
select select "6m"
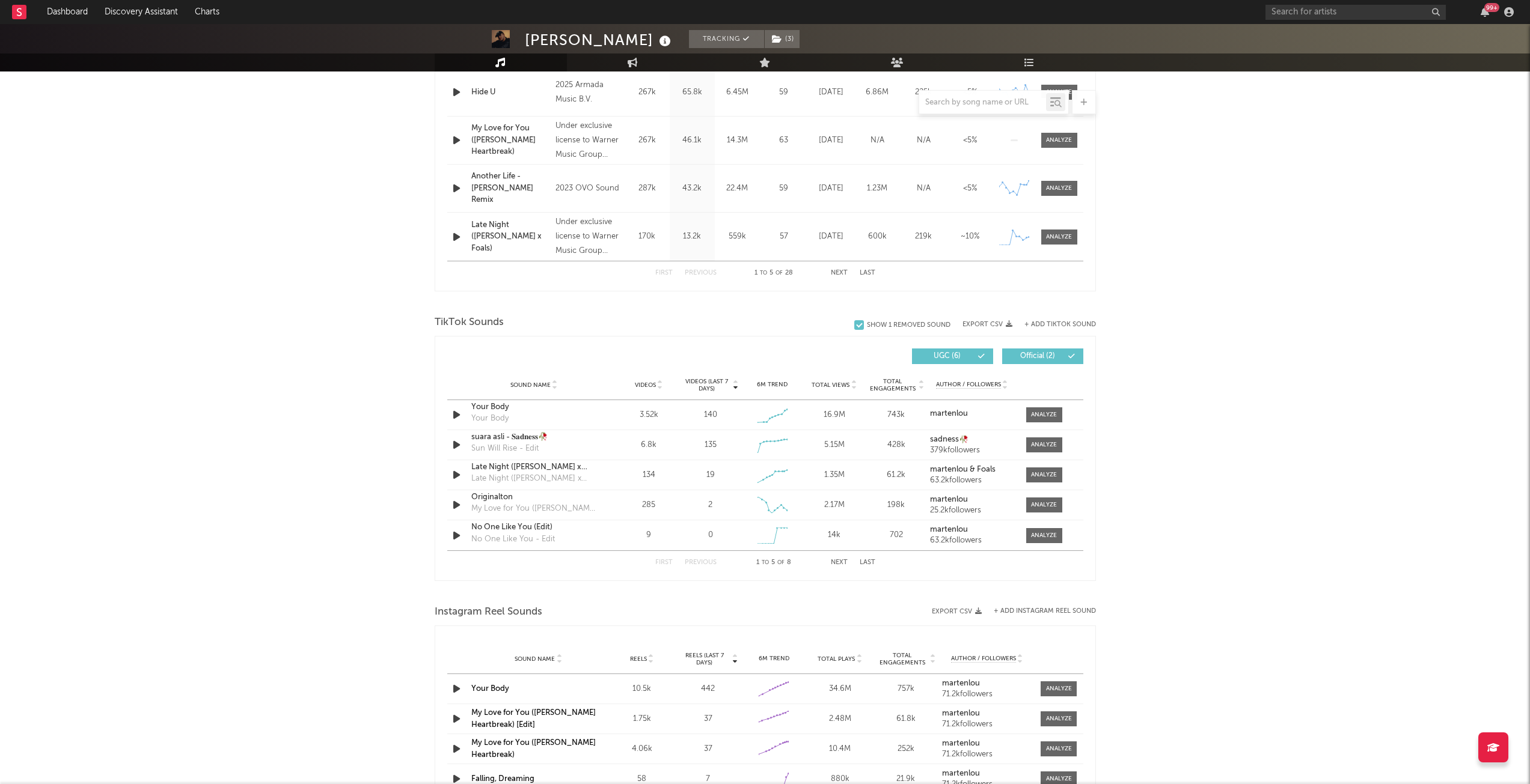
scroll to position [841, 0]
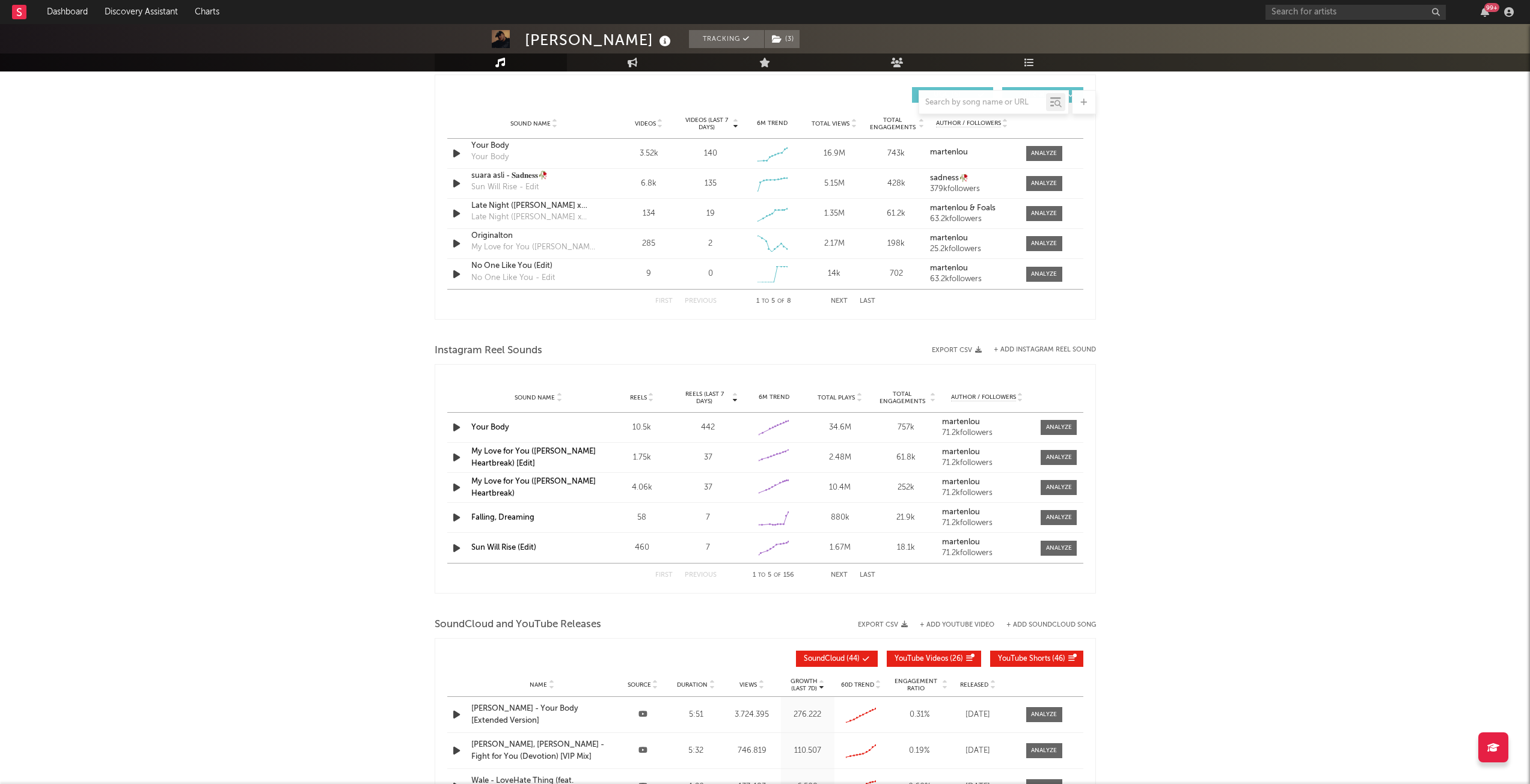
click at [640, 122] on span "Videos" at bounding box center [645, 124] width 21 height 7
click at [452, 184] on icon "button" at bounding box center [457, 183] width 13 height 15
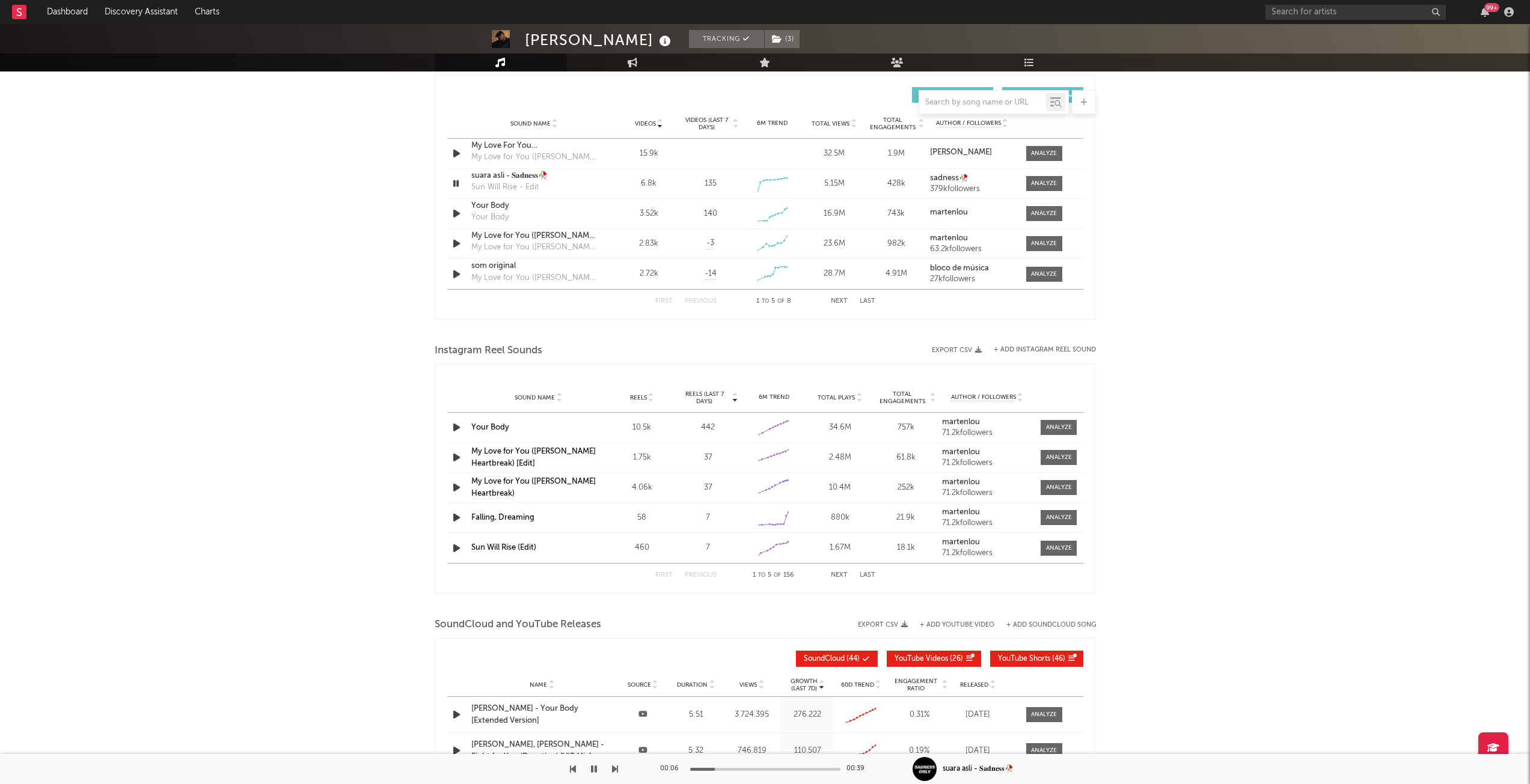
click at [223, 282] on div "Marten Lou Tracking ( 3 ) Germany | Dance Edit Tracking ( 3 ) Email Alerts On B…" at bounding box center [765, 90] width 1530 height 1815
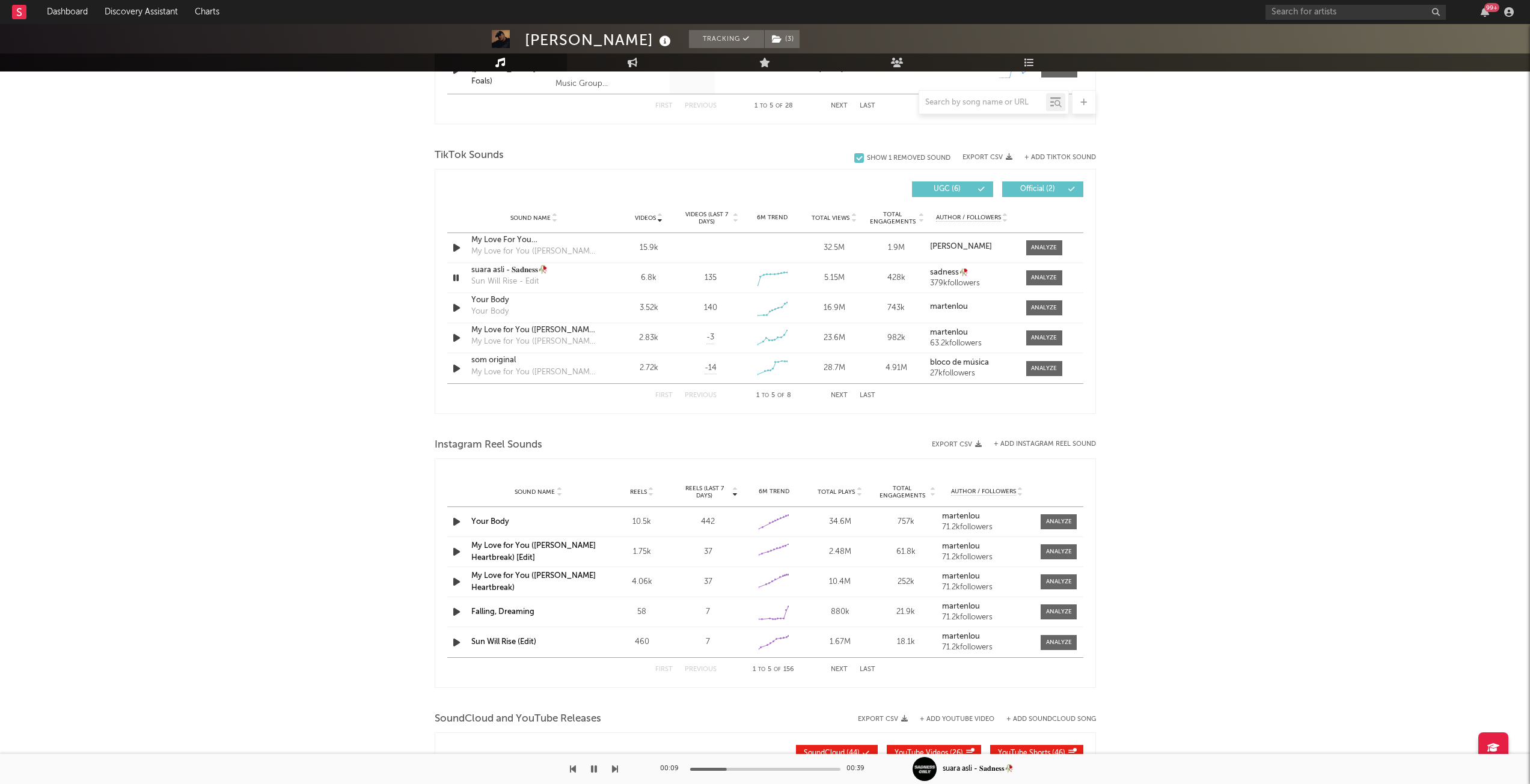
scroll to position [481, 0]
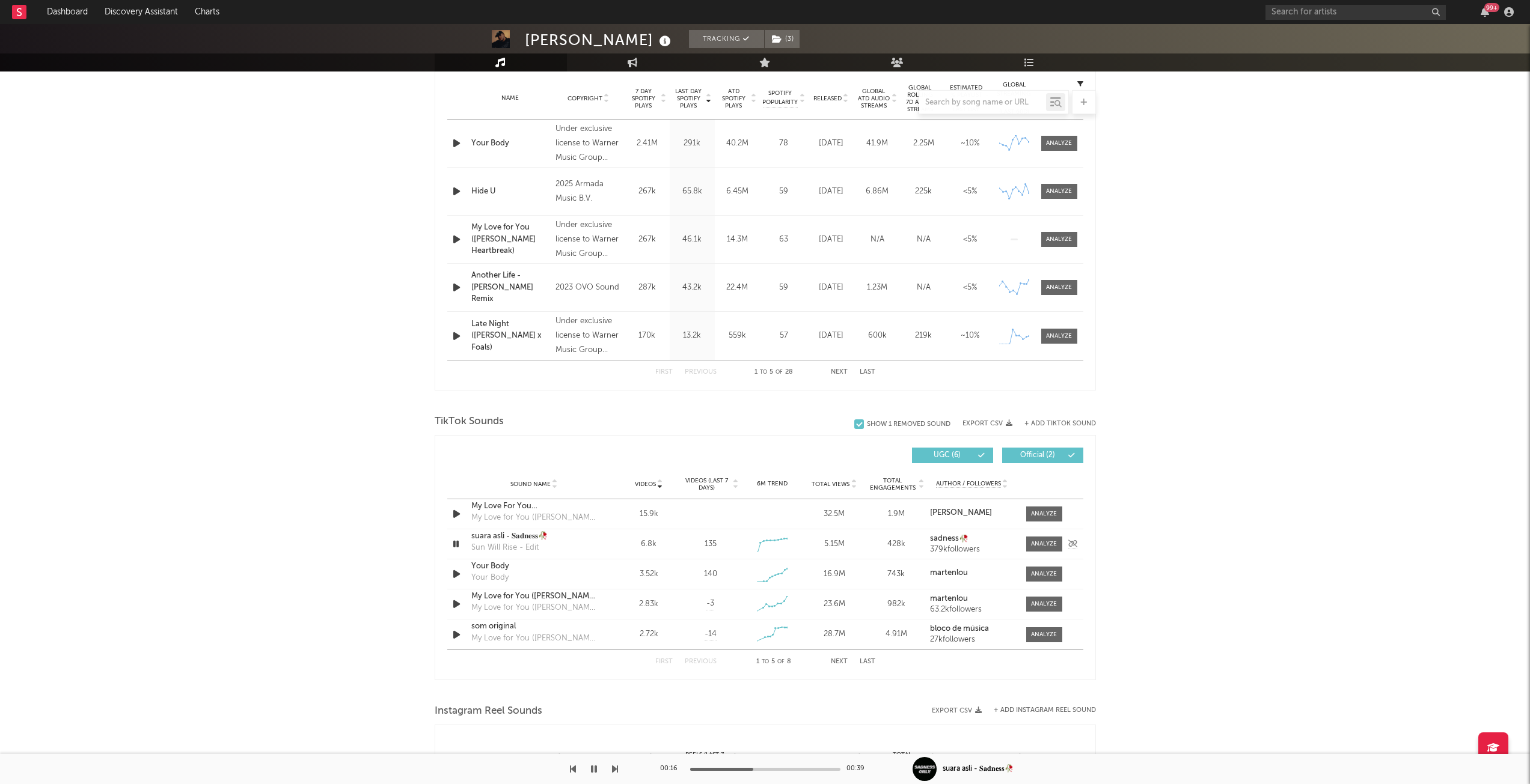
click at [449, 550] on div at bounding box center [457, 544] width 21 height 15
click at [451, 543] on icon "button" at bounding box center [456, 544] width 11 height 15
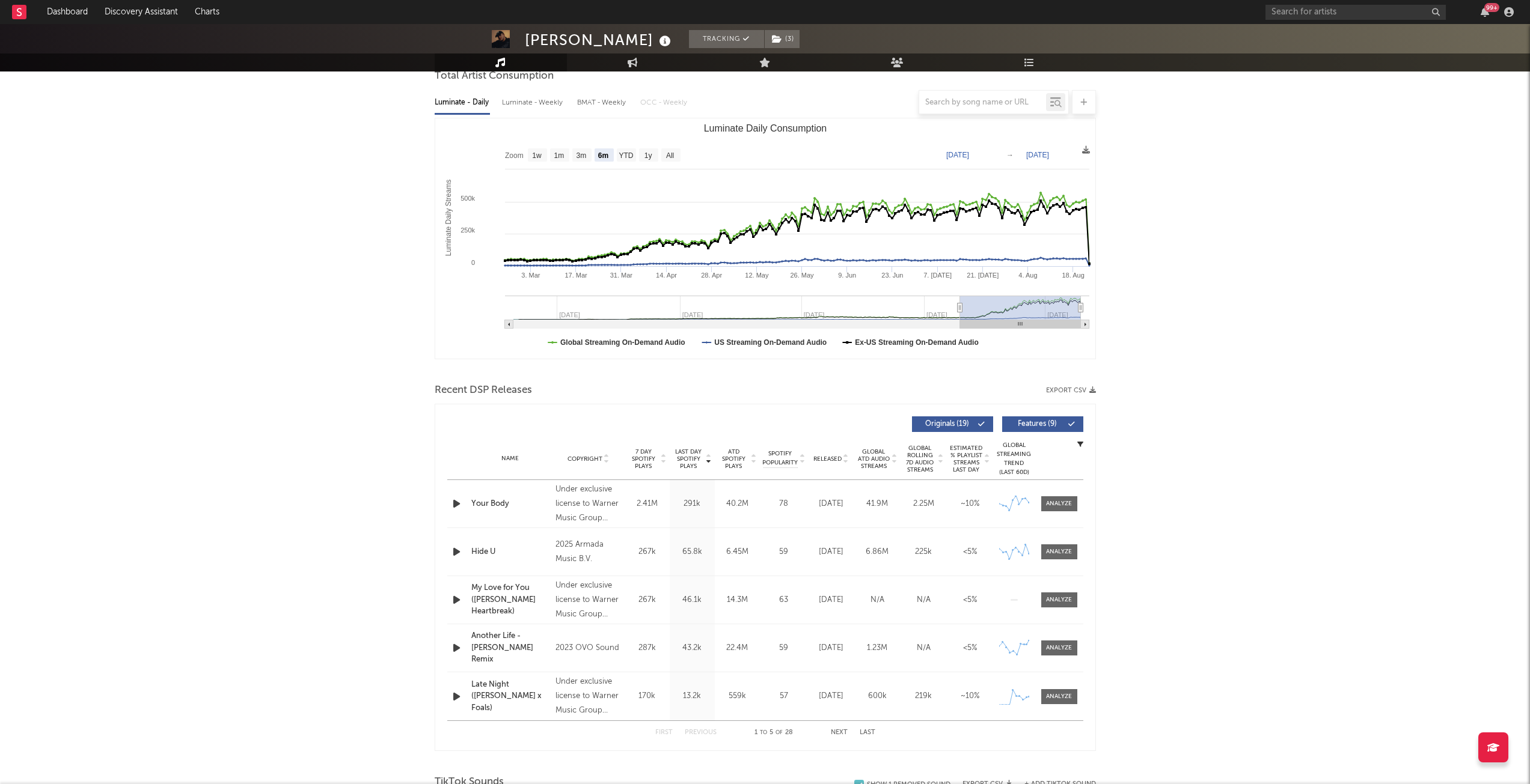
scroll to position [0, 0]
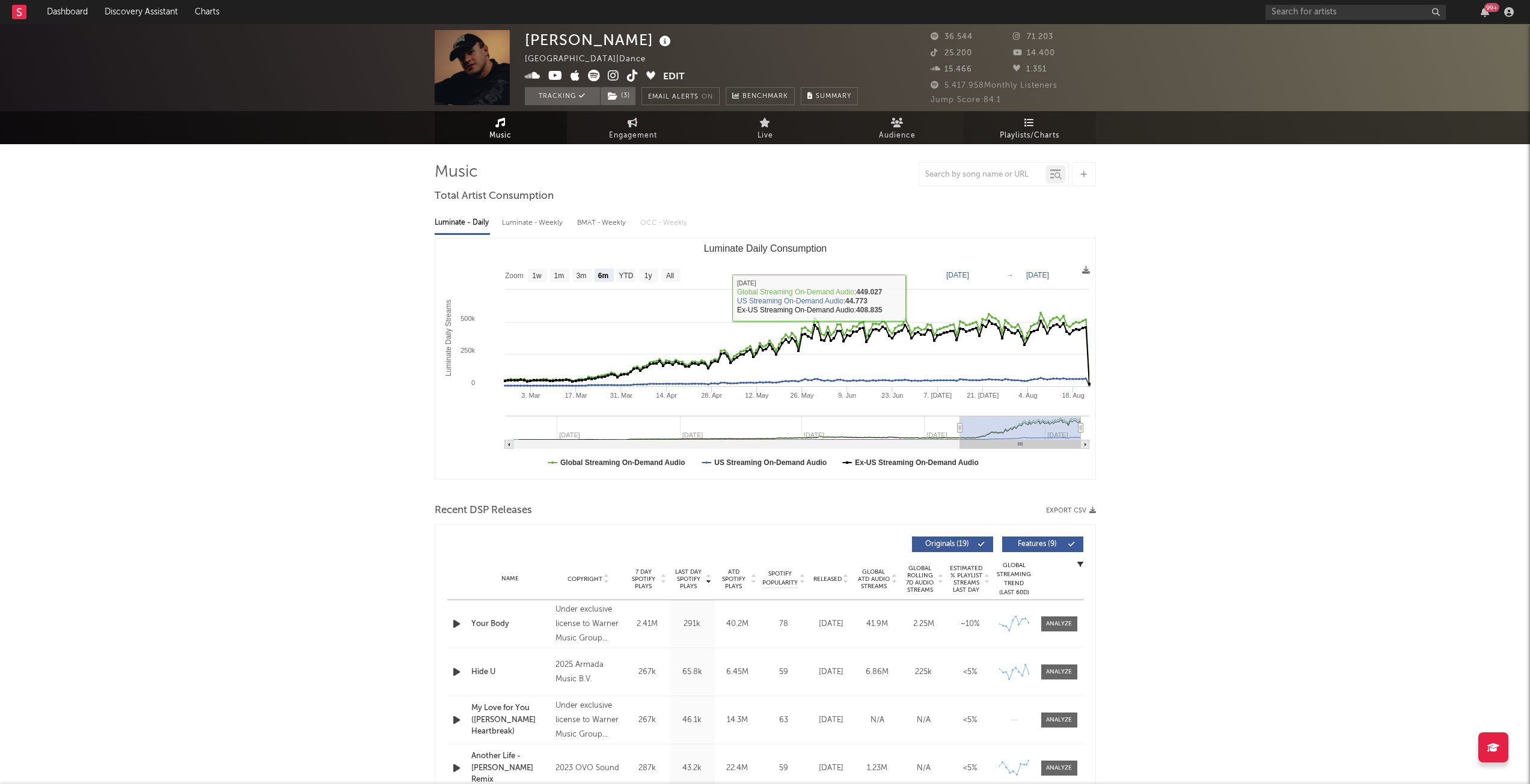
click at [1030, 118] on icon at bounding box center [1029, 122] width 10 height 9
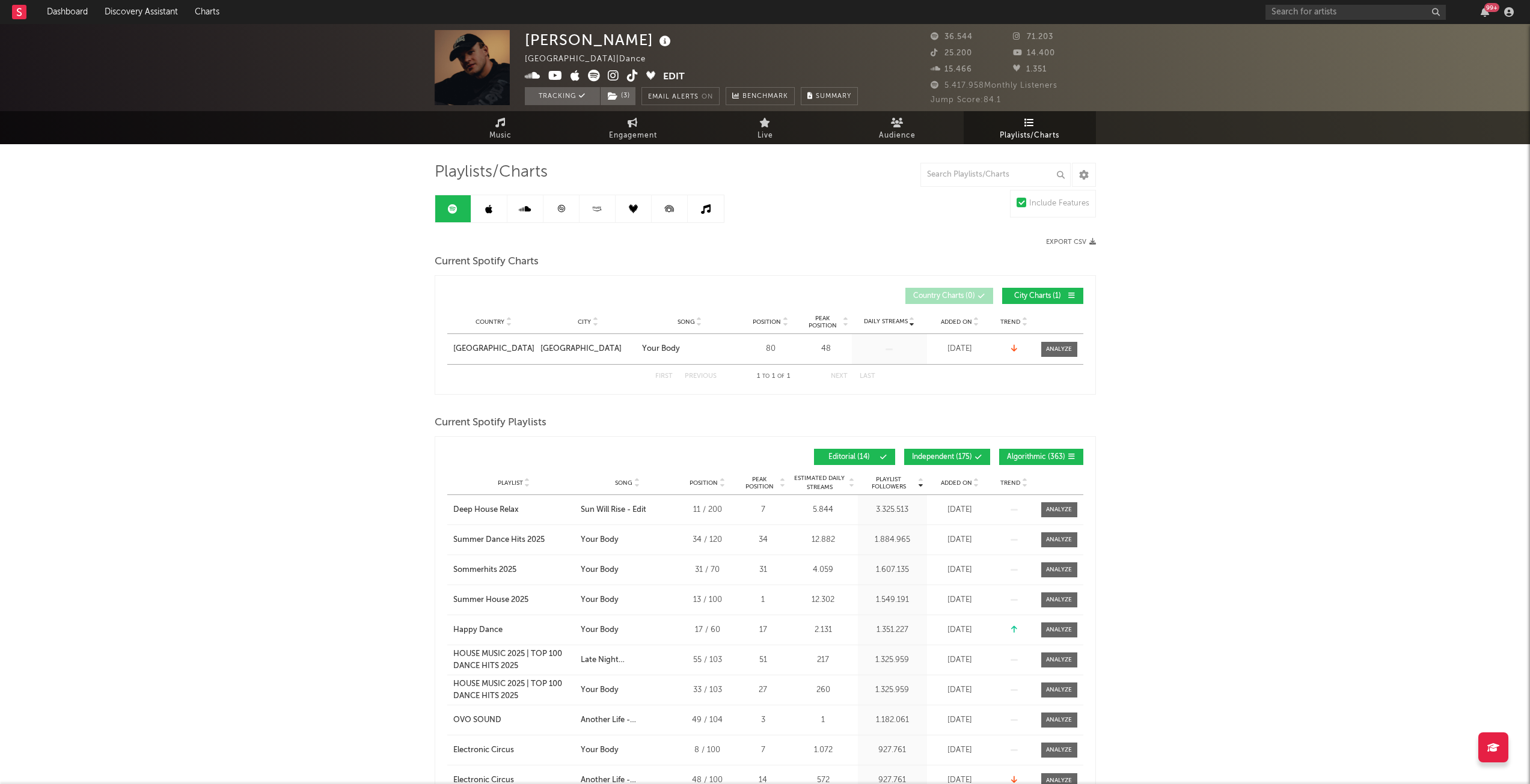
click at [559, 215] on link at bounding box center [561, 209] width 36 height 27
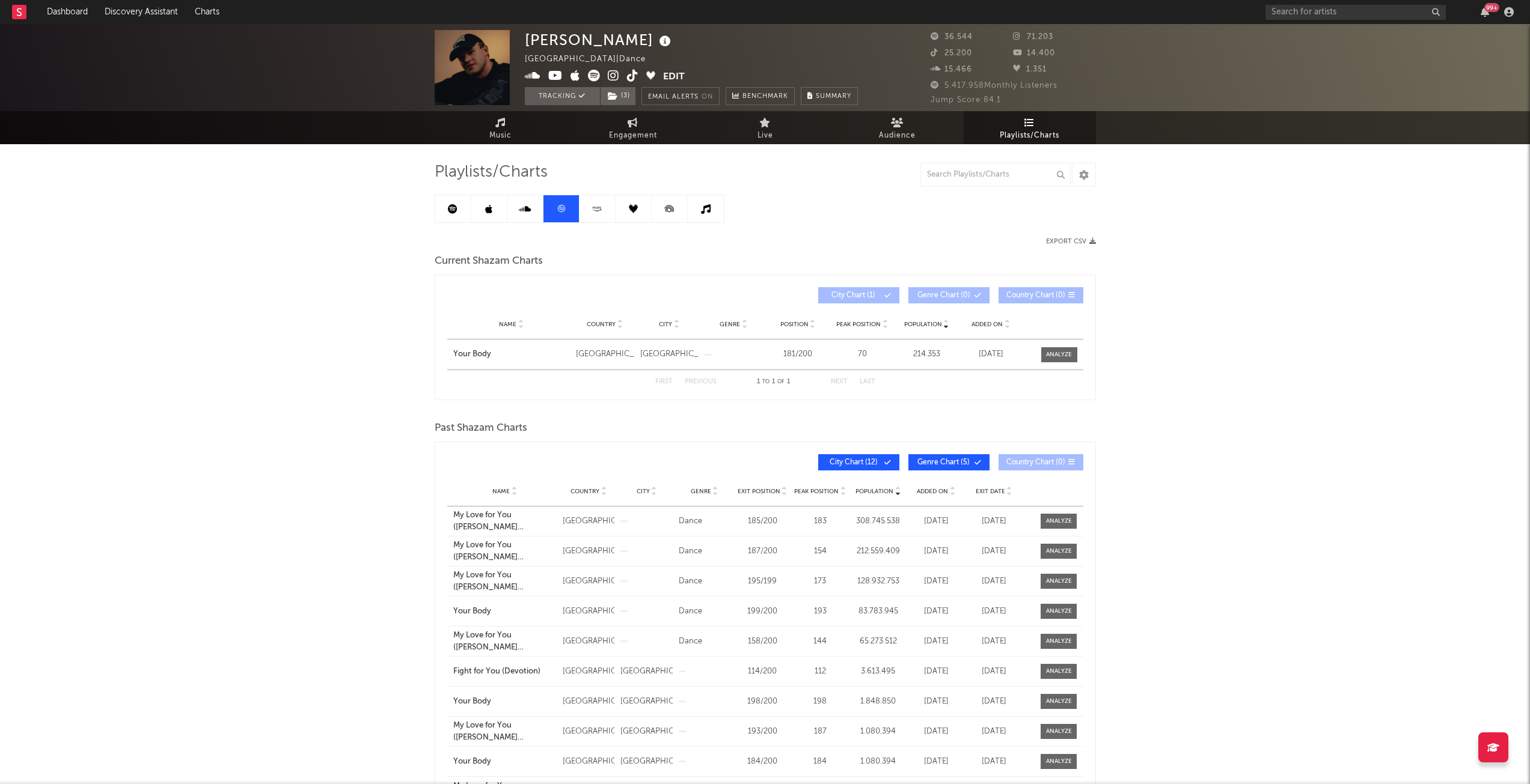
click at [453, 212] on icon at bounding box center [452, 209] width 9 height 9
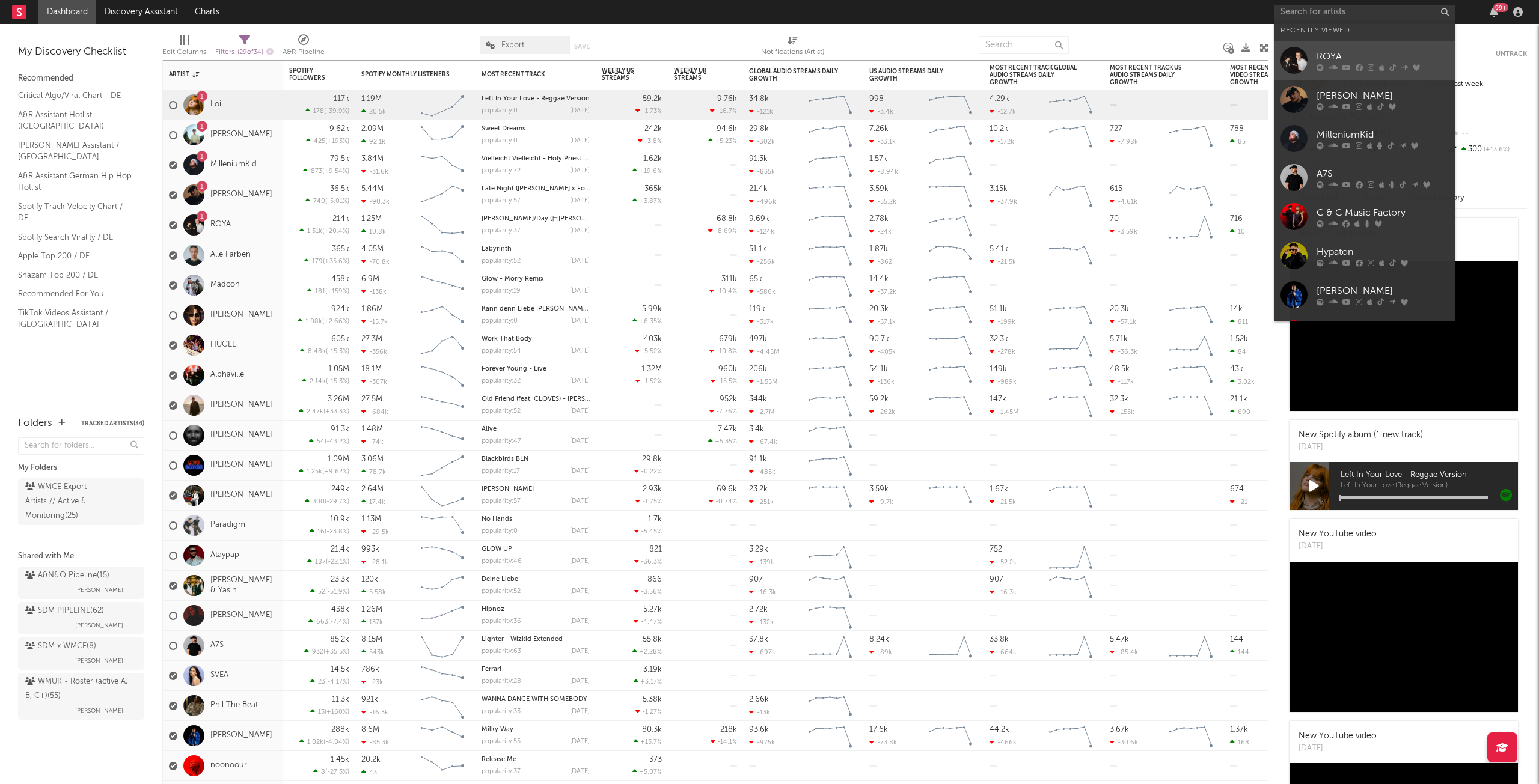
click at [1386, 56] on div "ROYA" at bounding box center [1382, 56] width 132 height 15
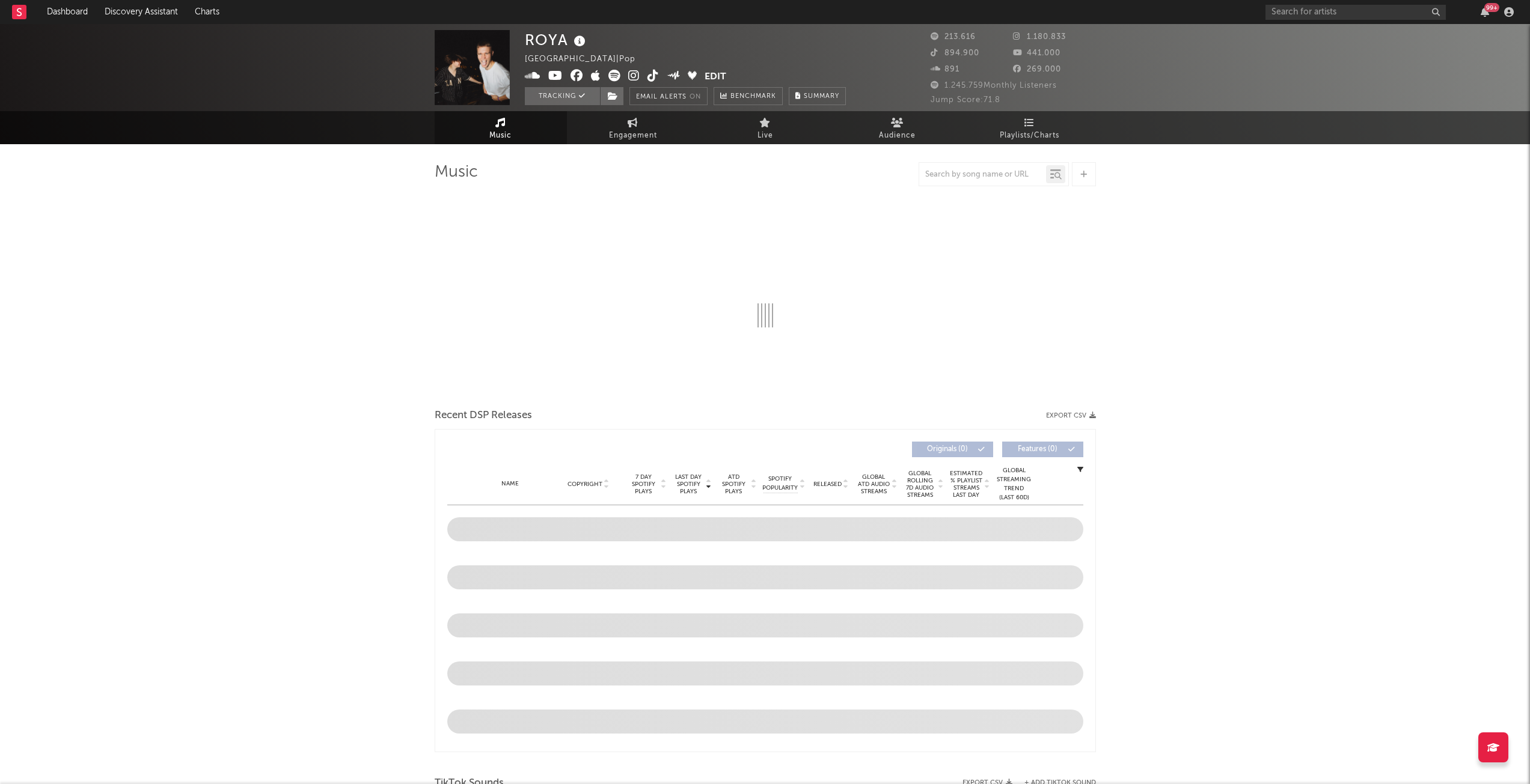
select select "6m"
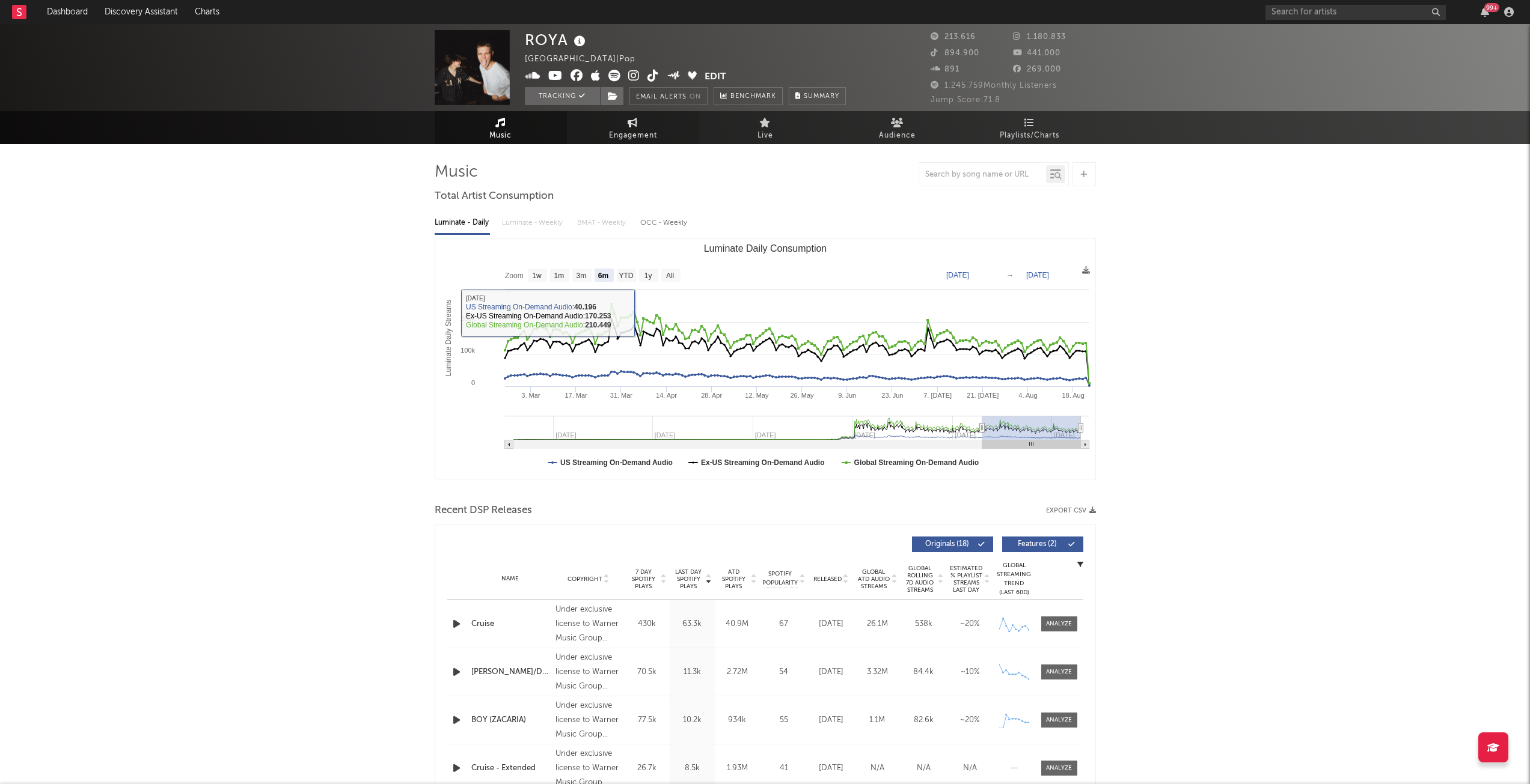
click at [638, 142] on span "Engagement" at bounding box center [633, 136] width 48 height 15
select select "1w"
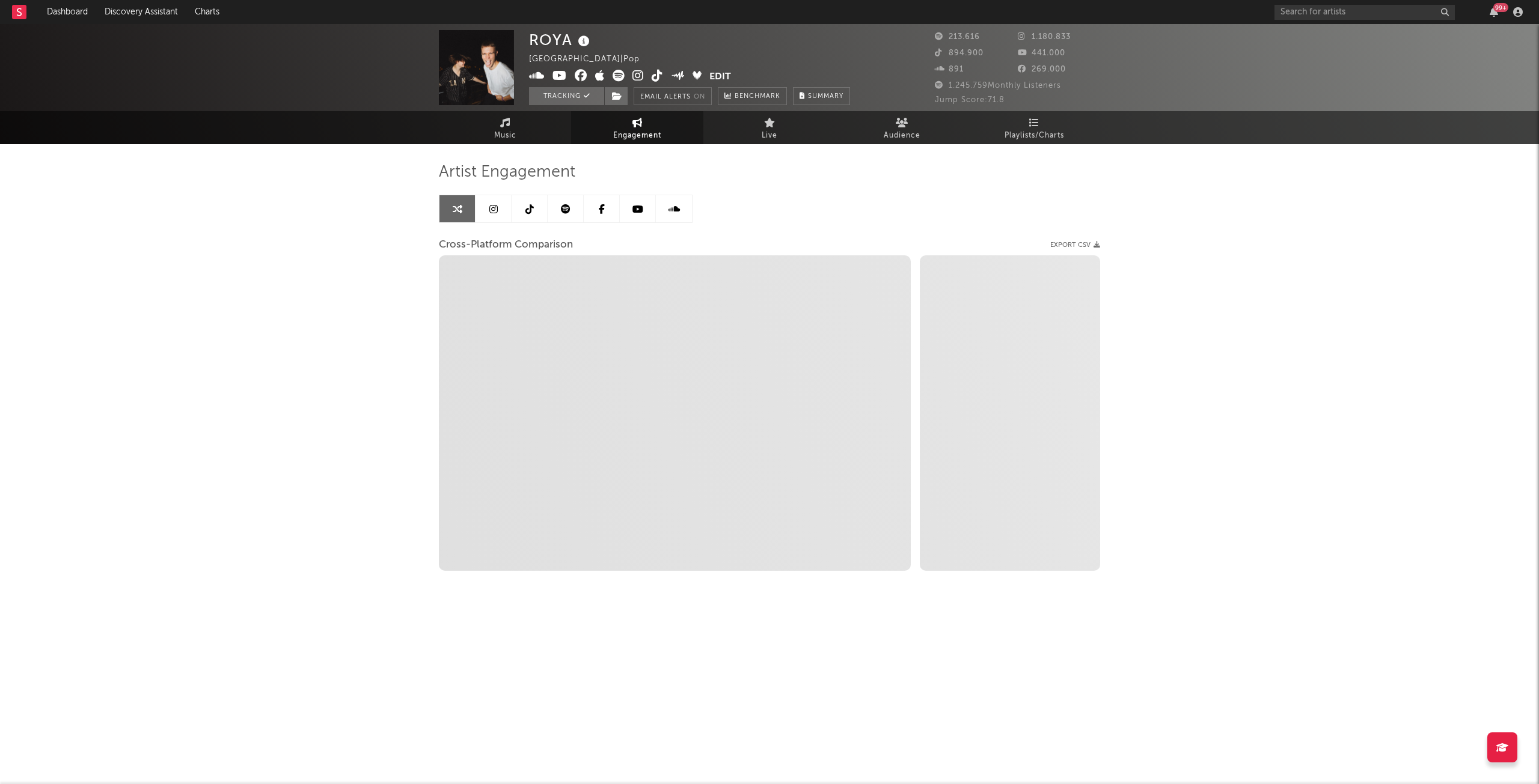
click at [562, 212] on icon at bounding box center [565, 209] width 9 height 9
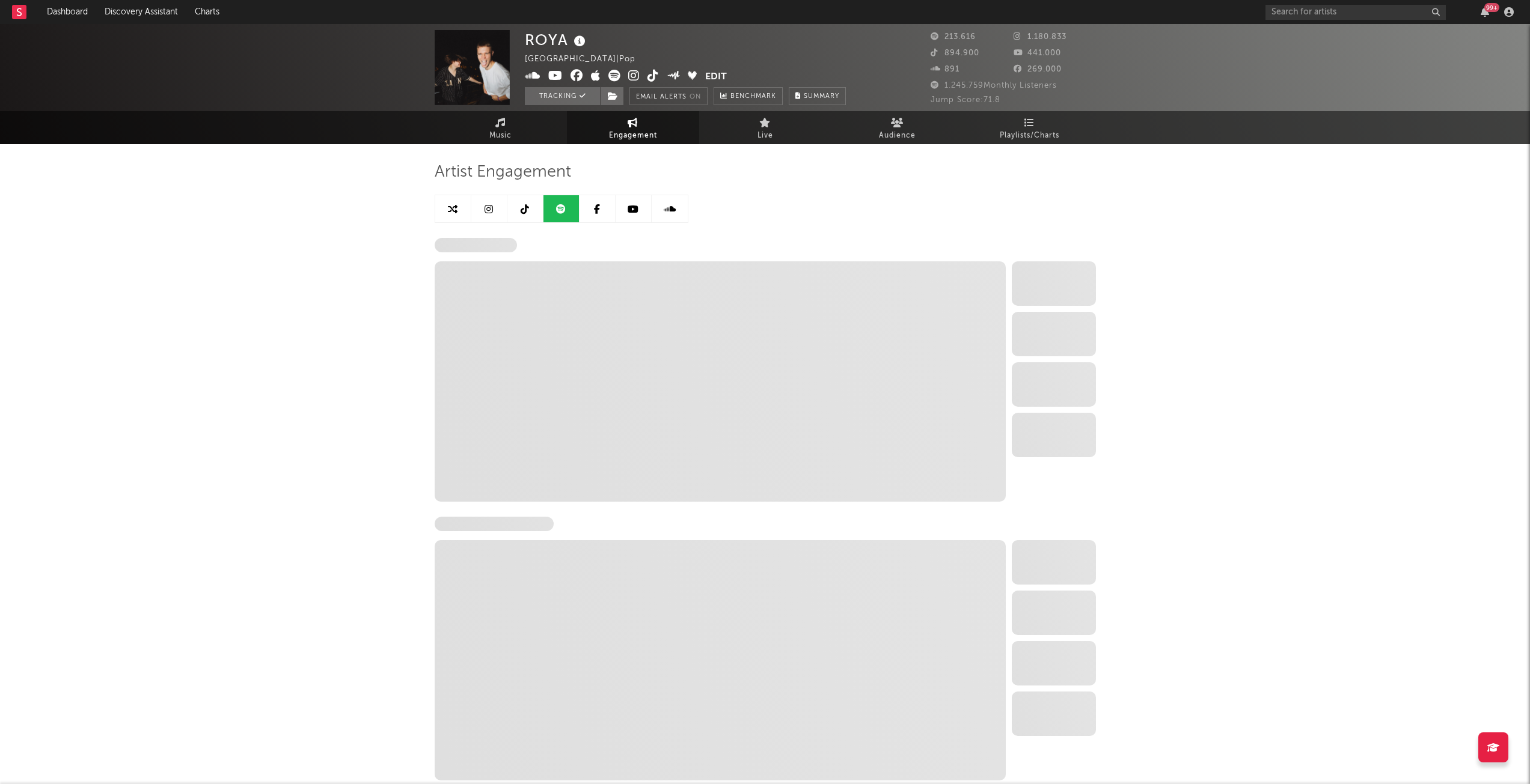
select select "6m"
select select "1w"
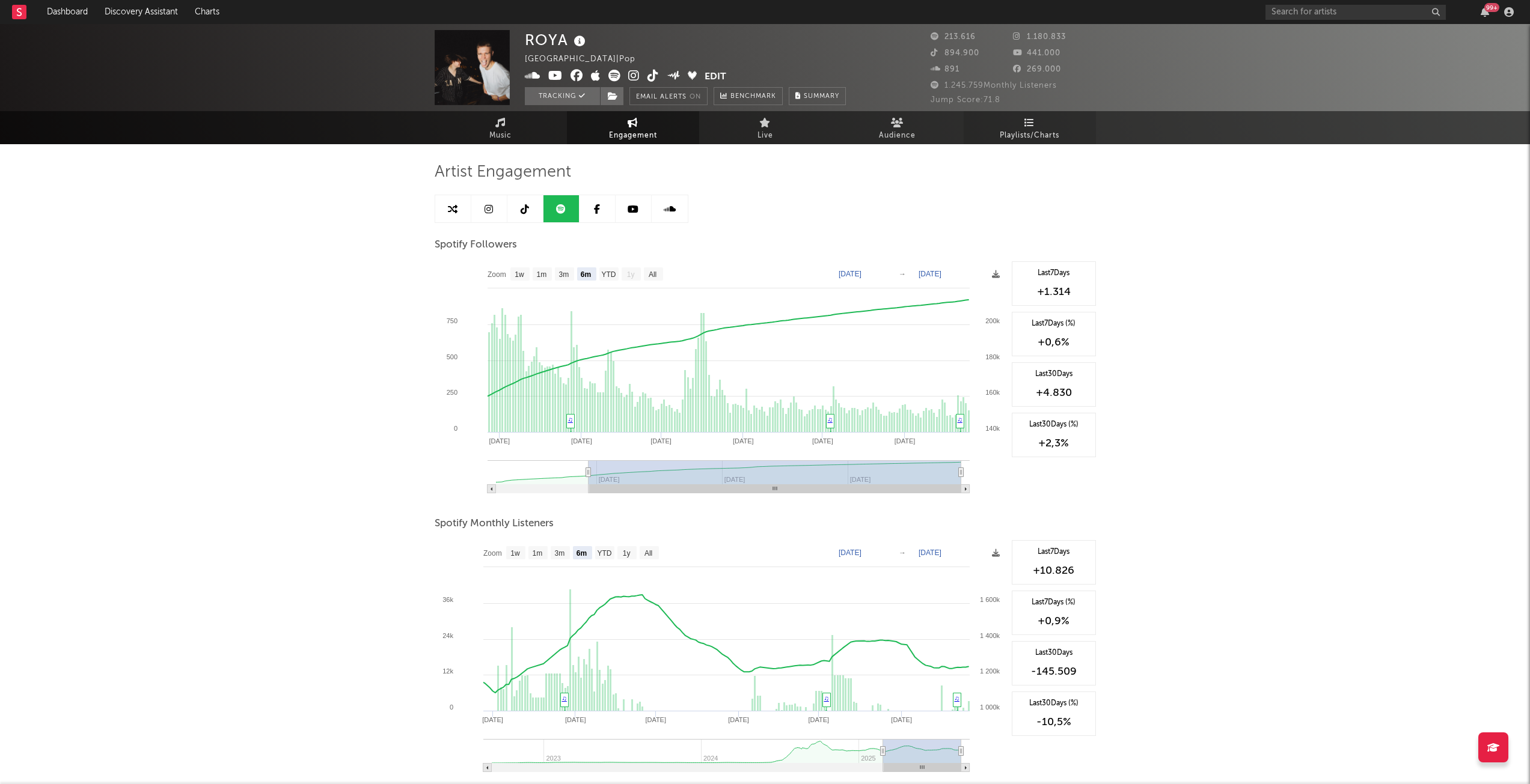
click at [1037, 133] on span "Playlists/Charts" at bounding box center [1030, 136] width 60 height 15
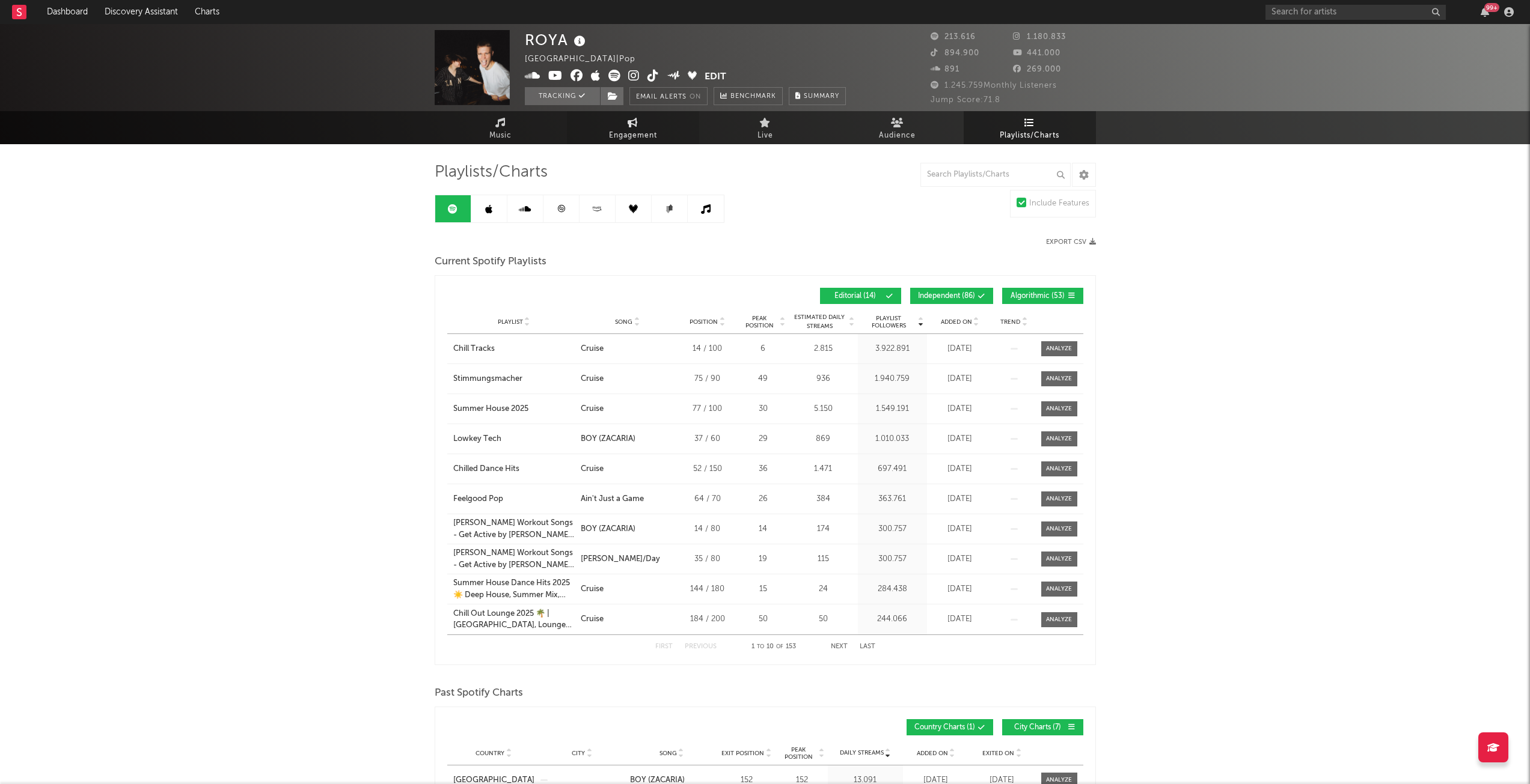
click at [666, 126] on link "Engagement" at bounding box center [632, 127] width 132 height 33
select select "1w"
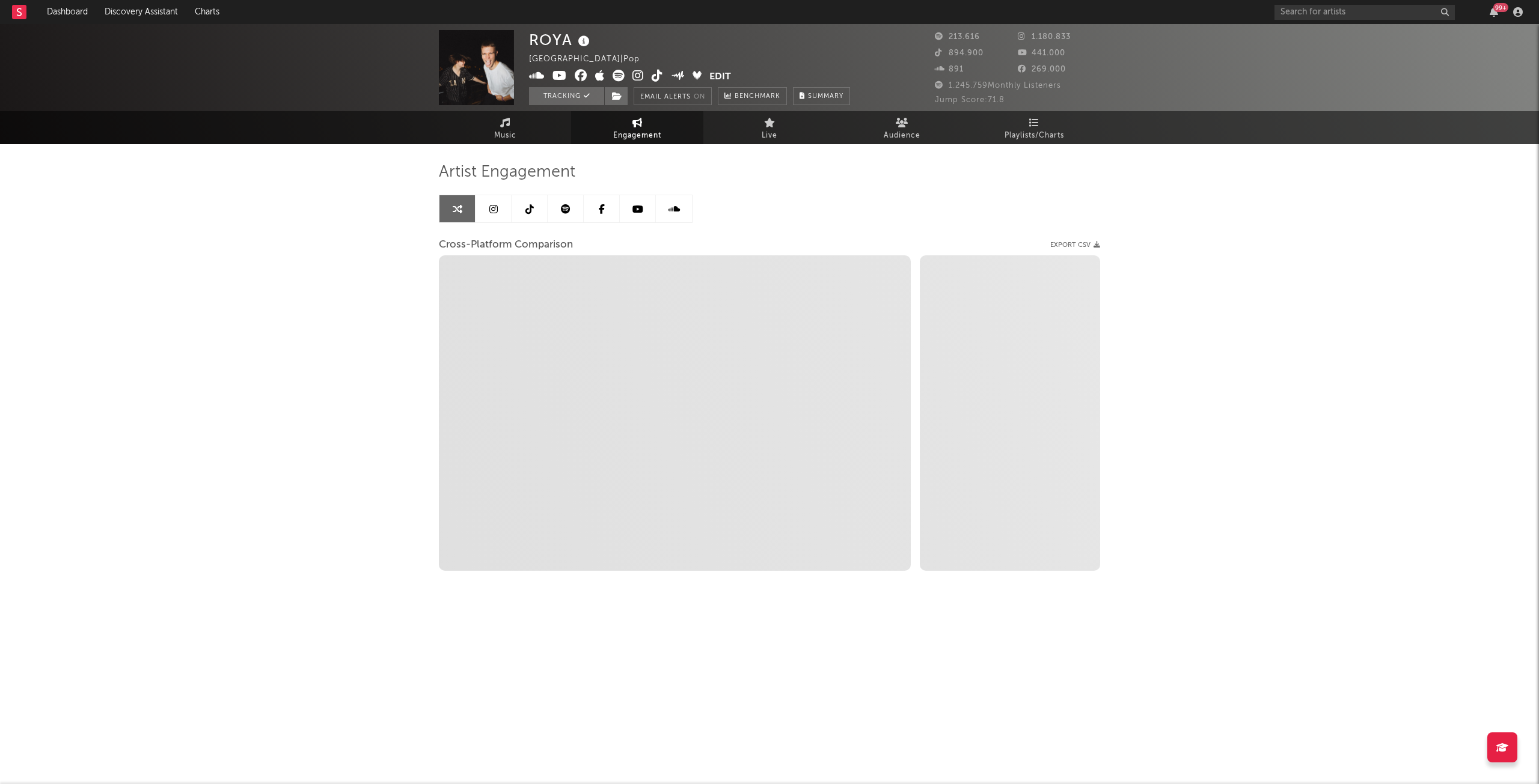
select select "1m"
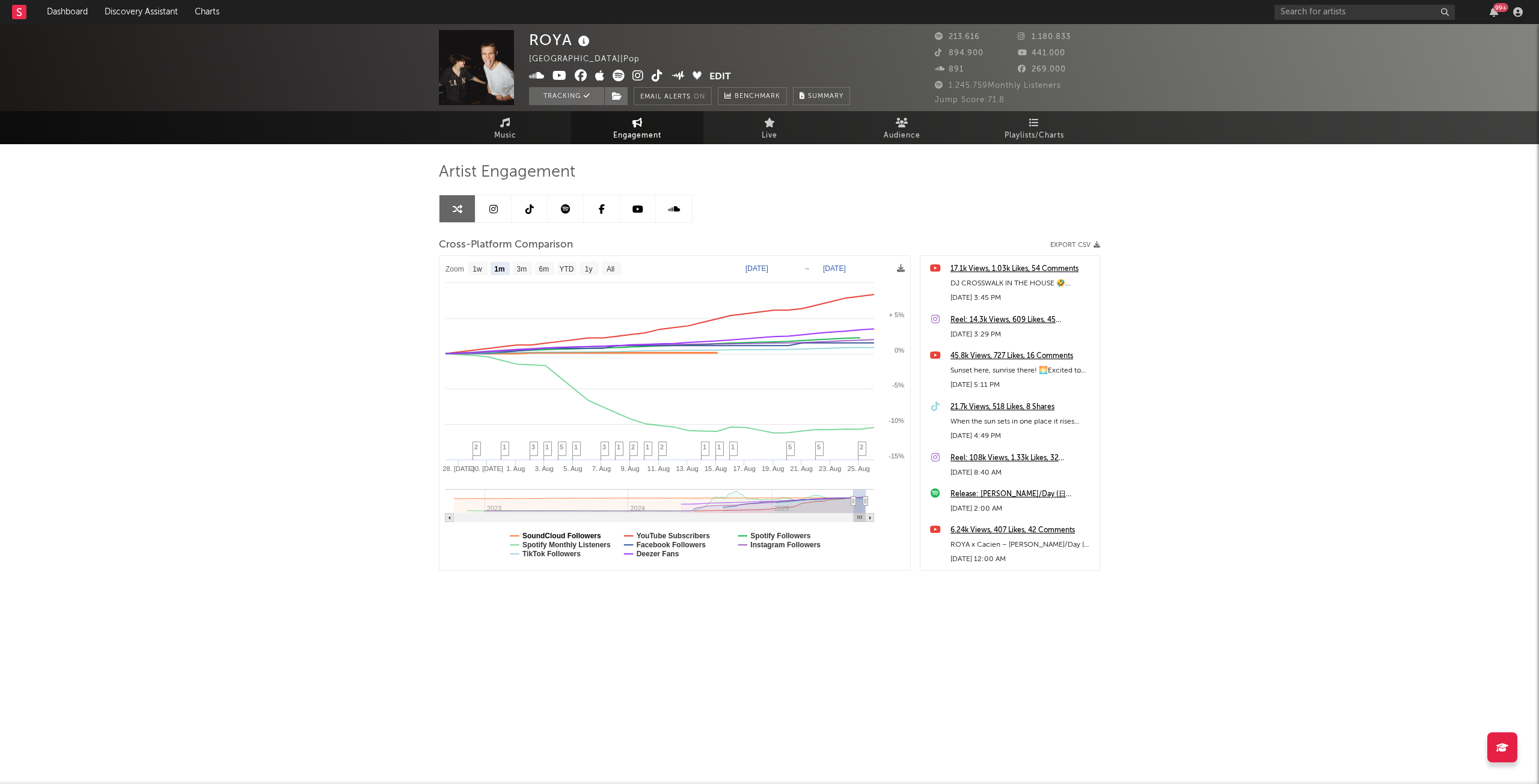
click at [536, 533] on text "SoundCloud Followers" at bounding box center [561, 536] width 78 height 9
select select "1m"
click at [549, 547] on text "Spotify Monthly Listeners" at bounding box center [566, 545] width 89 height 9
